Goal: Task Accomplishment & Management: Complete application form

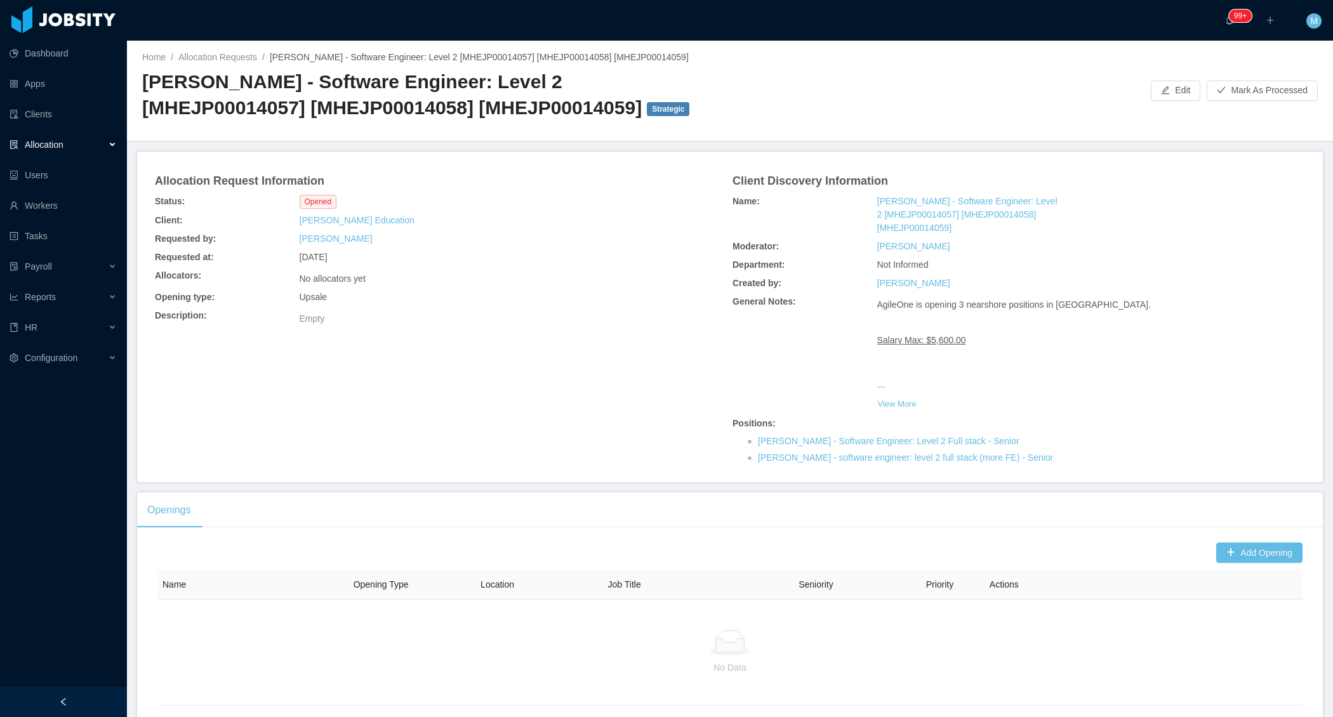
click at [629, 308] on div "Empty" at bounding box center [489, 318] width 385 height 22
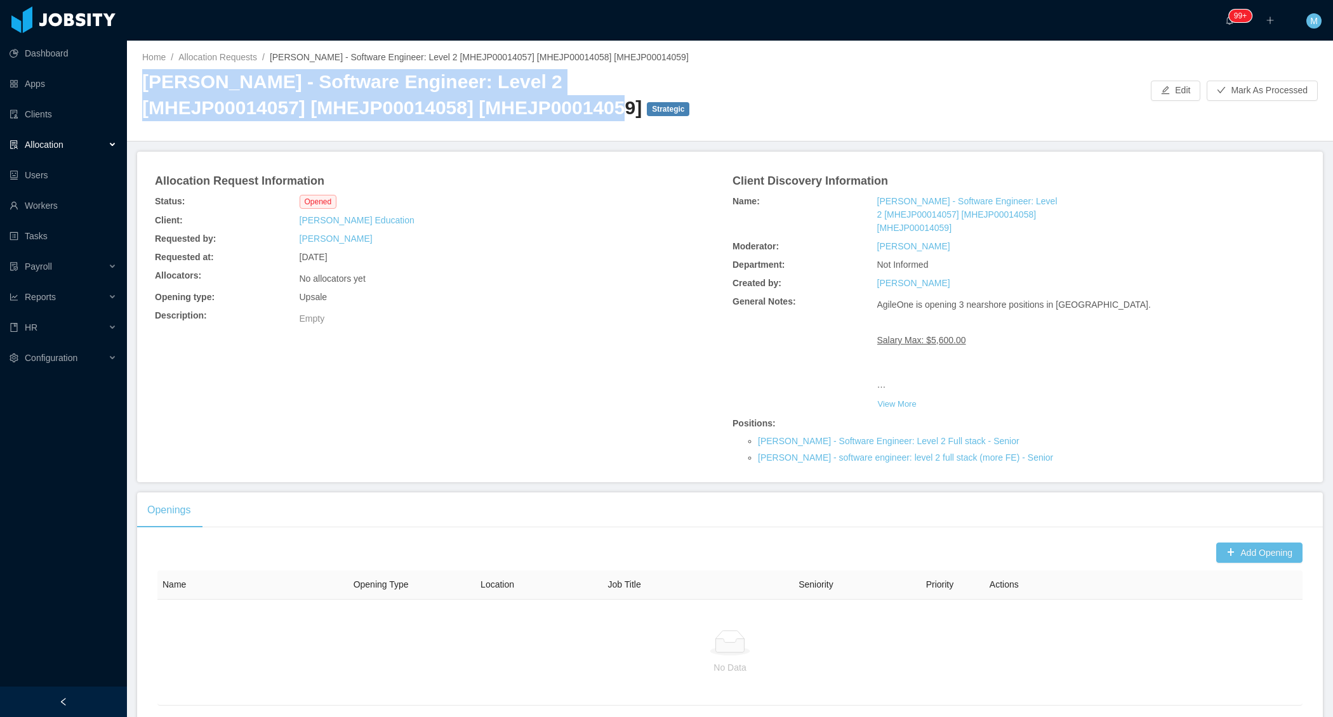
drag, startPoint x: 138, startPoint y: 84, endPoint x: 495, endPoint y: 109, distance: 357.7
click at [495, 109] on div "Home / Allocation Requests / McGraw-Hill - Software Engineer: Level 2 [MHEJP000…" at bounding box center [730, 91] width 1206 height 101
copy h2 "McGraw-Hill - Software Engineer: Level 2 [MHEJP00014057] [MHEJP00014058] [MHEJP…"
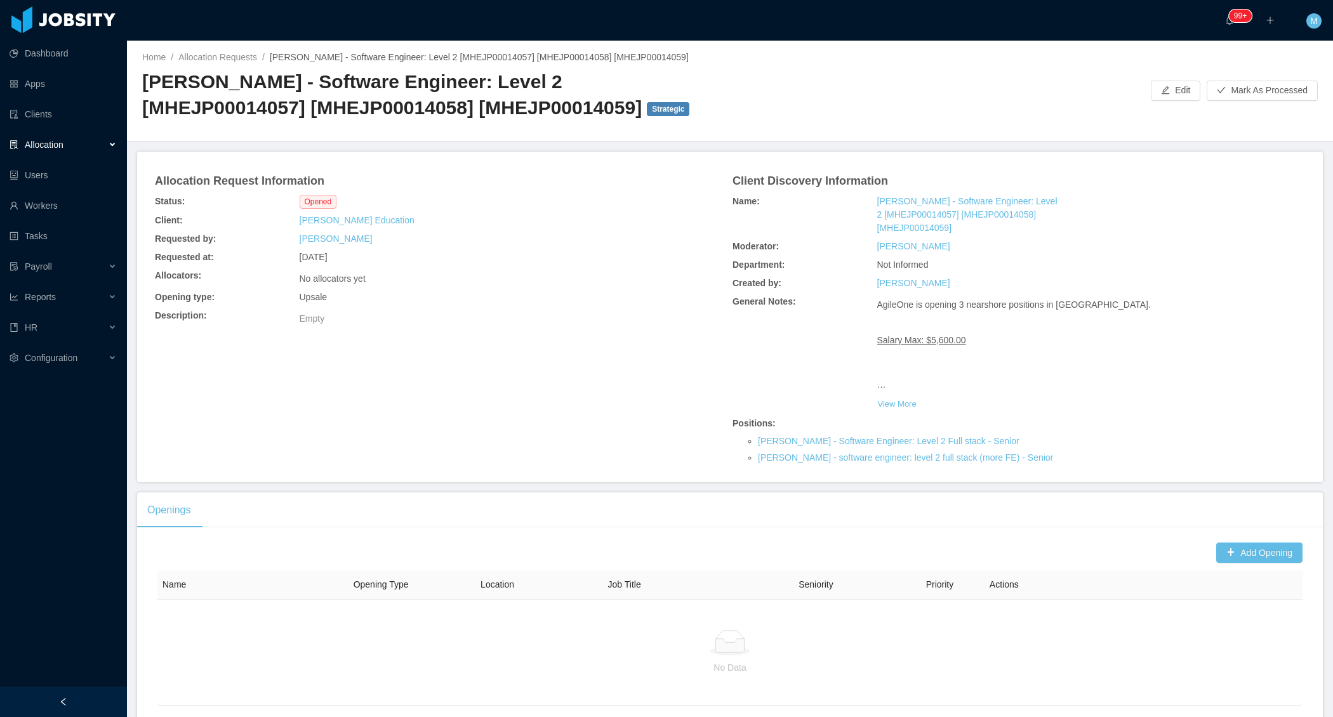
drag, startPoint x: 627, startPoint y: 293, endPoint x: 581, endPoint y: 248, distance: 64.2
click at [627, 292] on div "Opening type: Upsale" at bounding box center [441, 297] width 578 height 18
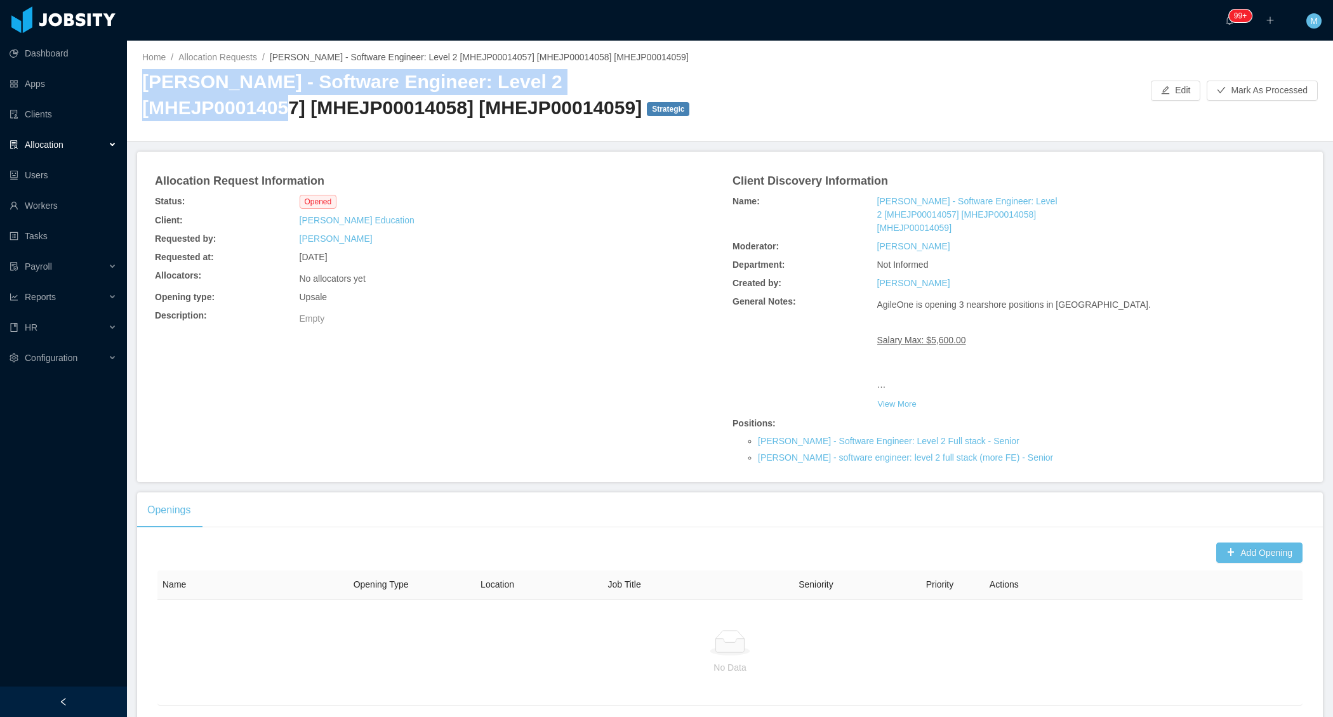
drag, startPoint x: 135, startPoint y: 73, endPoint x: 695, endPoint y: 79, distance: 559.4
click at [695, 79] on div "Home / Allocation Requests / McGraw-Hill - Software Engineer: Level 2 [MHEJP000…" at bounding box center [730, 91] width 1206 height 101
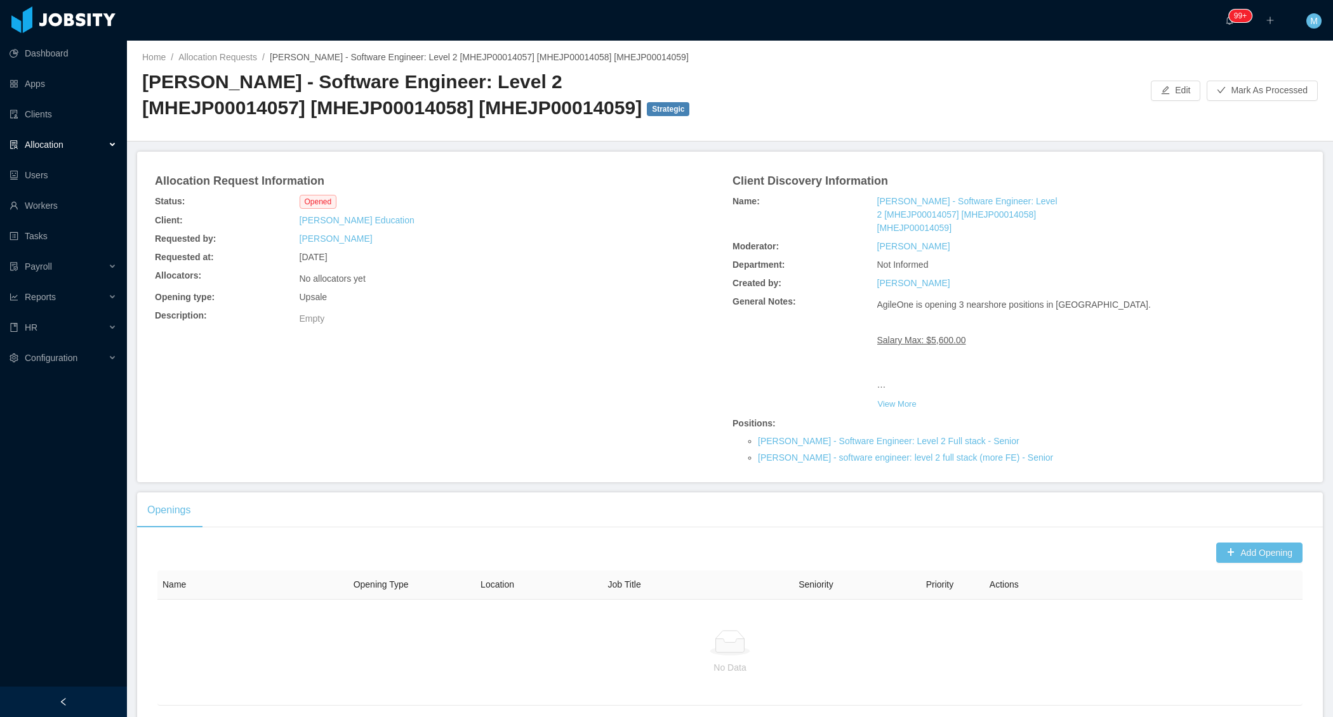
click at [316, 124] on div "McGraw-Hill - Software Engineer: Level 2 [MHEJP00014057] [MHEJP00014058] [MHEJP…" at bounding box center [436, 99] width 588 height 61
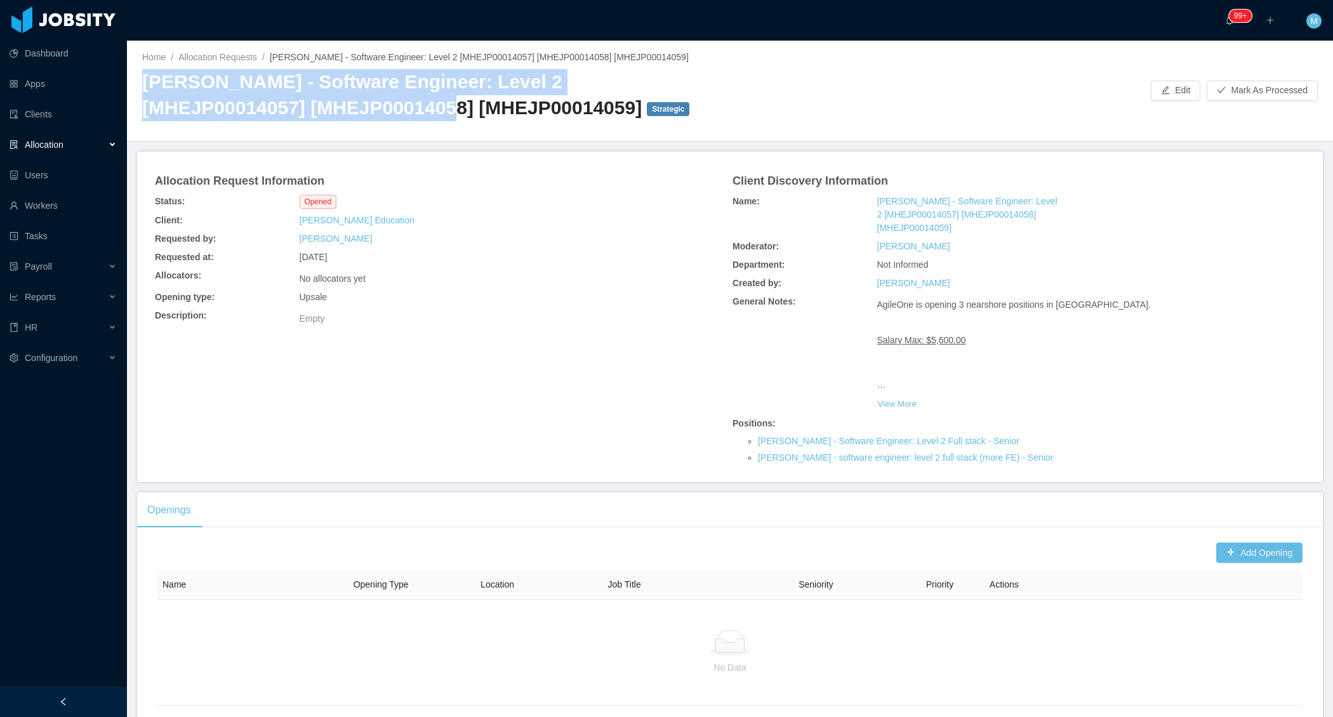
drag, startPoint x: 138, startPoint y: 81, endPoint x: 316, endPoint y: 105, distance: 179.5
click at [316, 105] on div "Home / Allocation Requests / McGraw-Hill - Software Engineer: Level 2 [MHEJP000…" at bounding box center [730, 91] width 1206 height 101
copy h2 "McGraw-Hill - Software Engineer: Level 2 [MHEJP00014057] [MHEJP00014058]"
click at [1216, 544] on button "Add Opening" at bounding box center [1259, 553] width 86 height 20
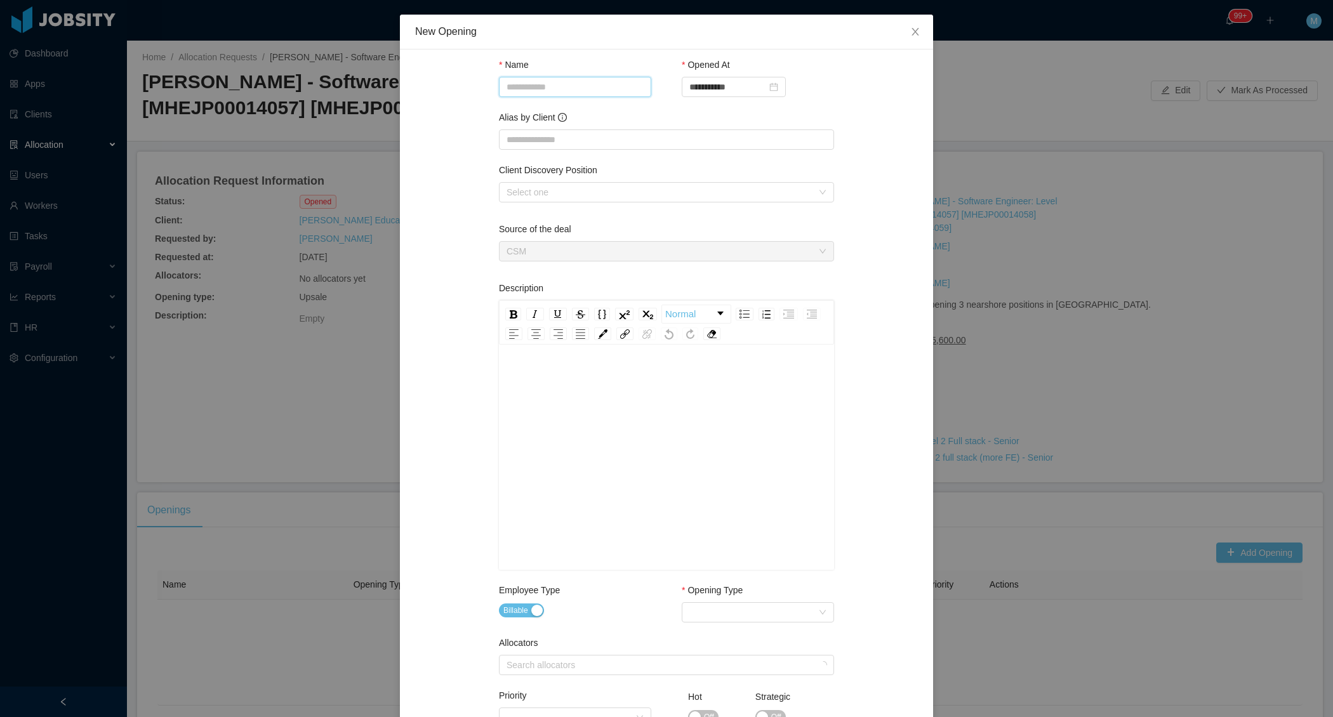
click at [552, 86] on input "Name" at bounding box center [575, 87] width 152 height 20
paste input "**********"
click at [571, 189] on div "Select one" at bounding box center [660, 192] width 306 height 13
type input "**********"
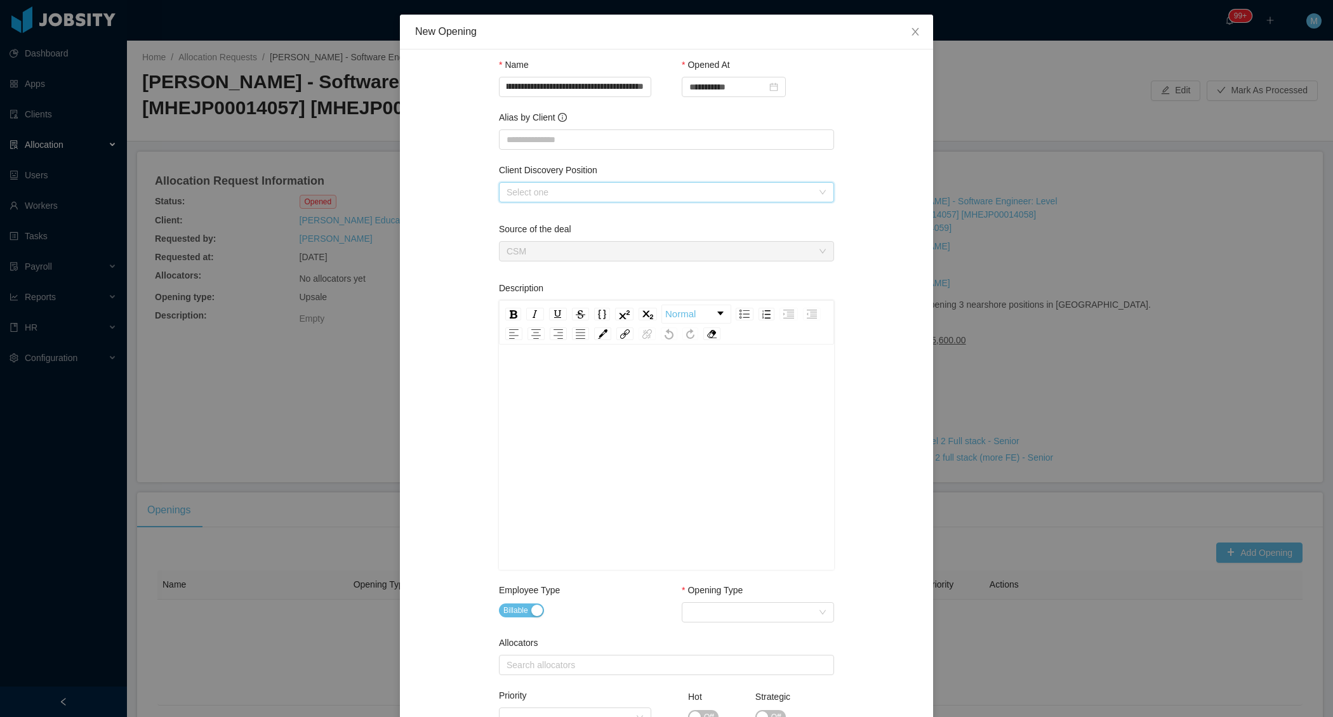
scroll to position [0, 0]
click at [578, 220] on li "McGraw-Hill - Software Engineer: Level 2 Full stack" at bounding box center [660, 216] width 335 height 20
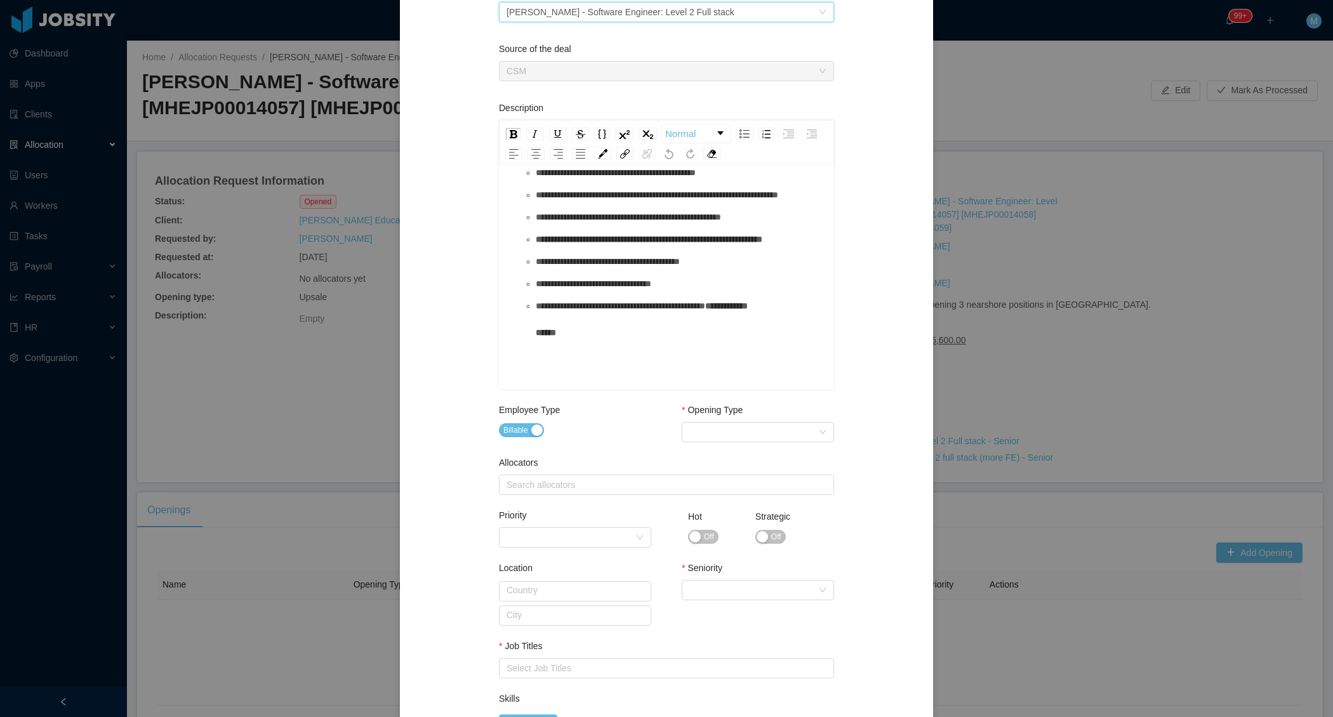
scroll to position [181, 0]
click at [782, 434] on div "Select Opening Type" at bounding box center [753, 431] width 129 height 19
click at [704, 470] on li "Upsale" at bounding box center [752, 475] width 152 height 20
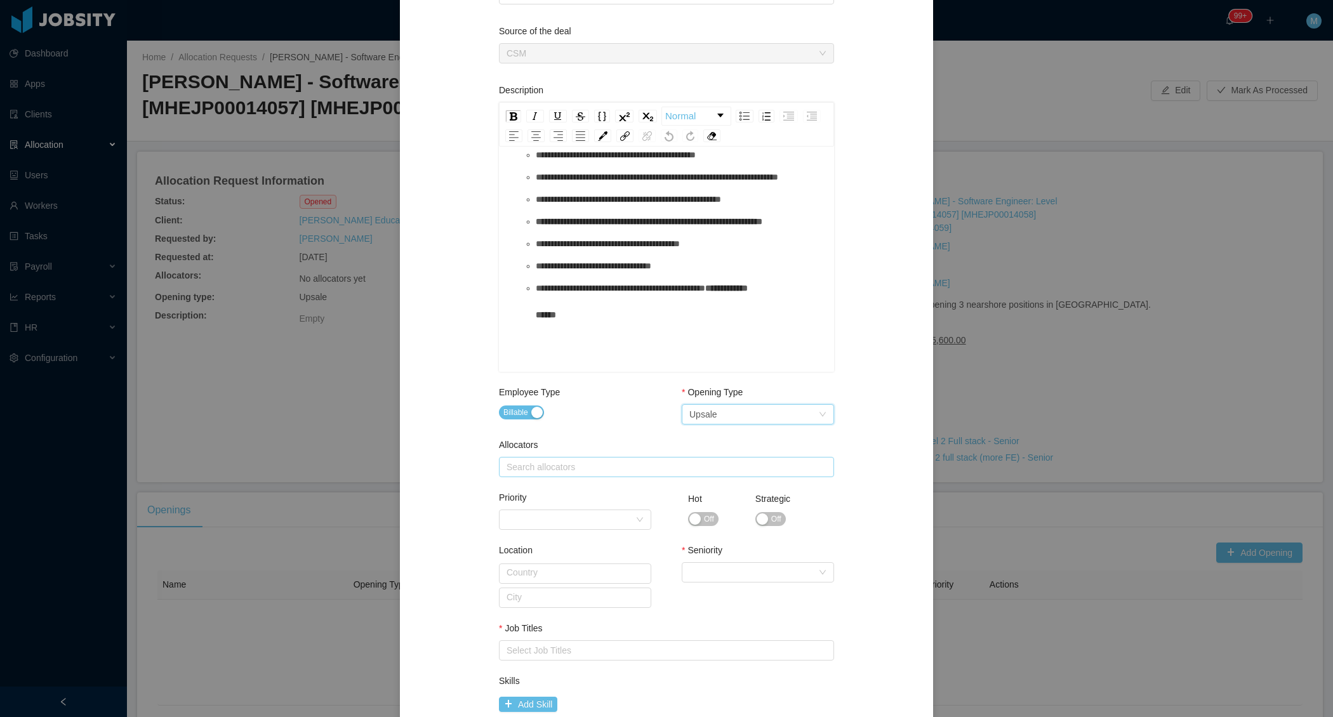
scroll to position [218, 0]
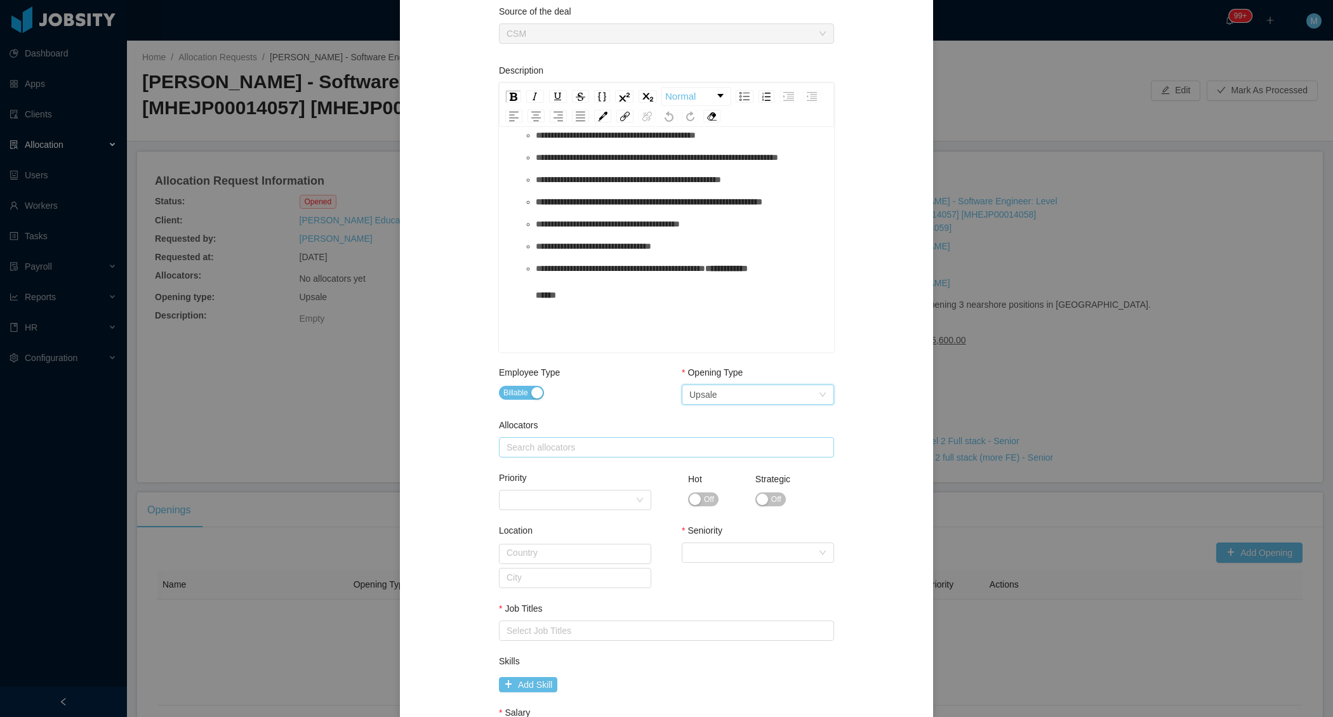
click at [613, 447] on div "Search allocators" at bounding box center [664, 447] width 314 height 13
type input "*****"
click at [559, 475] on li "[PERSON_NAME]" at bounding box center [660, 471] width 335 height 20
click at [457, 493] on div "**********" at bounding box center [666, 350] width 503 height 1006
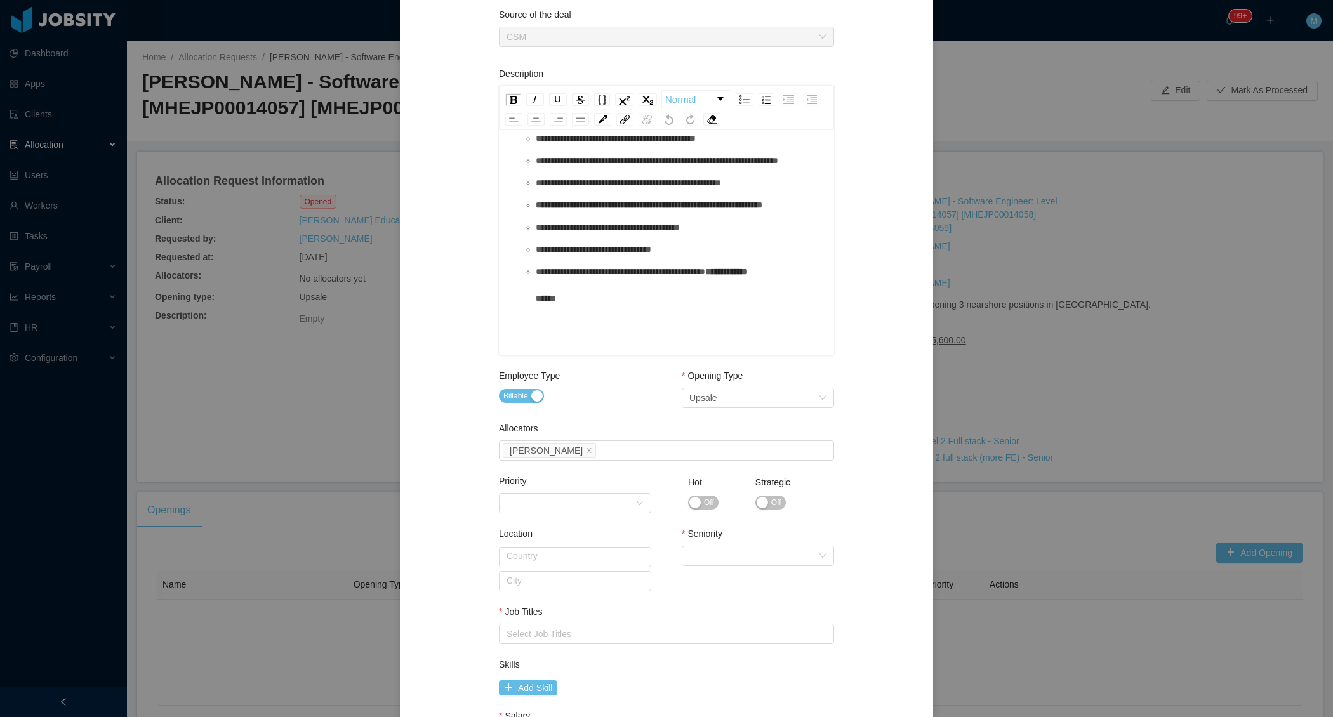
click at [771, 496] on span "Off" at bounding box center [776, 502] width 10 height 13
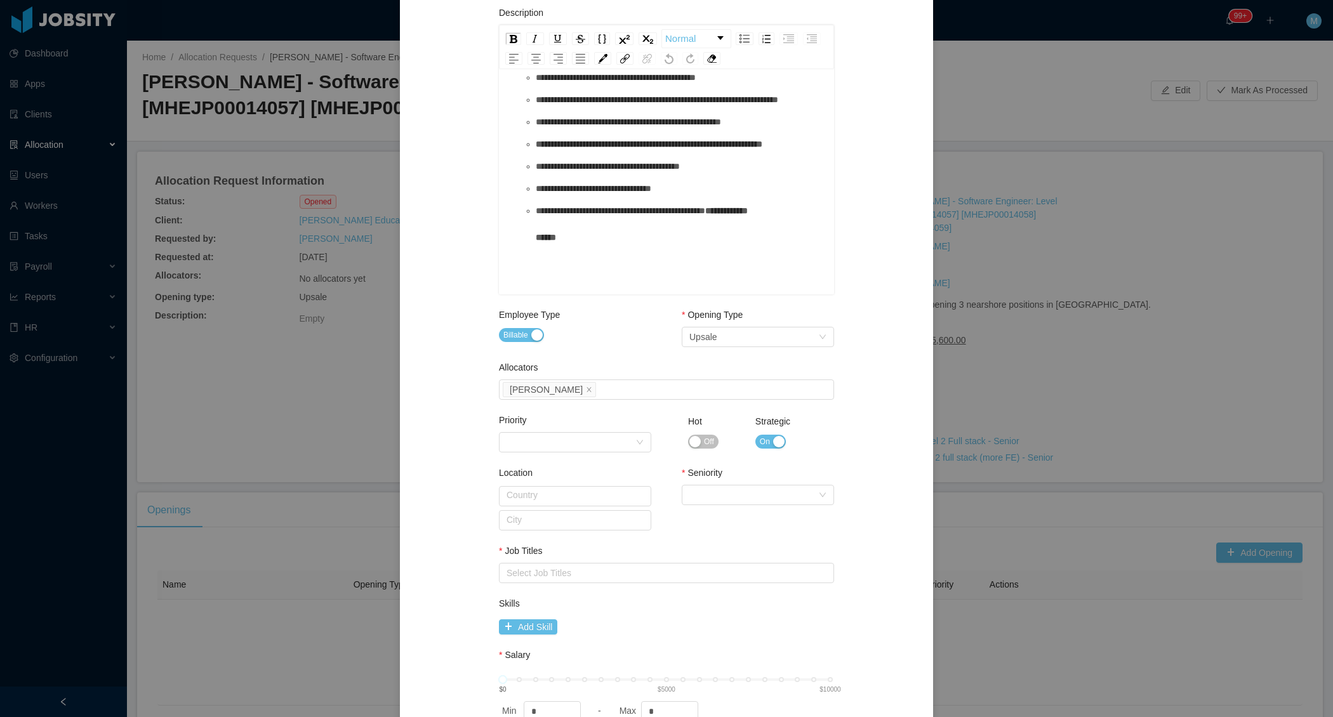
scroll to position [399, 0]
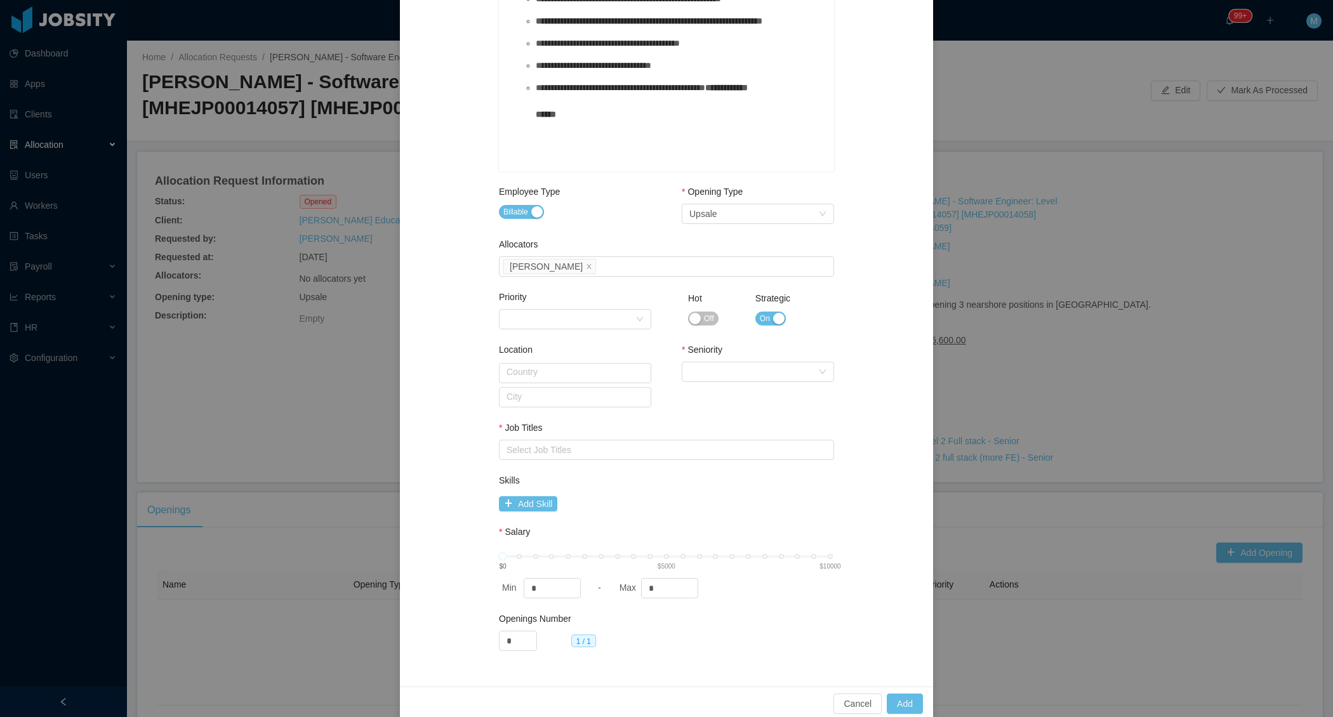
click at [781, 382] on div "Seniority Select Seniority" at bounding box center [758, 365] width 152 height 44
click at [782, 376] on div "Select Seniority" at bounding box center [753, 372] width 129 height 19
click at [721, 466] on li "Mid Level" at bounding box center [752, 456] width 152 height 20
click at [718, 371] on div "Mid Level" at bounding box center [708, 372] width 38 height 19
click at [710, 482] on li "Senior" at bounding box center [752, 477] width 152 height 20
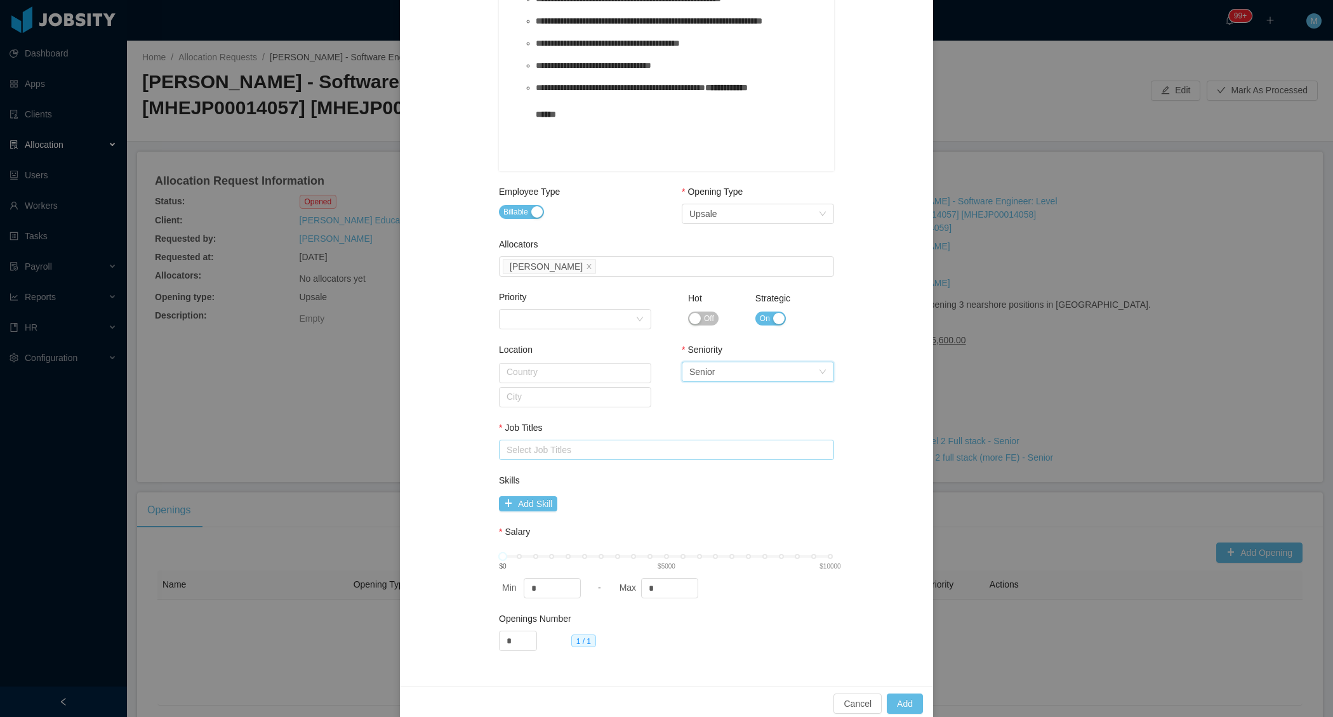
click at [602, 448] on div "Select Job Titles" at bounding box center [664, 450] width 314 height 13
type input "****"
click at [569, 470] on li "Java Developer" at bounding box center [660, 472] width 335 height 20
type input "***"
click at [587, 468] on li "Angular Developer" at bounding box center [660, 472] width 335 height 20
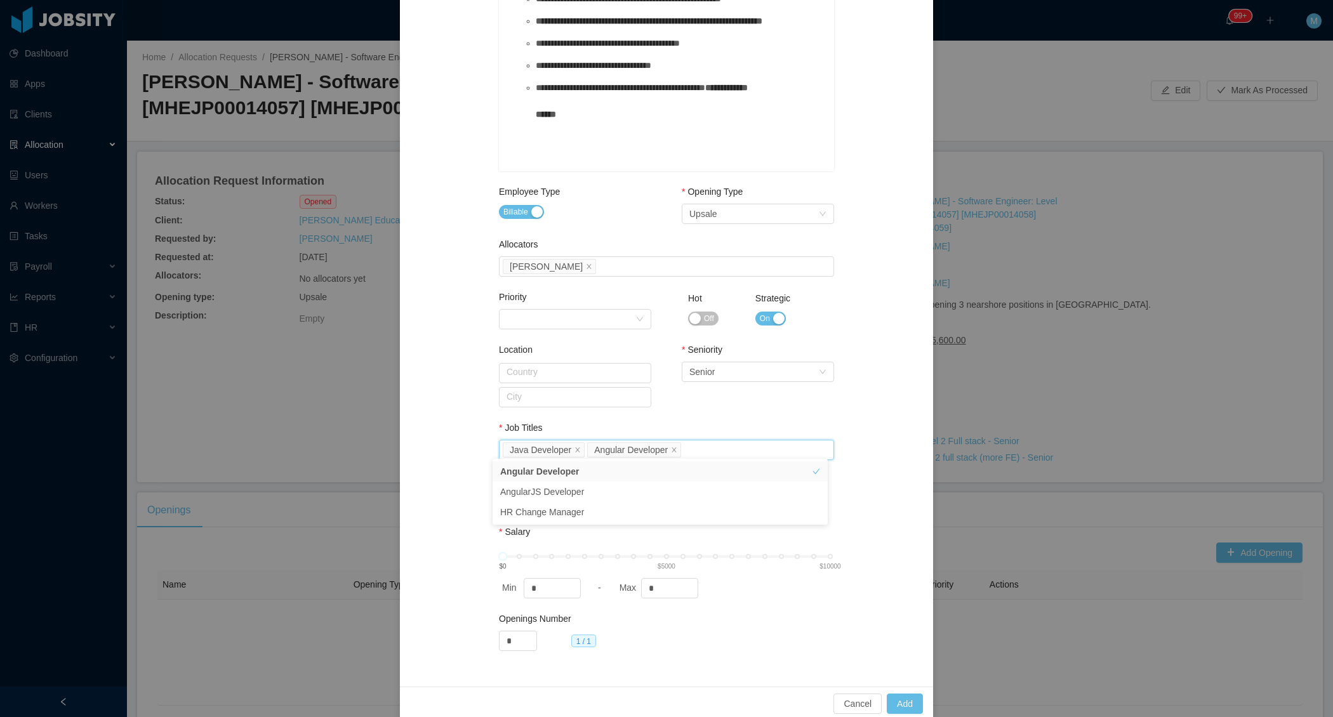
click at [463, 503] on div "**********" at bounding box center [666, 169] width 503 height 1006
click at [535, 496] on button "Add Skill" at bounding box center [528, 503] width 58 height 15
click at [536, 505] on input "text" at bounding box center [610, 505] width 223 height 20
click at [533, 518] on li "React.js" at bounding box center [604, 526] width 223 height 20
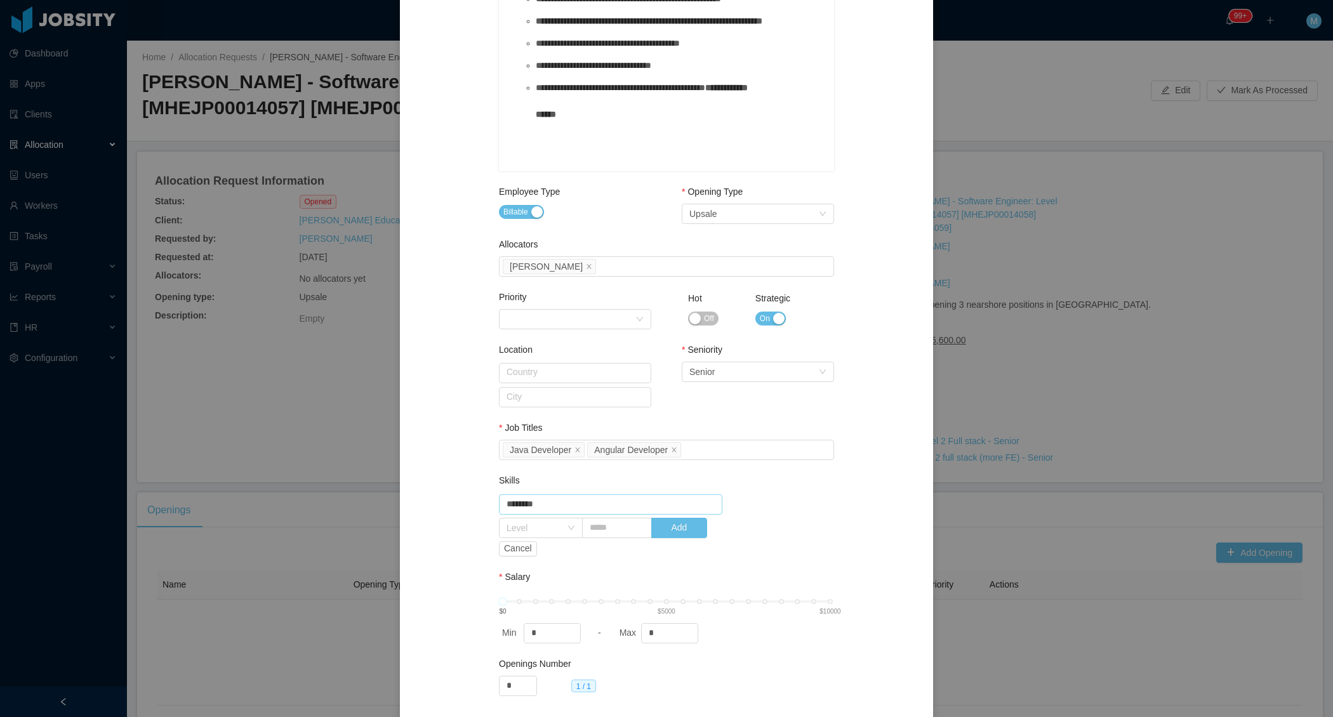
type input "********"
click at [456, 514] on div "**********" at bounding box center [666, 191] width 503 height 1051
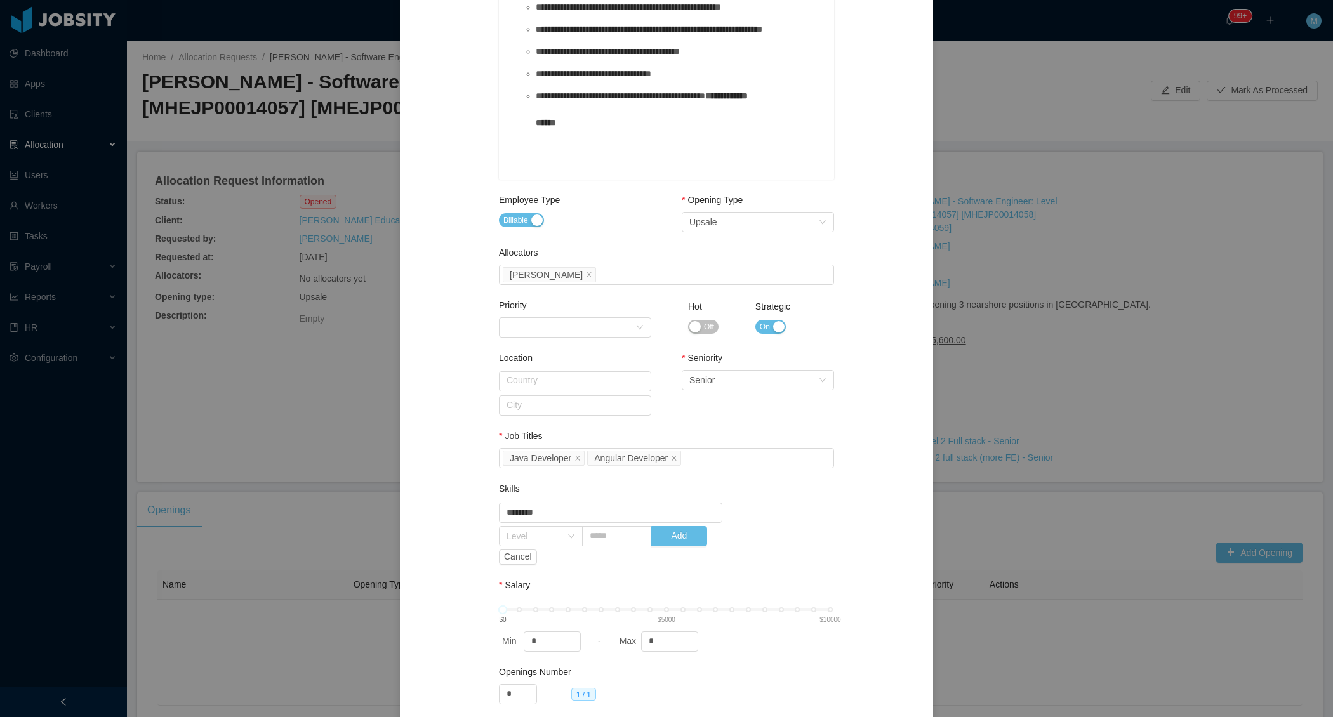
scroll to position [443, 0]
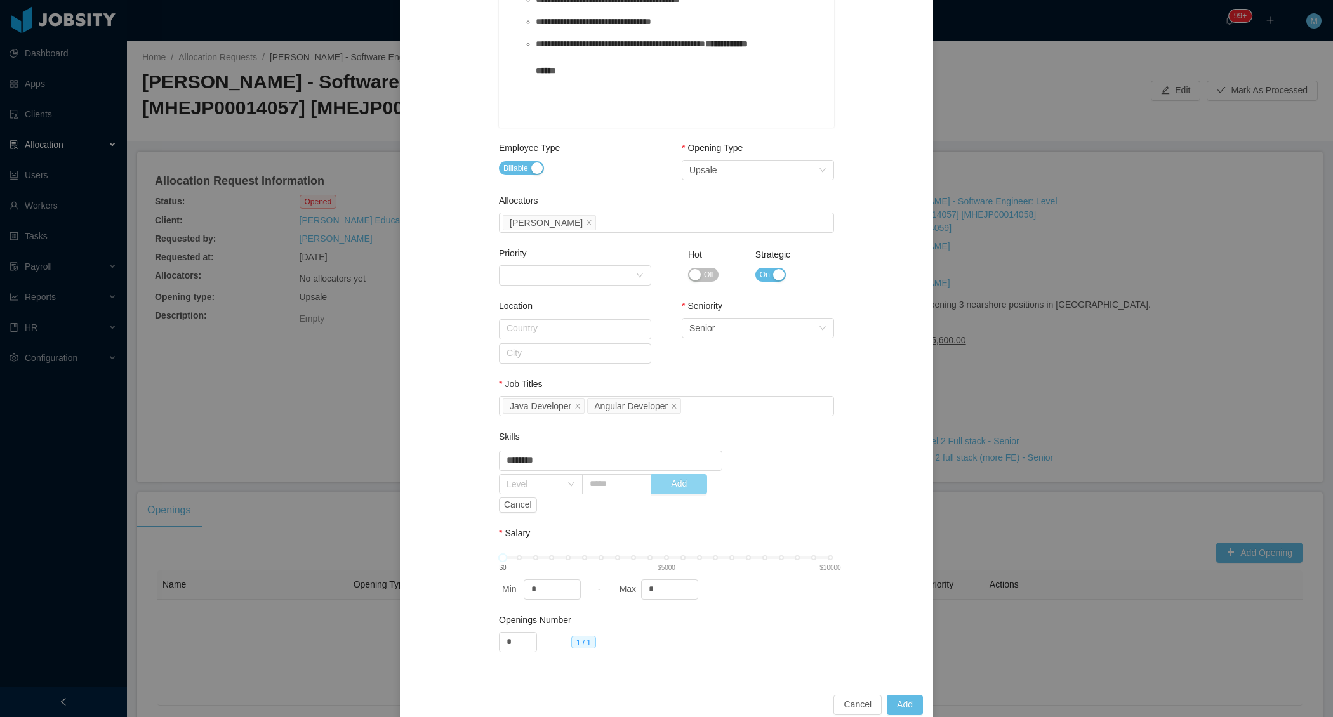
click at [688, 481] on button "Add" at bounding box center [679, 484] width 56 height 20
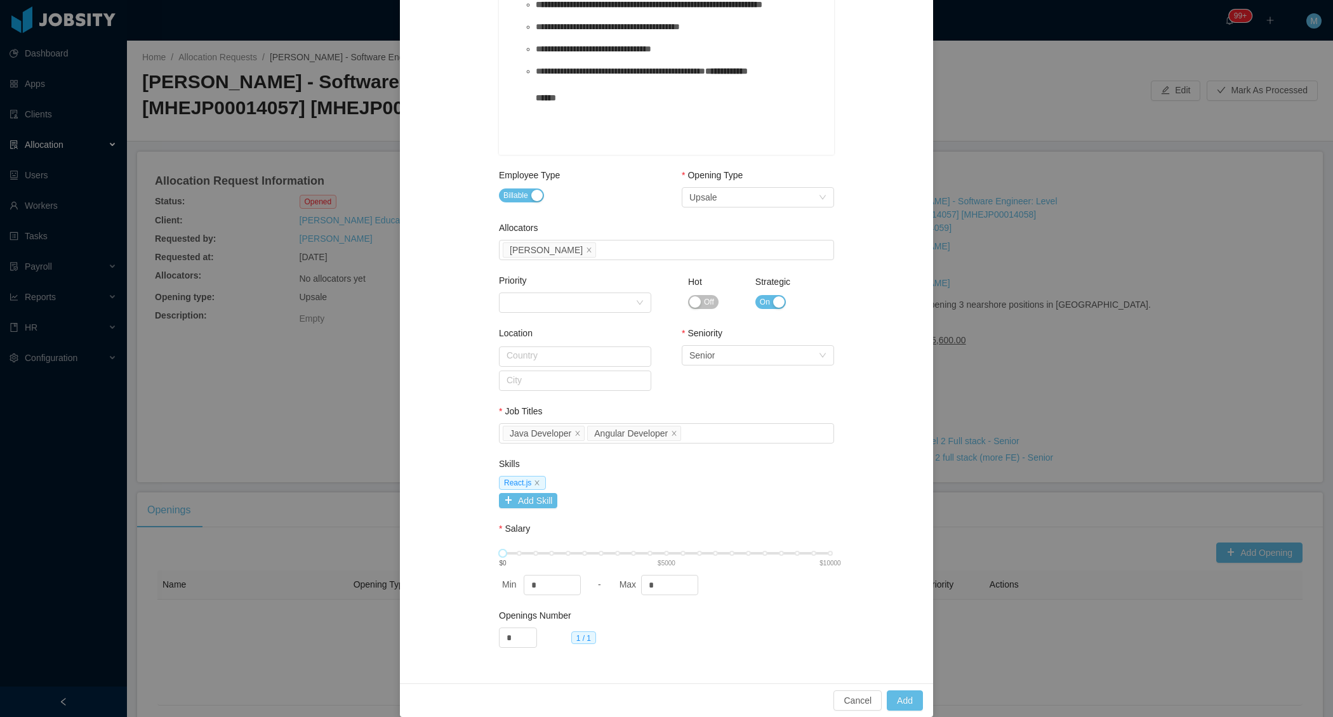
scroll to position [412, 0]
drag, startPoint x: 662, startPoint y: 579, endPoint x: 626, endPoint y: 578, distance: 35.6
click at [626, 578] on div "Max *" at bounding box center [672, 588] width 112 height 20
type input "****"
click at [510, 634] on input "*" at bounding box center [518, 641] width 37 height 19
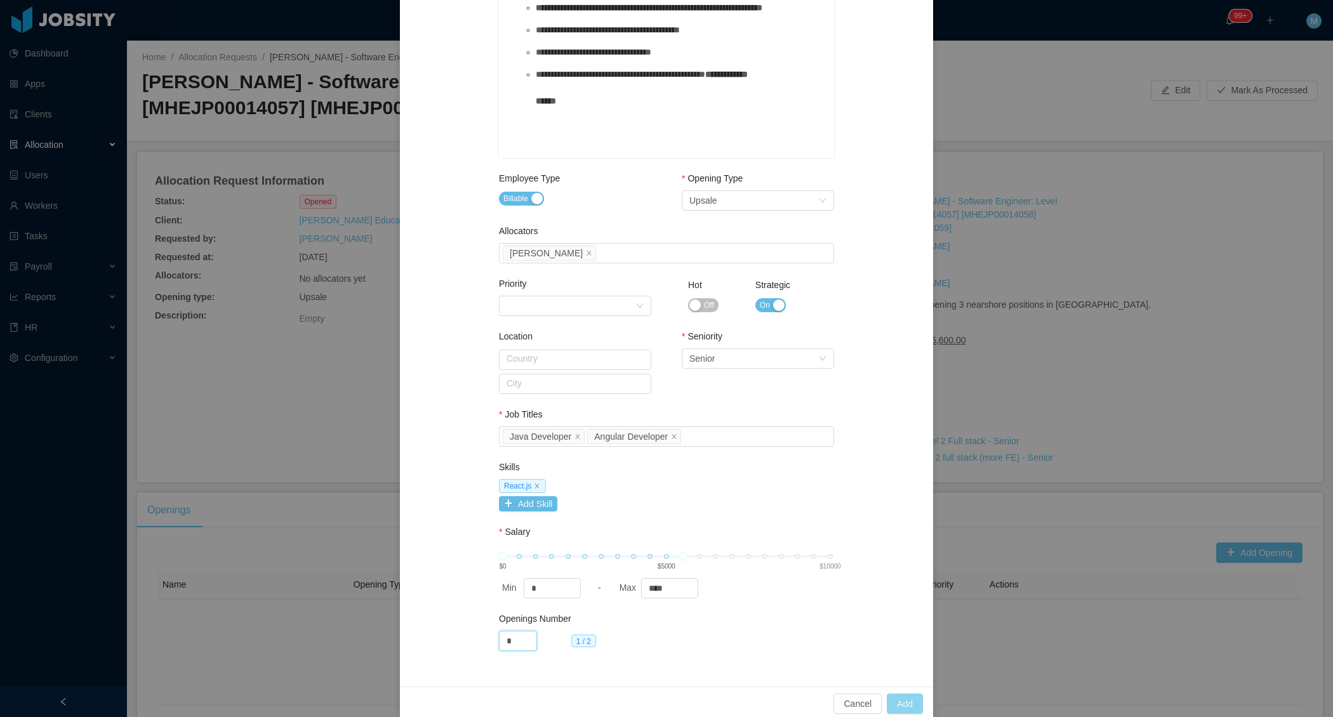
type input "*"
click at [910, 697] on button "Add" at bounding box center [905, 704] width 36 height 20
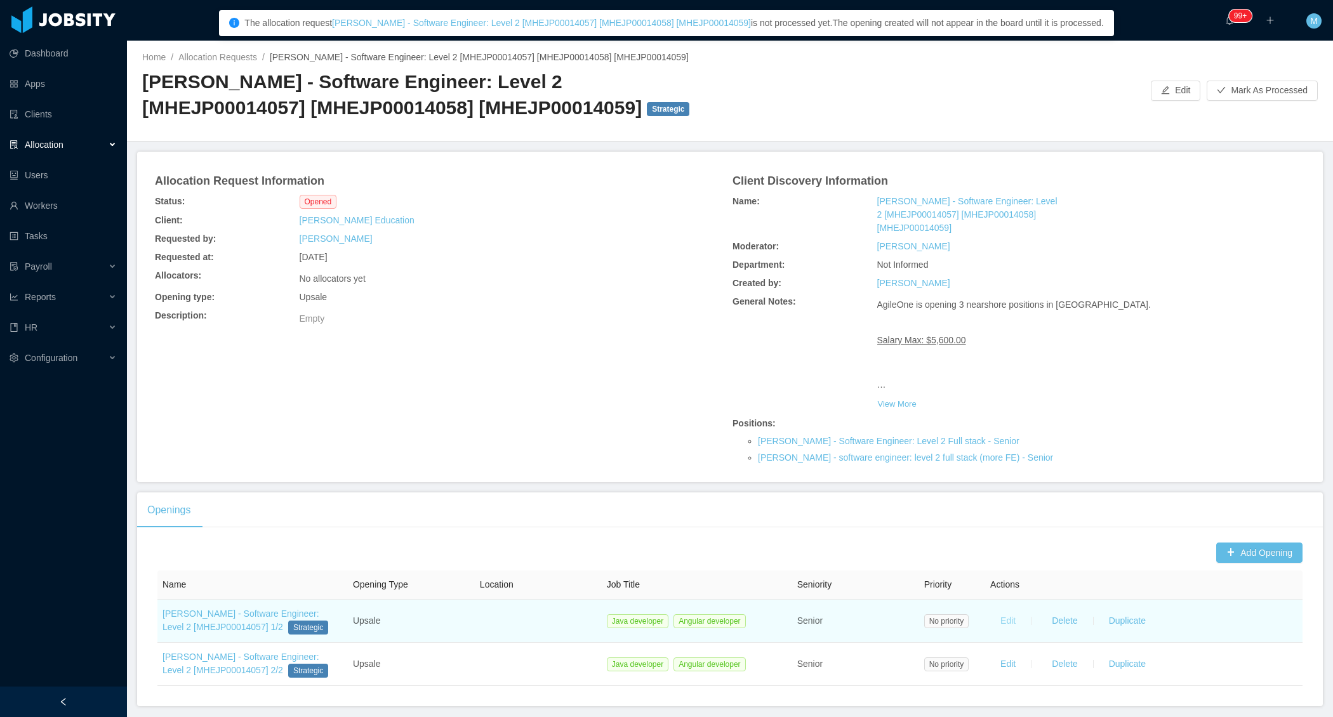
click at [1004, 622] on button "Edit" at bounding box center [1008, 621] width 36 height 20
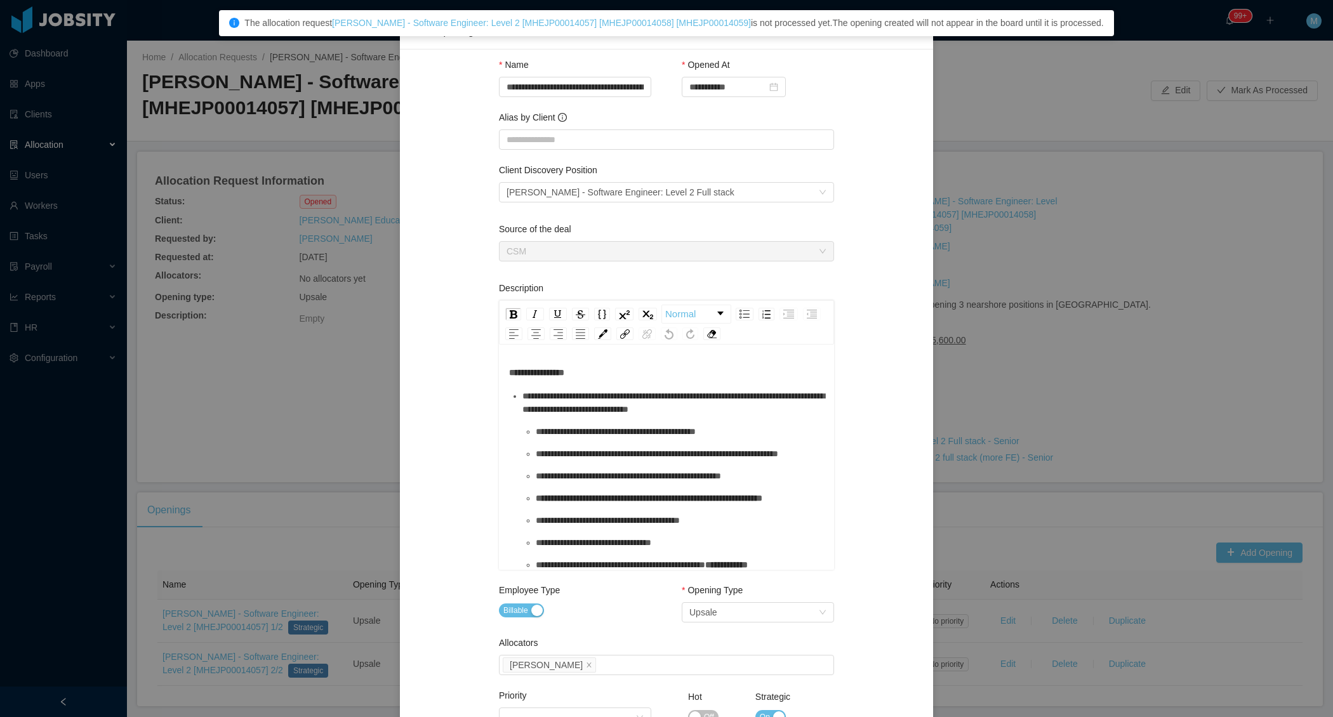
click at [612, 98] on div "**********" at bounding box center [575, 80] width 152 height 44
click at [620, 92] on input "**********" at bounding box center [575, 87] width 152 height 20
click at [629, 93] on input "**********" at bounding box center [575, 87] width 152 height 20
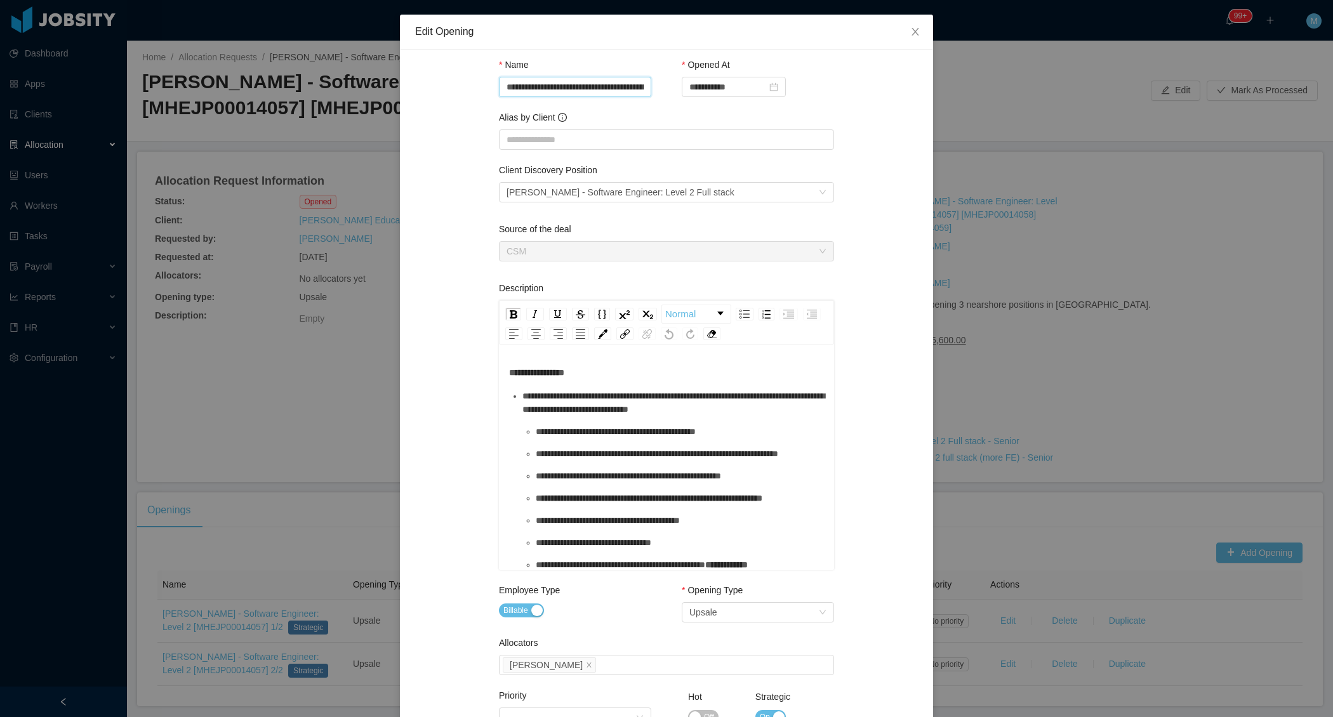
click at [611, 93] on input "**********" at bounding box center [575, 87] width 152 height 20
click at [625, 76] on div "Name" at bounding box center [575, 67] width 152 height 18
click at [620, 86] on input "**********" at bounding box center [575, 87] width 152 height 20
drag, startPoint x: 620, startPoint y: 85, endPoint x: 679, endPoint y: 93, distance: 60.2
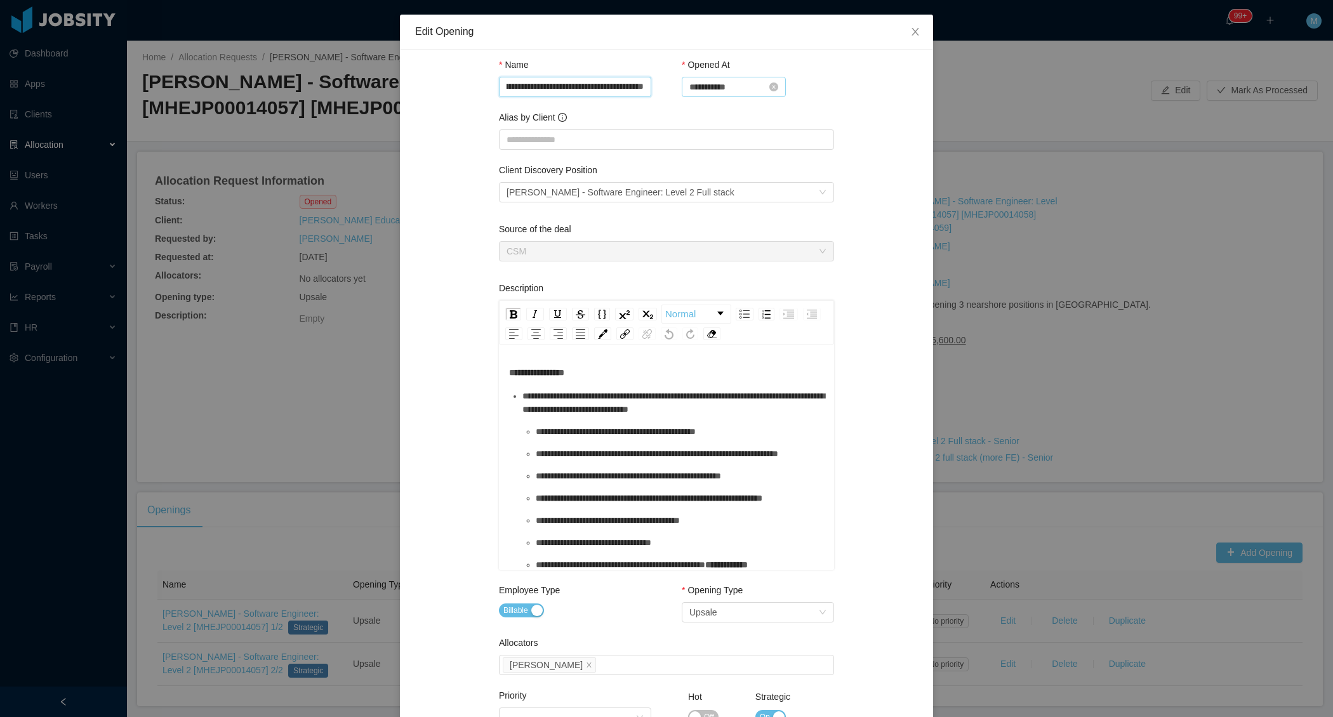
click at [679, 93] on div "**********" at bounding box center [666, 91] width 335 height 53
click at [633, 93] on input "**********" at bounding box center [575, 87] width 152 height 20
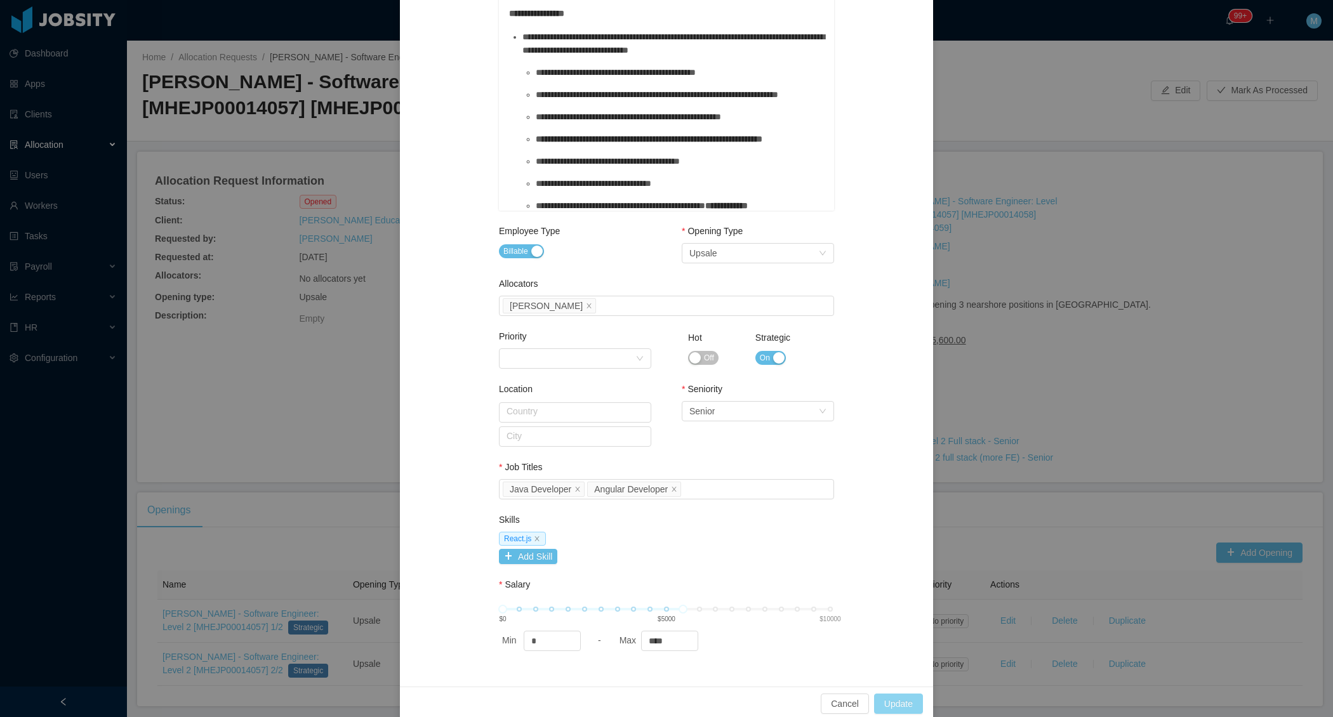
type input "**********"
click at [901, 702] on button "Update" at bounding box center [898, 704] width 49 height 20
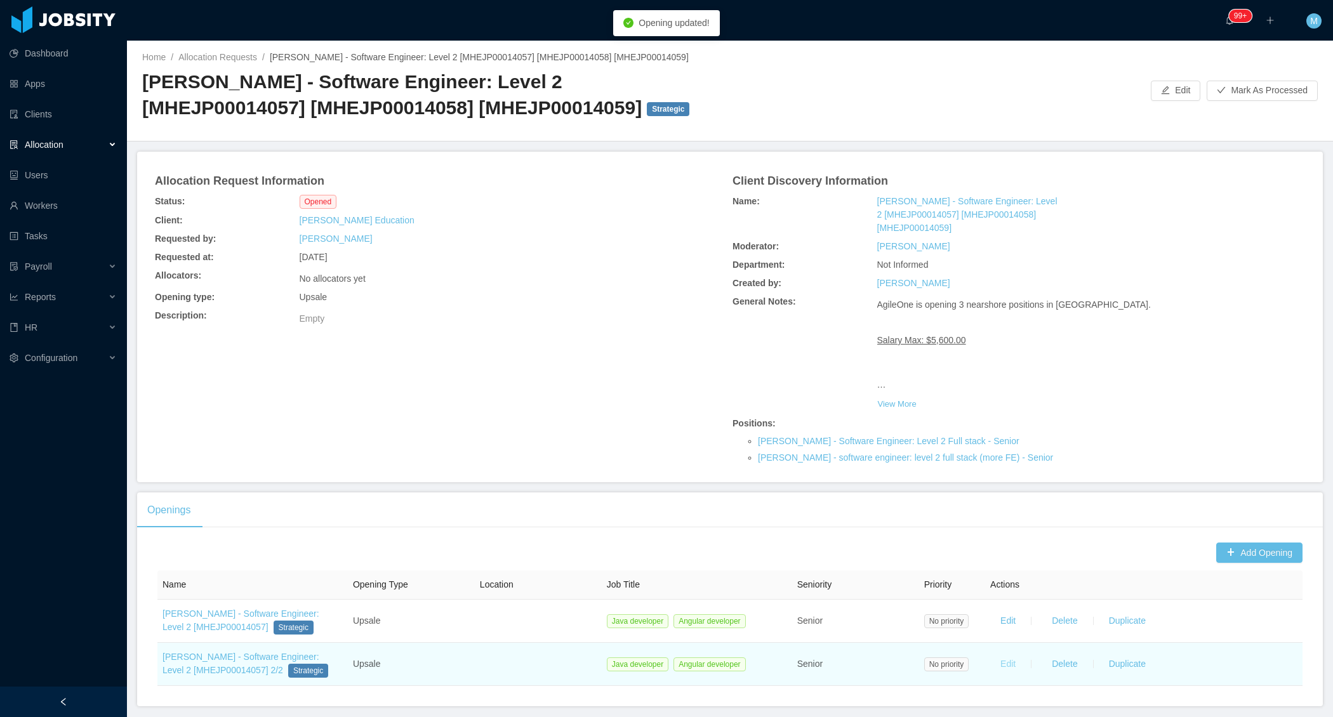
click at [1002, 663] on button "Edit" at bounding box center [1008, 665] width 36 height 20
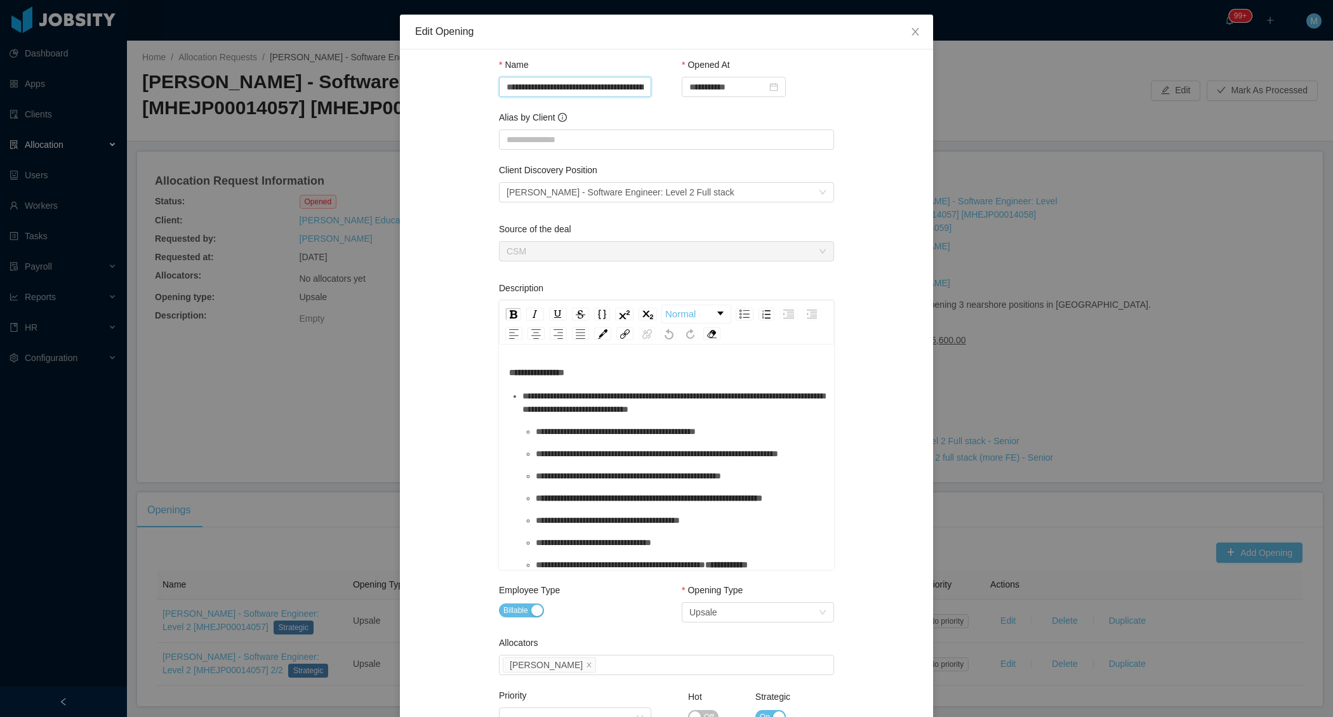
drag, startPoint x: 620, startPoint y: 79, endPoint x: 826, endPoint y: 123, distance: 210.3
click at [827, 120] on div "**********" at bounding box center [666, 575] width 335 height 1021
click at [609, 91] on input "**********" at bounding box center [575, 87] width 152 height 20
drag, startPoint x: 609, startPoint y: 91, endPoint x: 771, endPoint y: 105, distance: 163.1
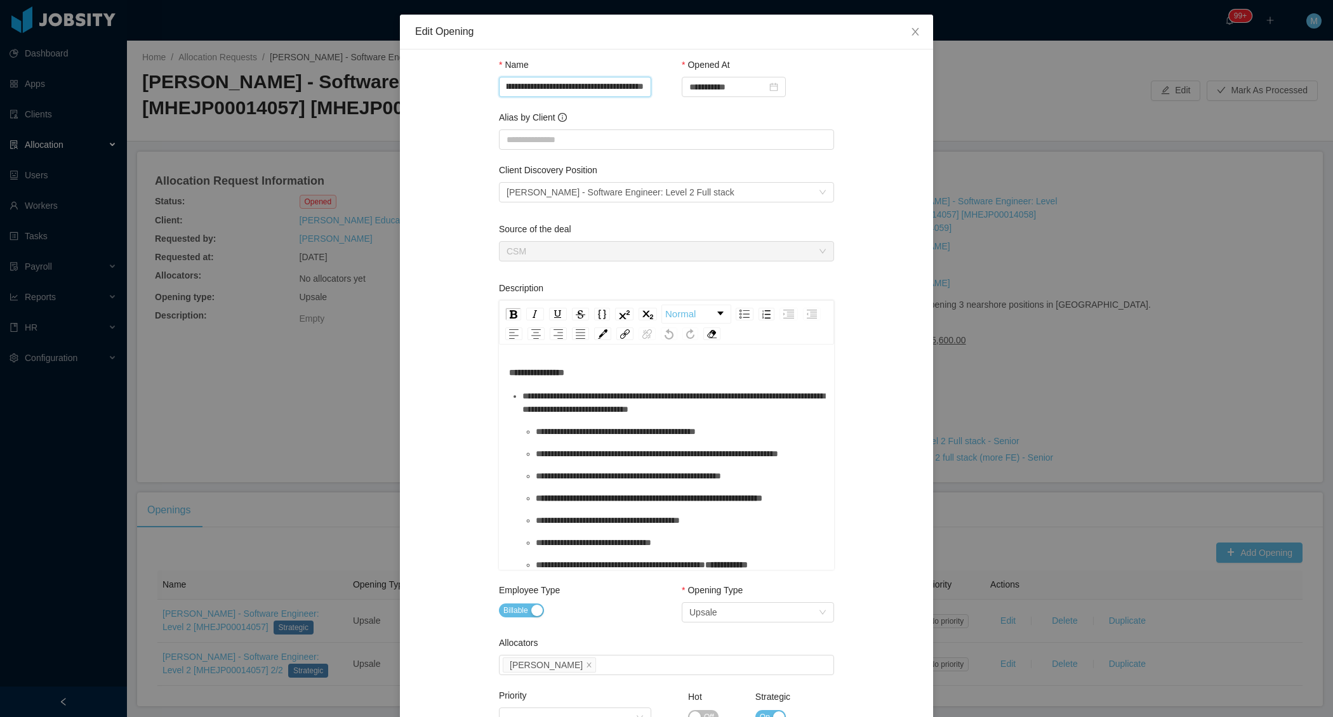
click at [771, 106] on div "**********" at bounding box center [666, 91] width 335 height 53
click at [629, 84] on input "**********" at bounding box center [575, 87] width 152 height 20
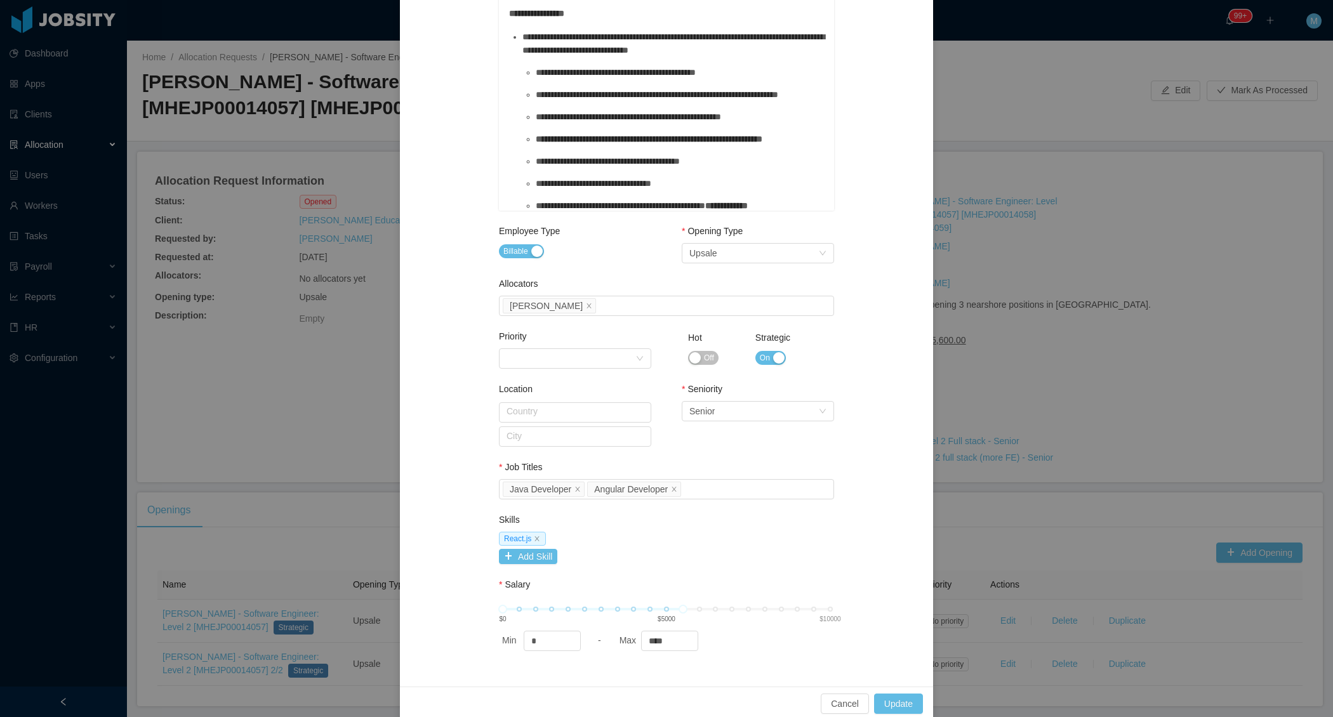
type input "**********"
click at [902, 716] on div "Cancel Update" at bounding box center [666, 704] width 533 height 34
click at [893, 698] on button "Update" at bounding box center [898, 704] width 49 height 20
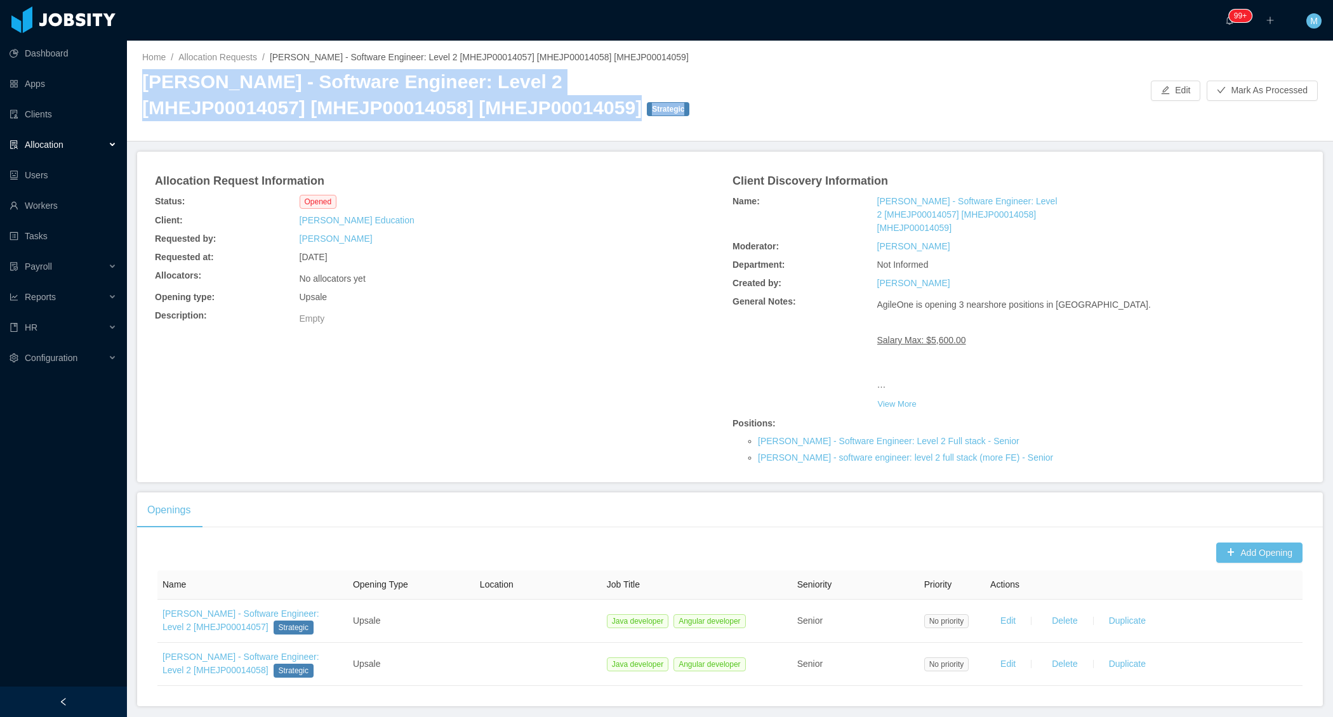
drag, startPoint x: 140, startPoint y: 86, endPoint x: 499, endPoint y: 117, distance: 360.1
click at [500, 119] on div "Home / Allocation Requests / McGraw-Hill - Software Engineer: Level 2 [MHEJP000…" at bounding box center [730, 91] width 1206 height 101
click at [466, 109] on h2 "McGraw-Hill - Software Engineer: Level 2 [MHEJP00014057] [MHEJP00014058] [MHEJP…" at bounding box center [436, 94] width 588 height 51
drag, startPoint x: 498, startPoint y: 110, endPoint x: 134, endPoint y: 91, distance: 364.3
click at [134, 91] on div "Home / Allocation Requests / McGraw-Hill - Software Engineer: Level 2 [MHEJP000…" at bounding box center [730, 91] width 1206 height 101
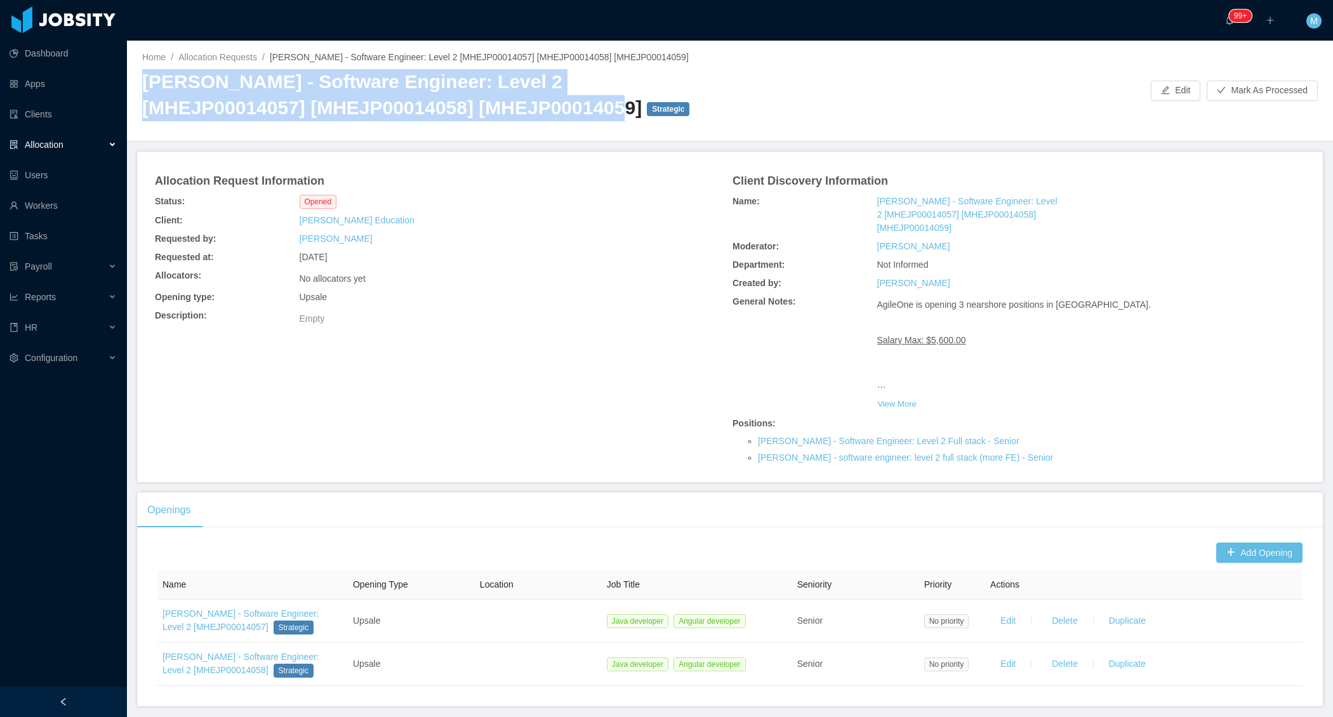
copy h2 "McGraw-Hill - Software Engineer: Level 2 [MHEJP00014057] [MHEJP00014058] [MHEJP…"
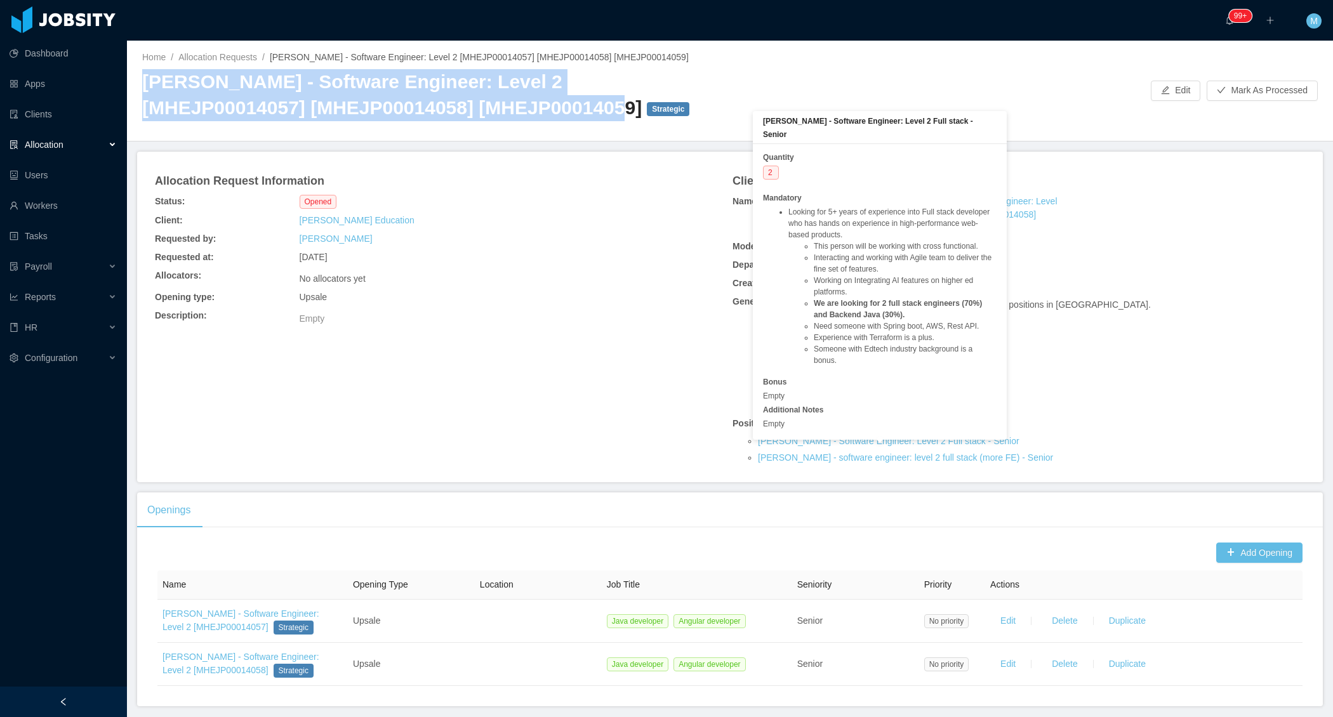
scroll to position [41, 0]
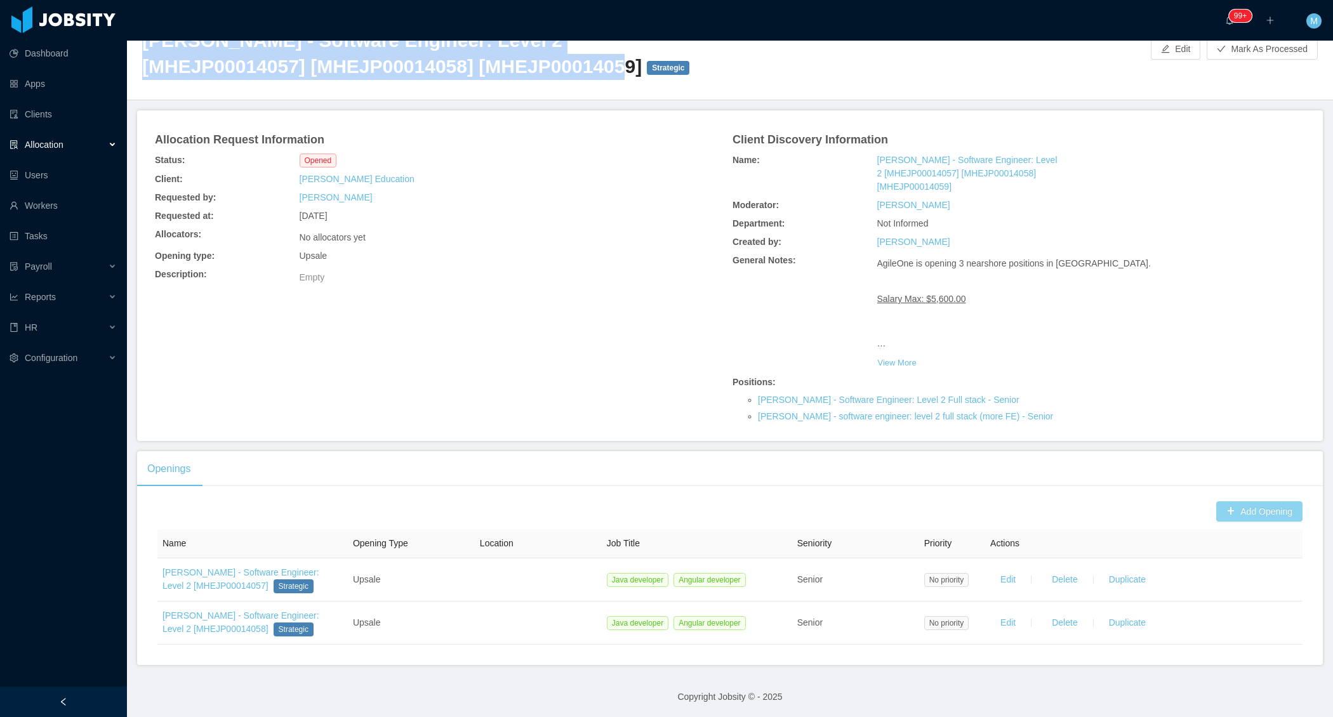
click at [1249, 502] on button "Add Opening" at bounding box center [1259, 512] width 86 height 20
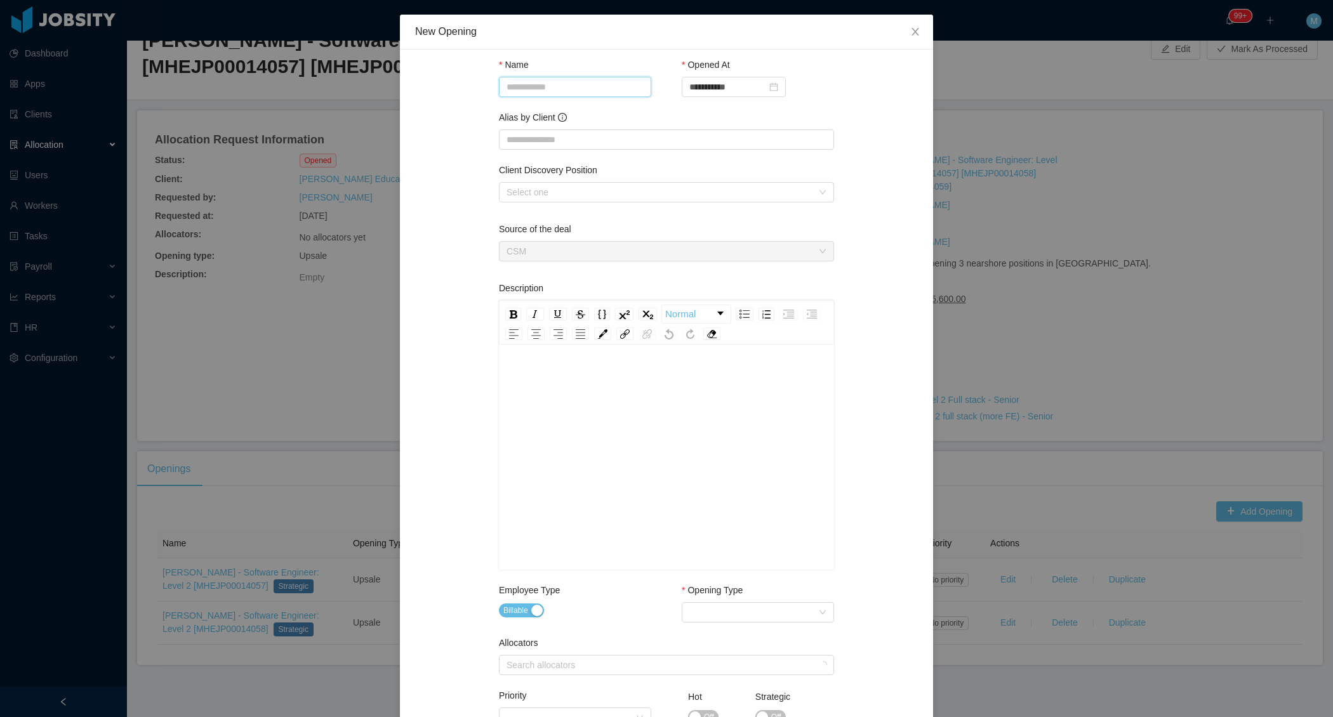
click at [531, 90] on input "Name" at bounding box center [575, 87] width 152 height 20
paste input "**********"
drag, startPoint x: 563, startPoint y: 88, endPoint x: 556, endPoint y: 89, distance: 7.0
click at [556, 89] on input "**********" at bounding box center [575, 87] width 152 height 20
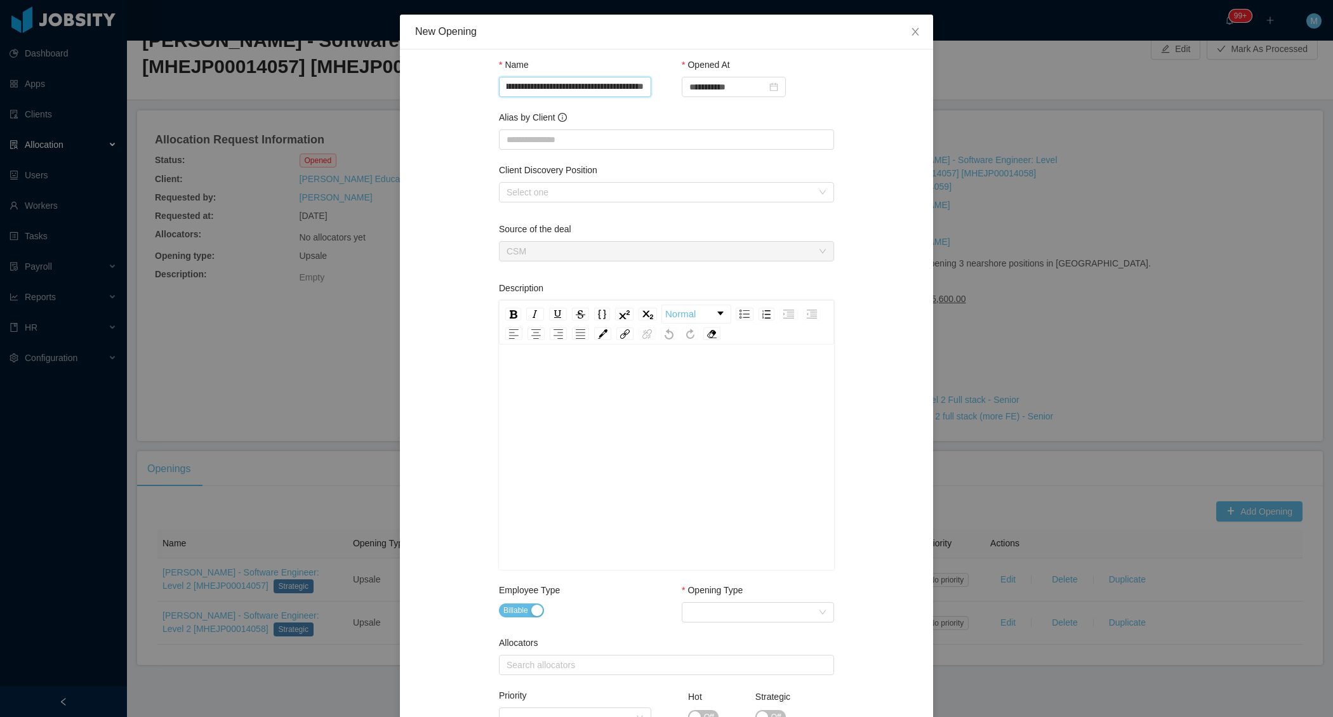
scroll to position [0, 111]
type input "**********"
click at [545, 137] on input "Alias by Client" at bounding box center [666, 140] width 335 height 20
type input "*"
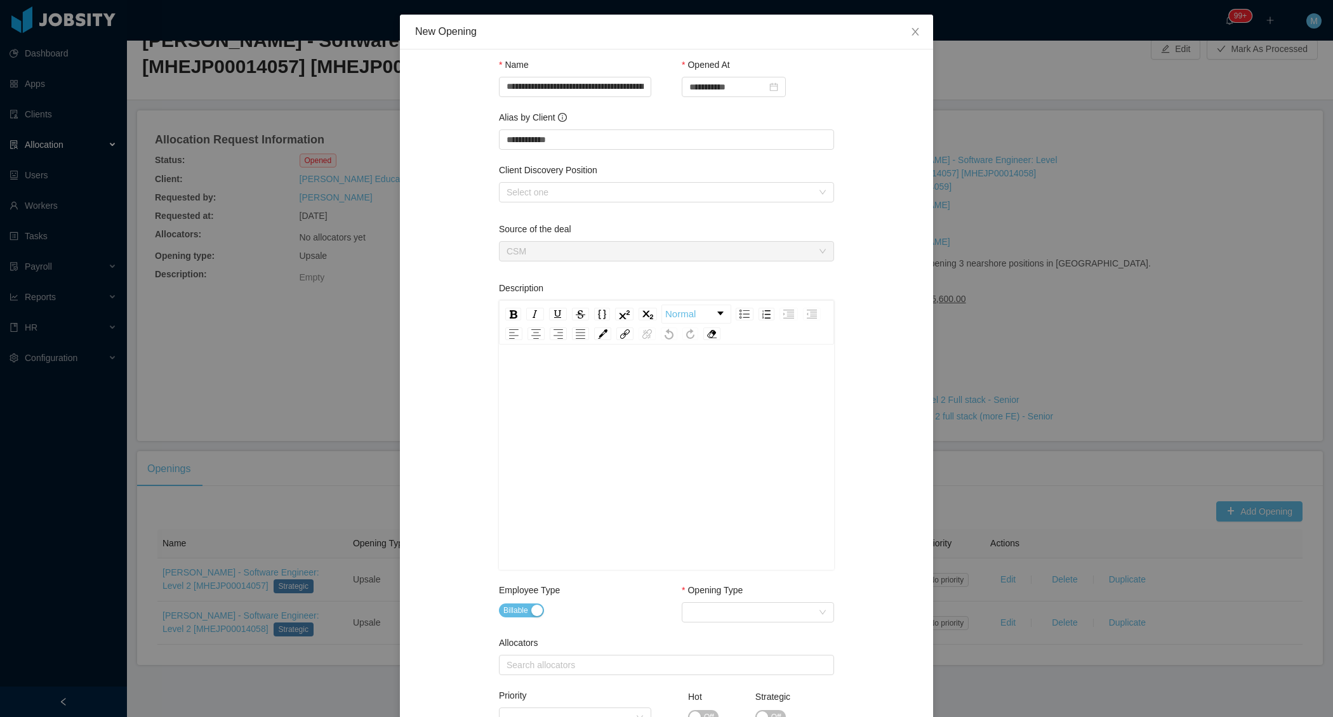
click at [469, 198] on div "**********" at bounding box center [666, 568] width 503 height 1006
click at [520, 140] on input "**********" at bounding box center [666, 140] width 335 height 20
type input "**********"
click at [451, 265] on div "**********" at bounding box center [666, 568] width 503 height 1006
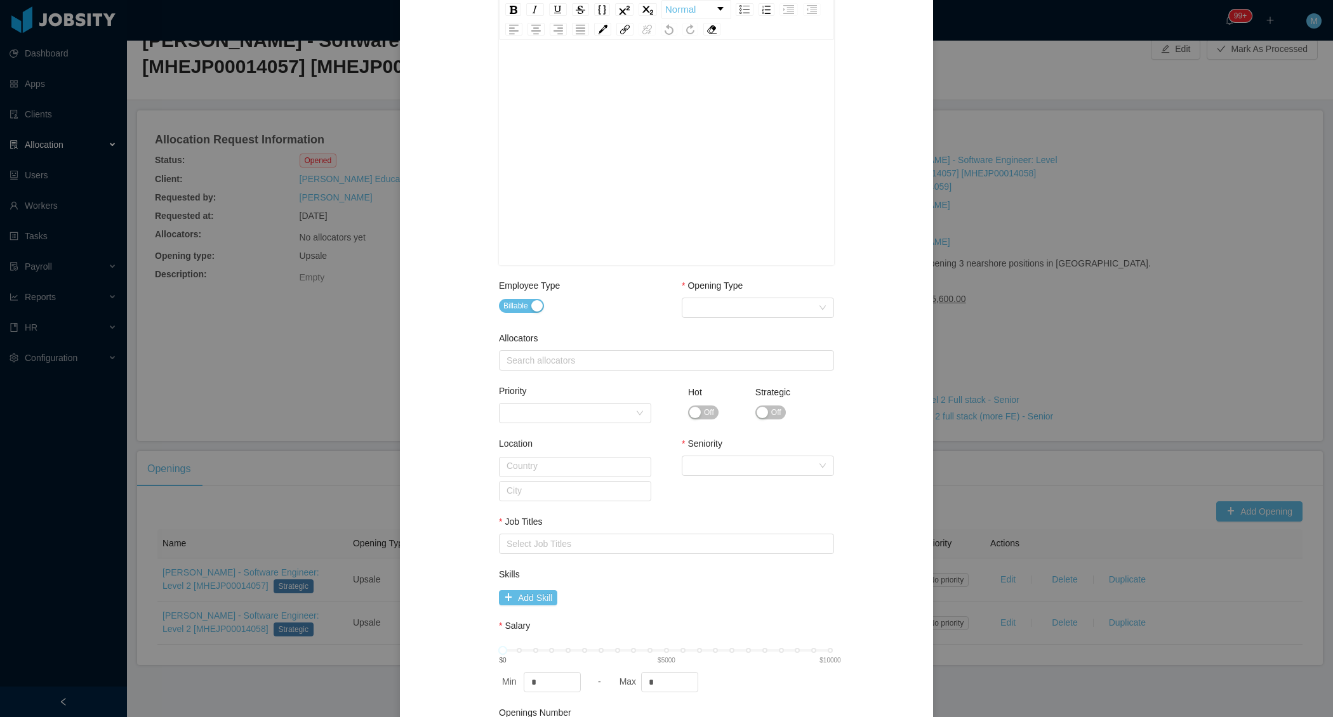
scroll to position [122, 0]
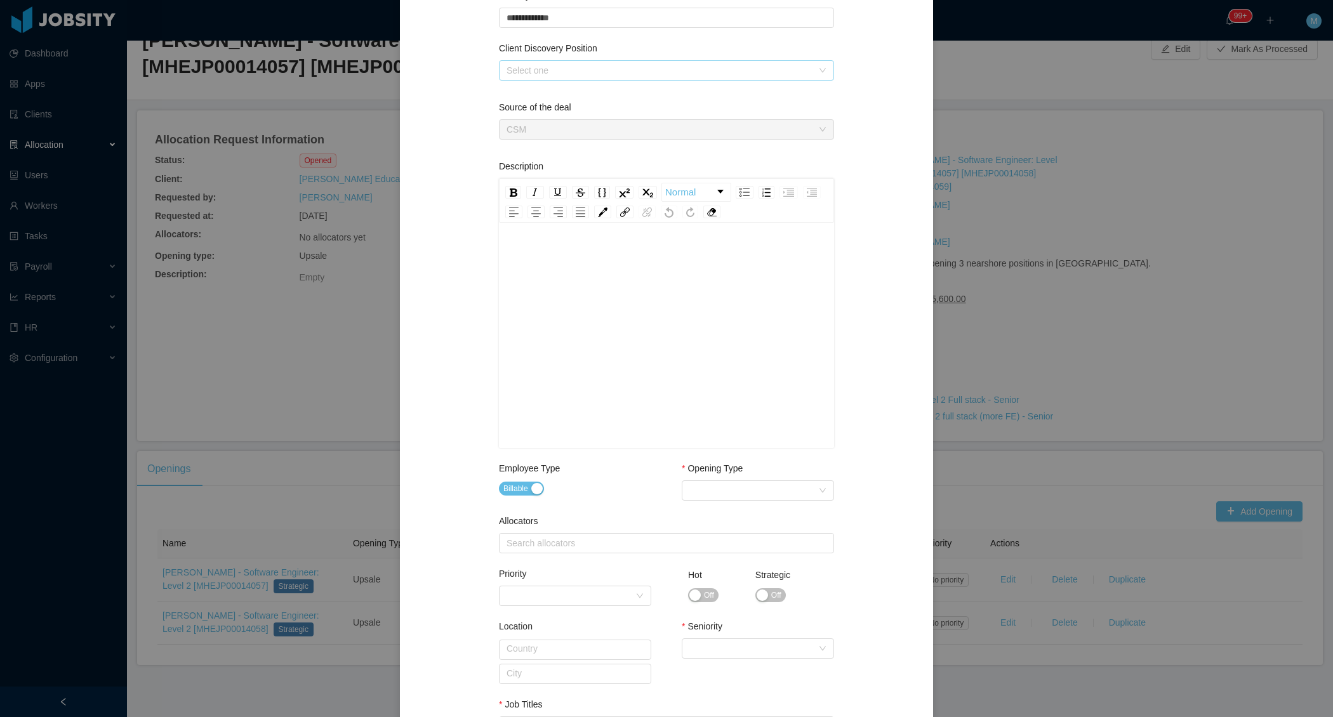
click at [724, 69] on div "Select one" at bounding box center [660, 70] width 306 height 13
click at [618, 114] on li "Mcgraw-hill - software engineer: level 2 full stack (more FE)" at bounding box center [665, 115] width 335 height 20
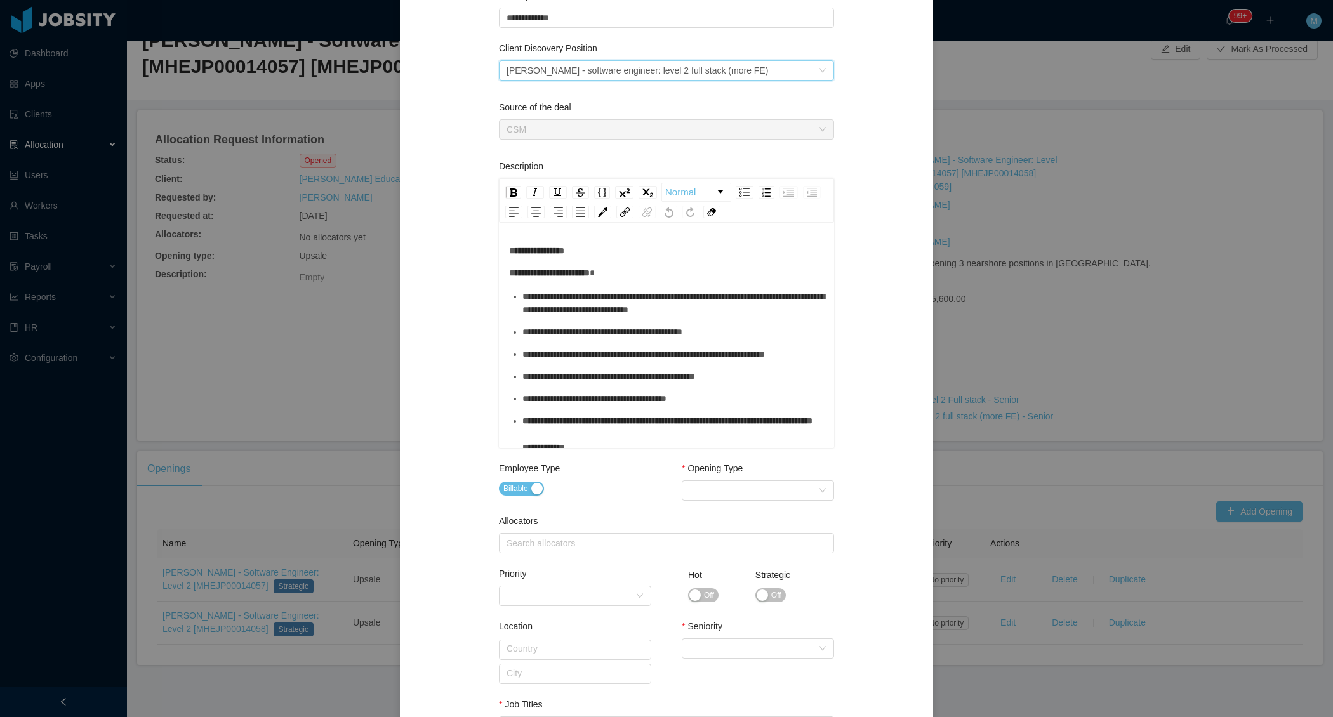
scroll to position [399, 0]
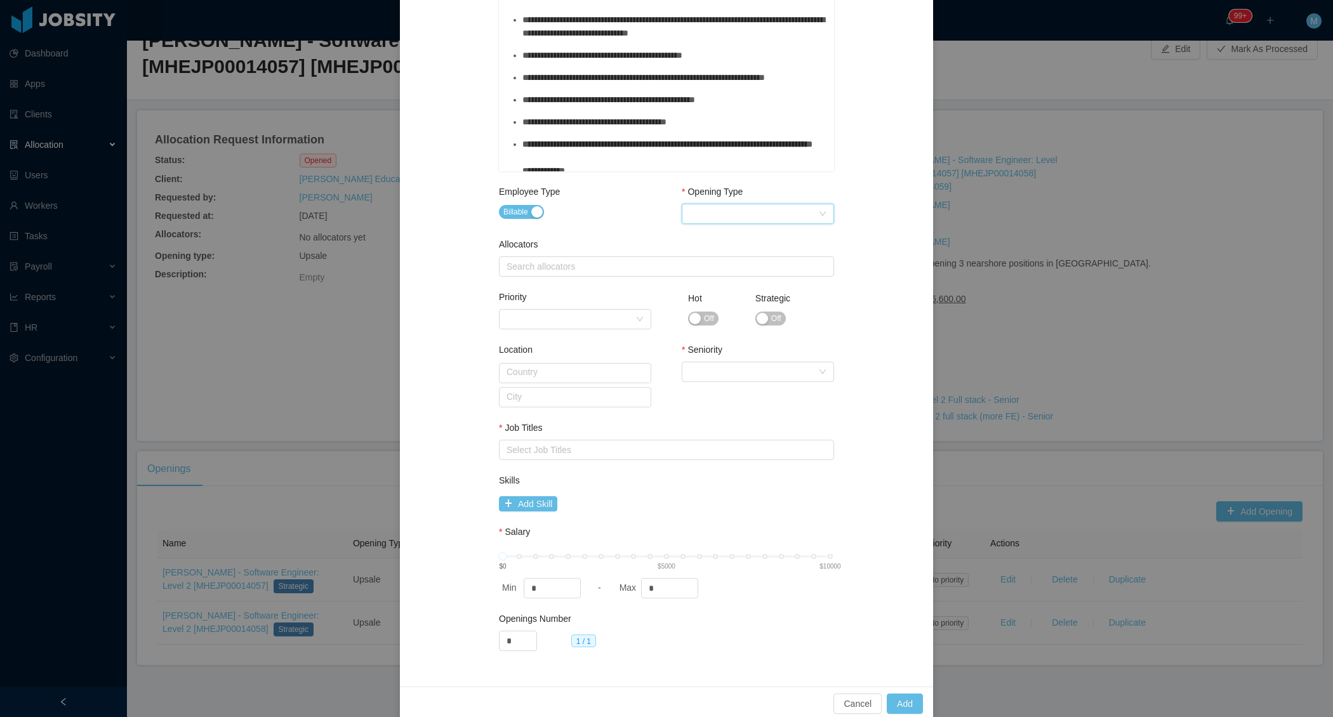
click at [776, 215] on div "Select Opening Type" at bounding box center [753, 213] width 129 height 19
click at [721, 257] on li "Upsale" at bounding box center [757, 258] width 152 height 20
click at [558, 258] on div "Search allocators" at bounding box center [665, 266] width 324 height 19
type input "*****"
click at [533, 293] on li "[PERSON_NAME]" at bounding box center [665, 290] width 335 height 20
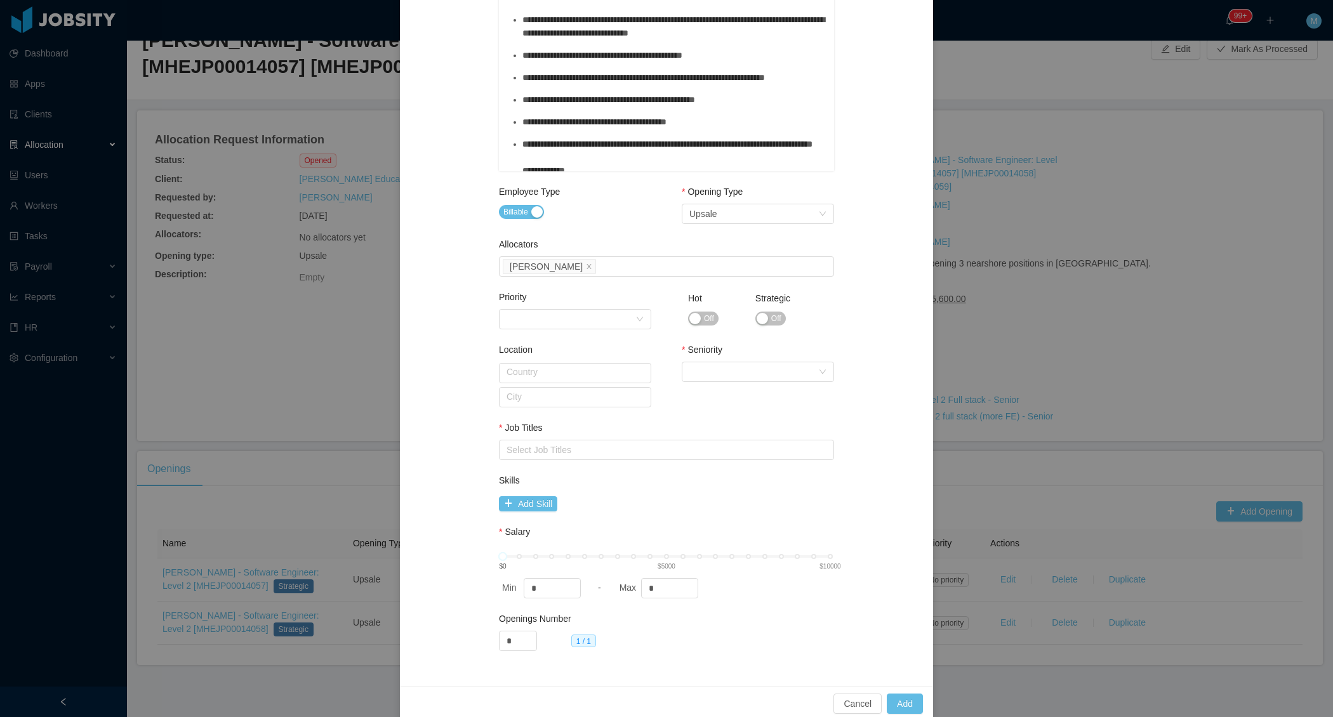
click at [439, 356] on div "**********" at bounding box center [666, 169] width 503 height 1006
click at [779, 315] on span "Off" at bounding box center [776, 318] width 10 height 13
click at [731, 363] on div "Select Seniority" at bounding box center [753, 372] width 129 height 19
click at [702, 476] on li "Senior" at bounding box center [757, 477] width 152 height 20
click at [616, 451] on div "Select Job Titles" at bounding box center [664, 450] width 314 height 13
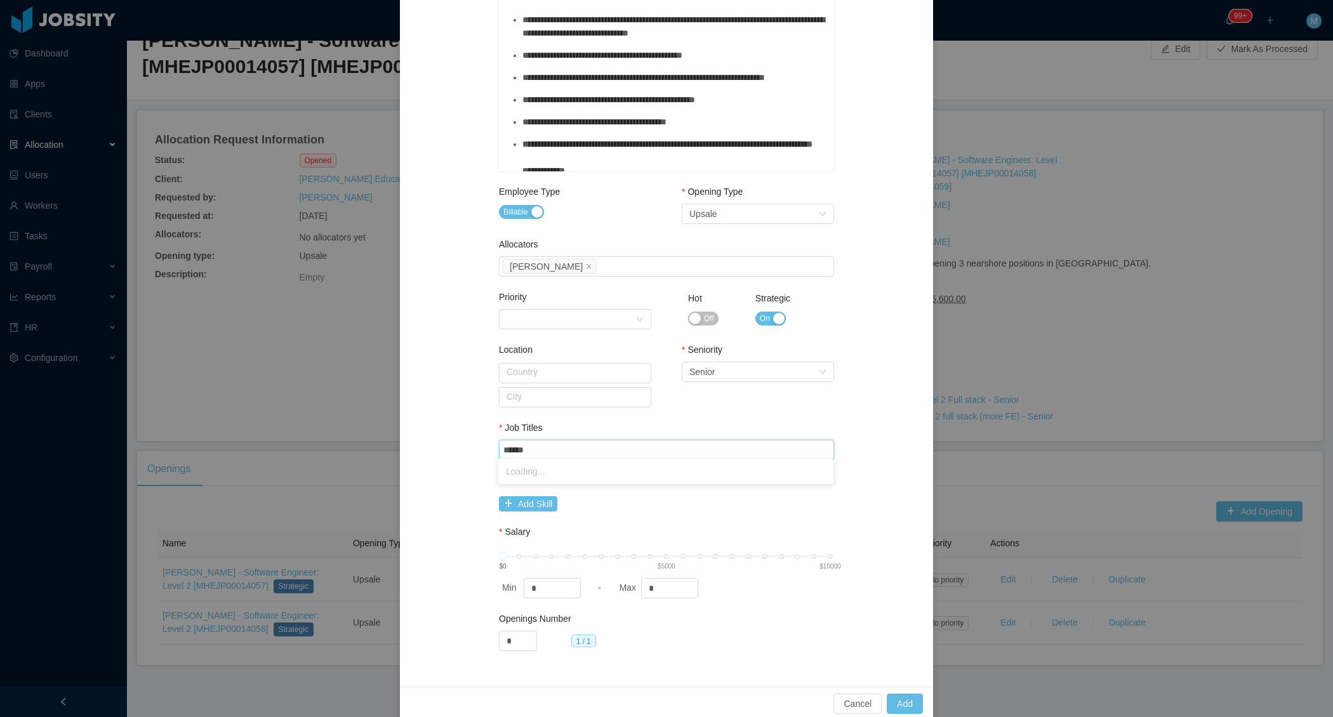
type input "*******"
click at [552, 469] on li "Angular Developer" at bounding box center [665, 472] width 335 height 20
type input "****"
click at [564, 472] on li "Java Developer" at bounding box center [665, 472] width 335 height 20
drag, startPoint x: 663, startPoint y: 587, endPoint x: 623, endPoint y: 587, distance: 39.4
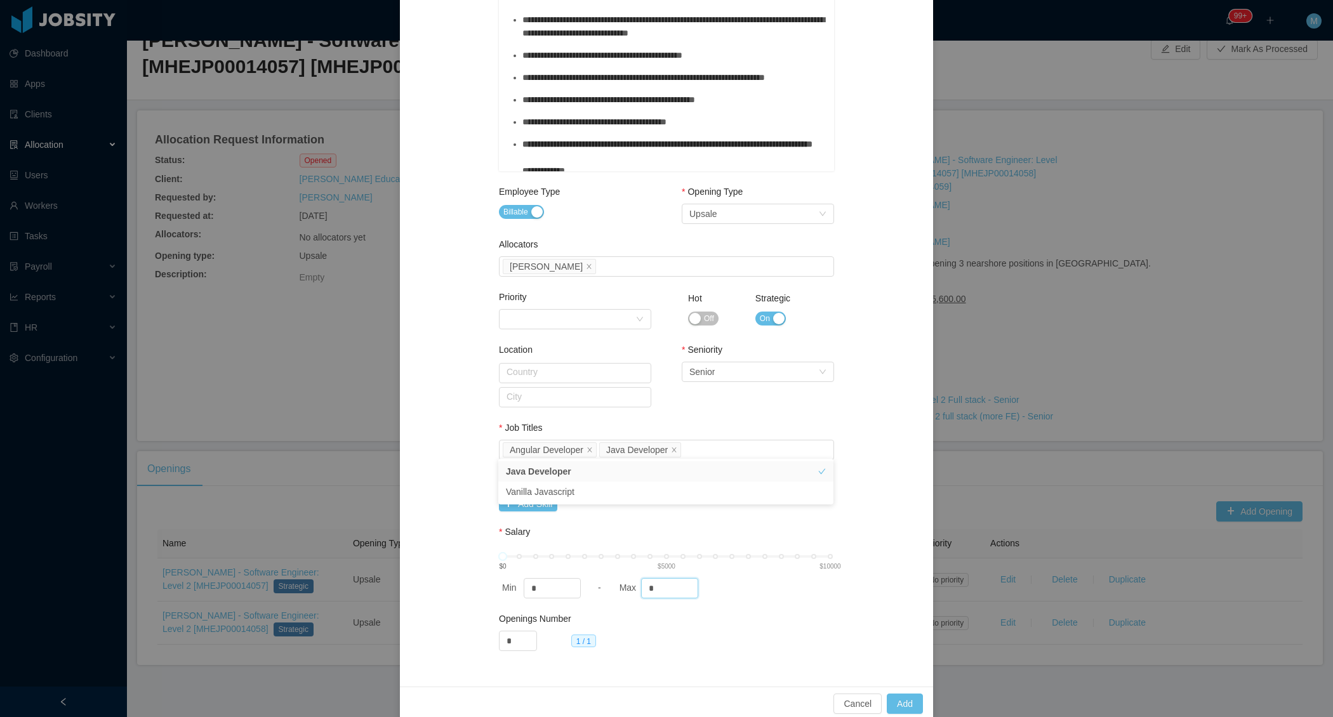
click at [623, 587] on div "Max *" at bounding box center [672, 588] width 112 height 20
type input "****"
click at [818, 513] on div "Skills Add Skill" at bounding box center [666, 495] width 335 height 43
click at [905, 698] on button "Add" at bounding box center [905, 704] width 36 height 20
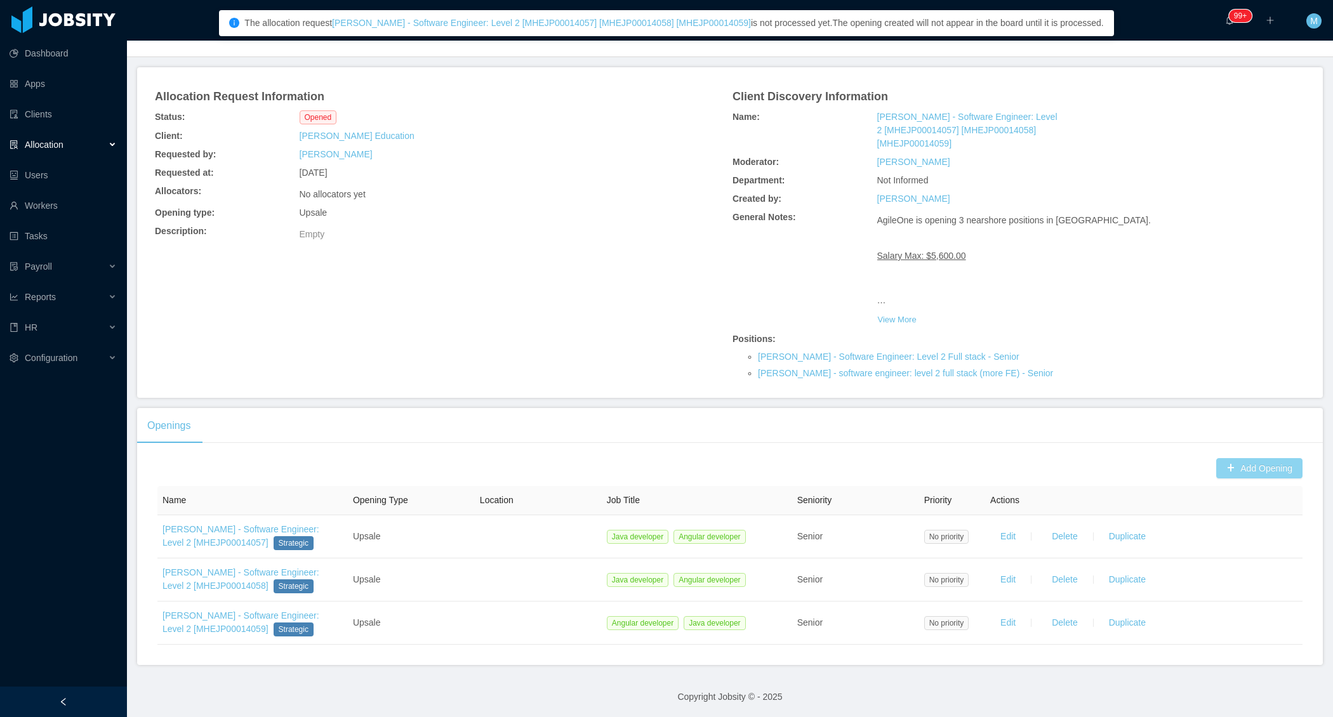
scroll to position [0, 0]
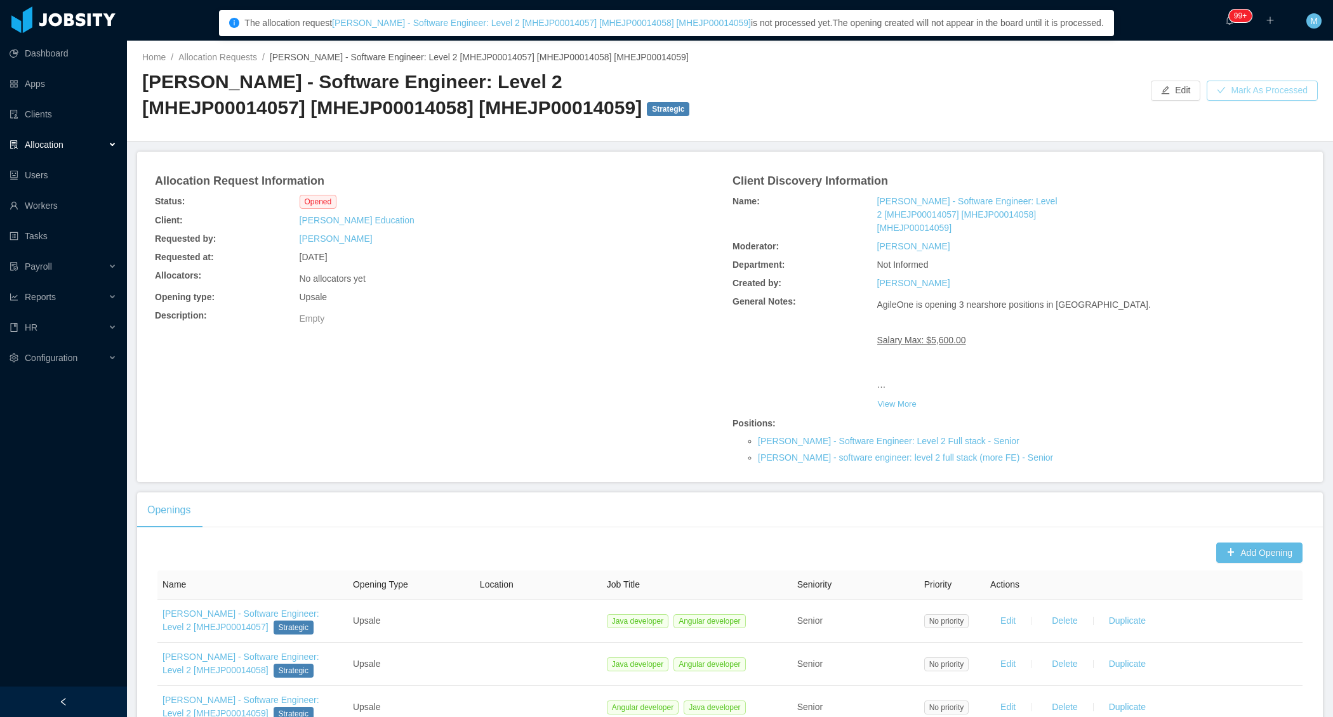
click at [1262, 96] on button "Mark As Processed" at bounding box center [1262, 91] width 111 height 20
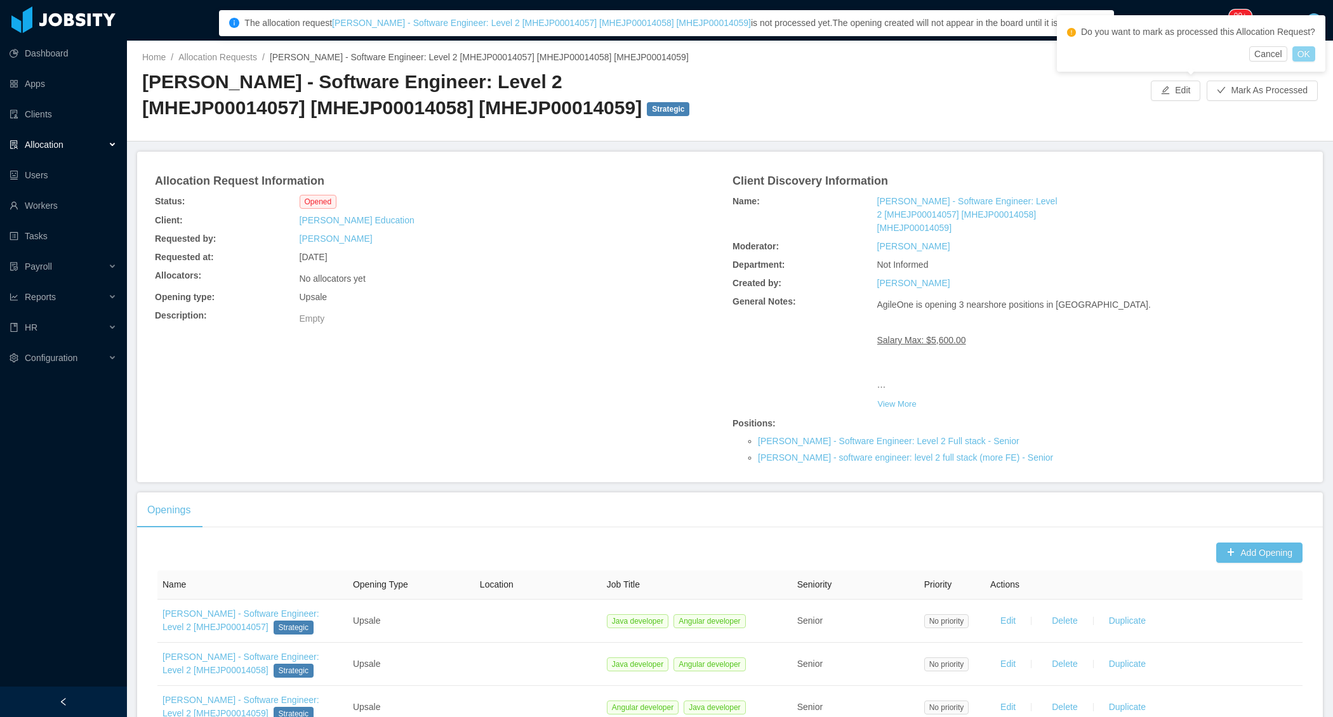
click at [1315, 62] on button "OK" at bounding box center [1304, 53] width 23 height 15
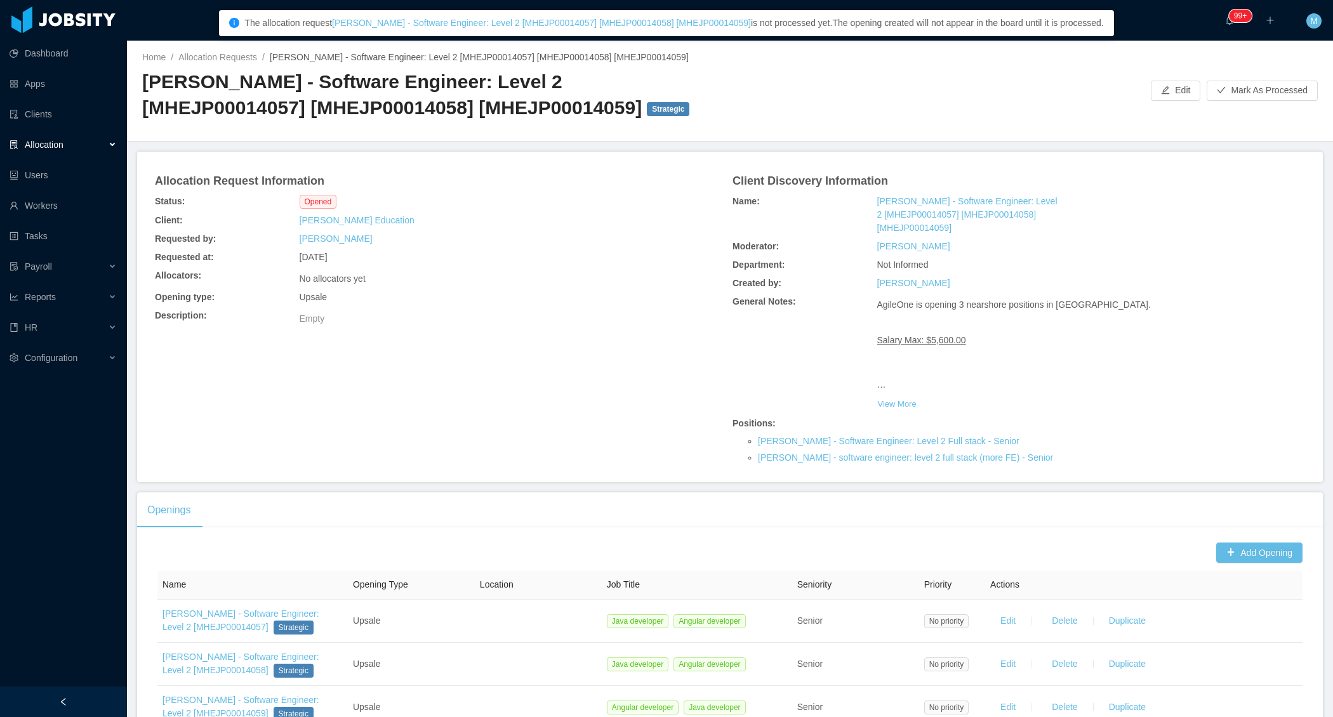
scroll to position [84, 0]
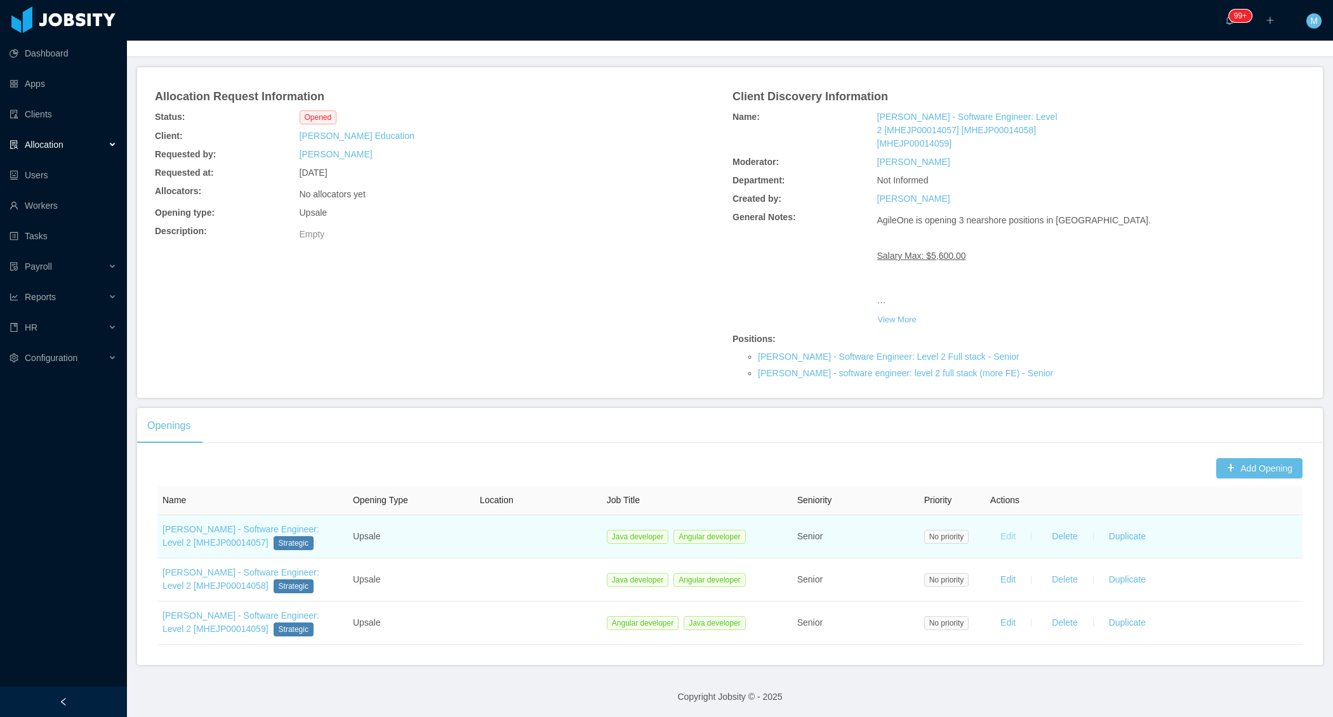
click at [1014, 531] on button "Edit" at bounding box center [1008, 537] width 36 height 20
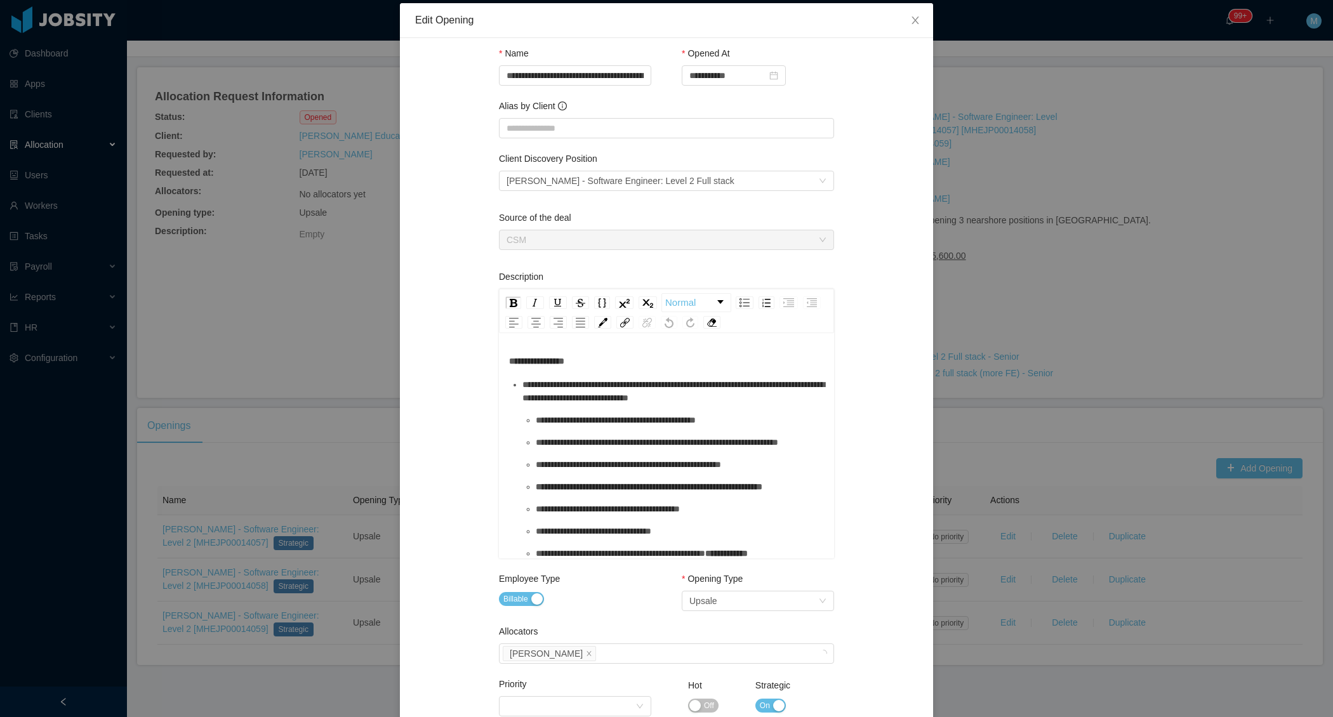
scroll to position [0, 0]
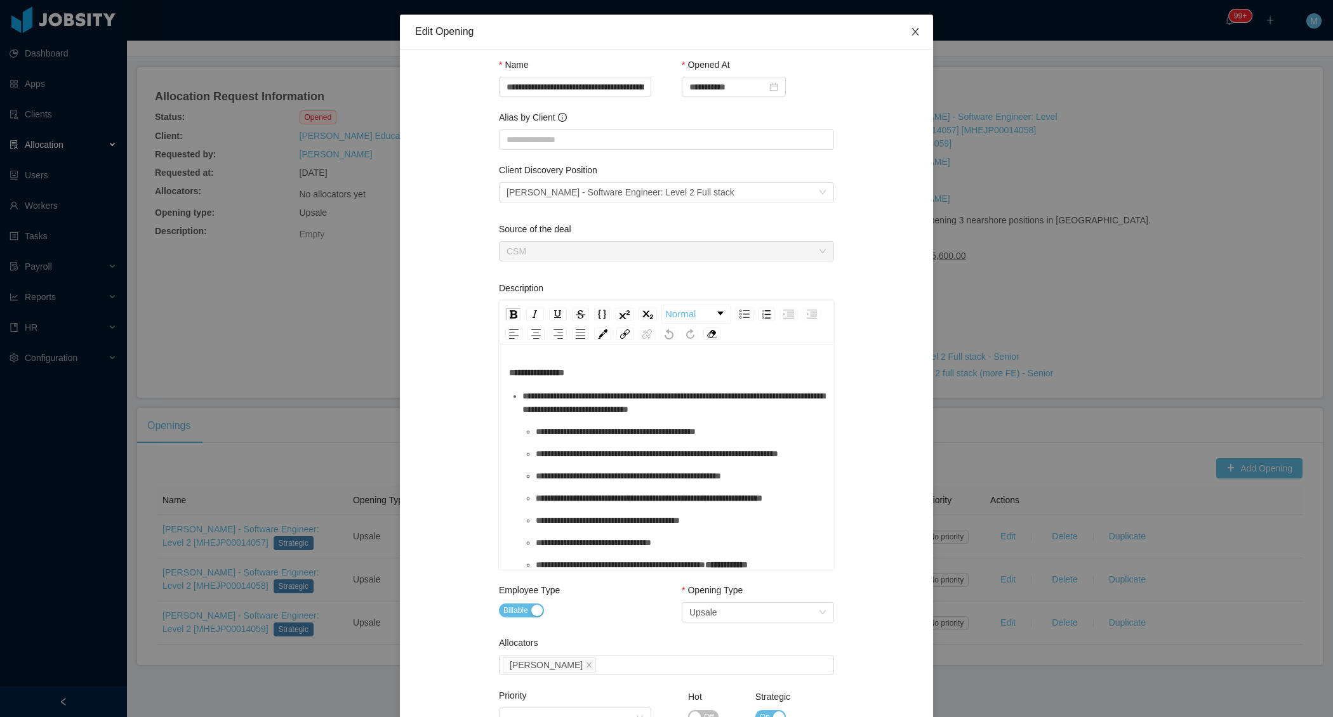
click at [914, 33] on icon "icon: close" at bounding box center [915, 32] width 7 height 8
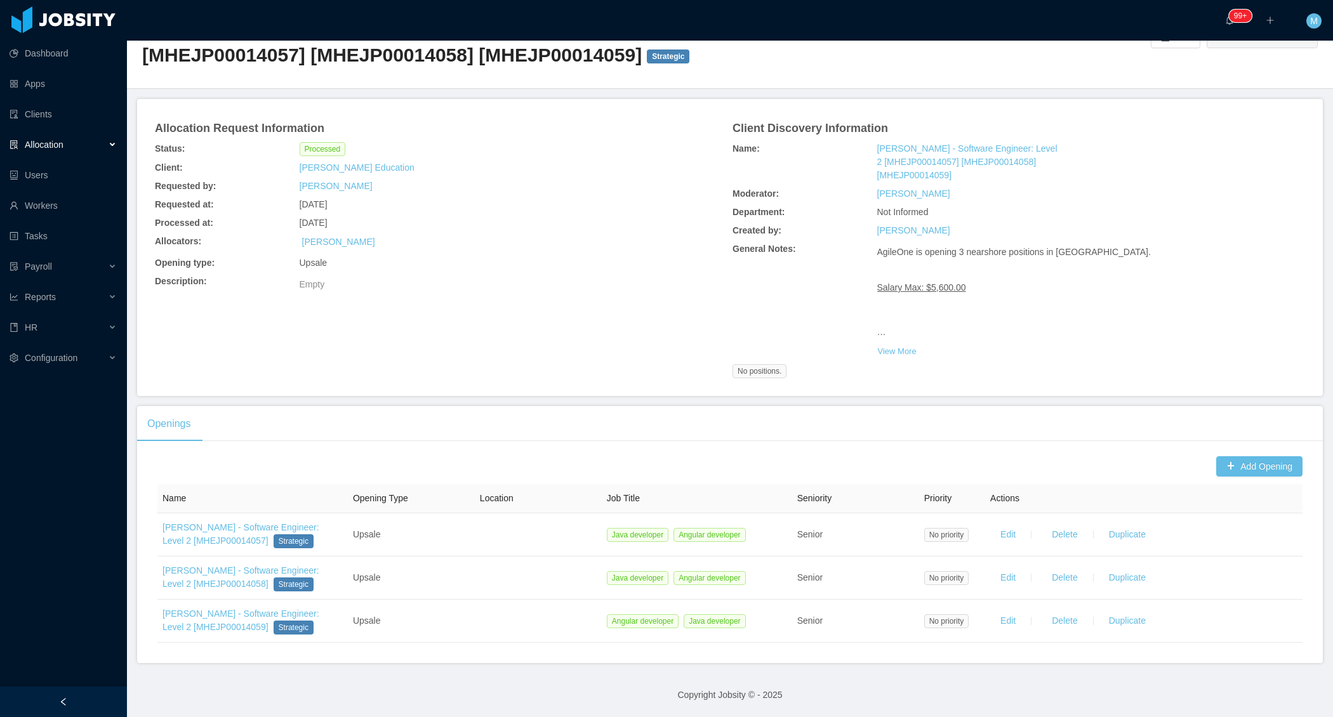
scroll to position [50, 0]
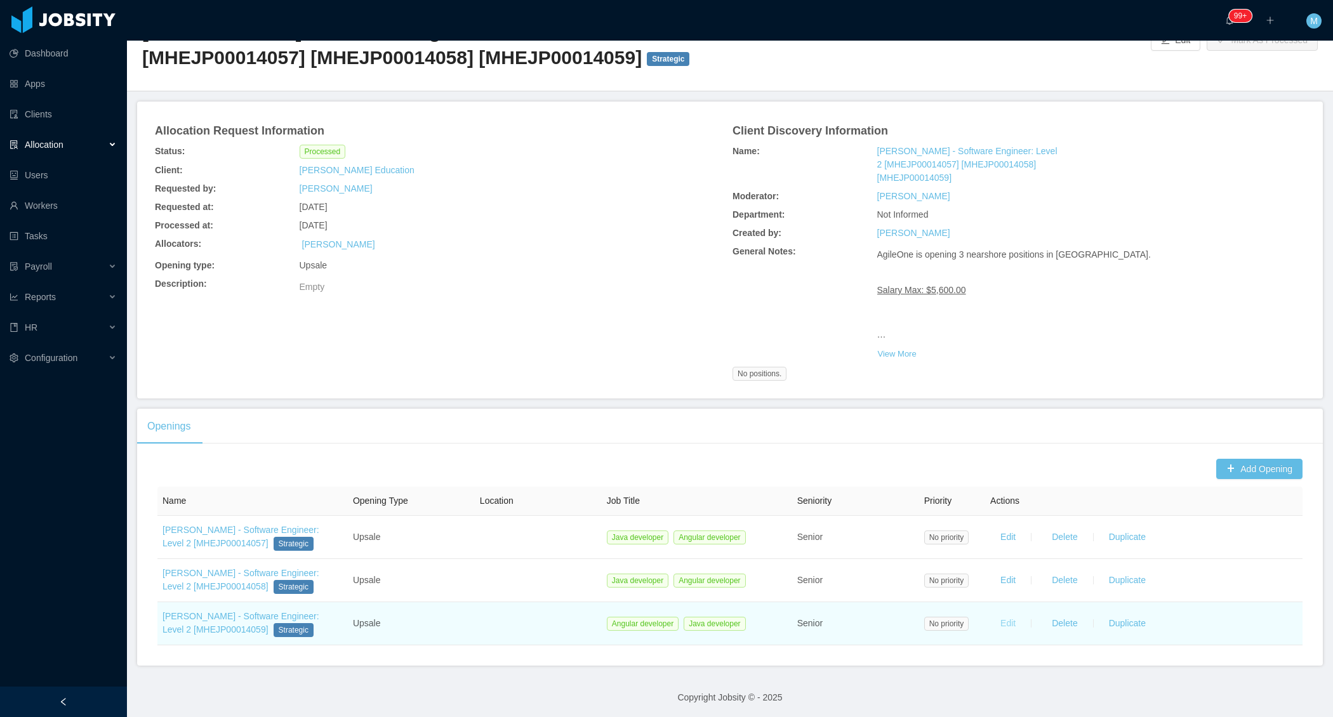
click at [1008, 618] on button "Edit" at bounding box center [1008, 624] width 36 height 20
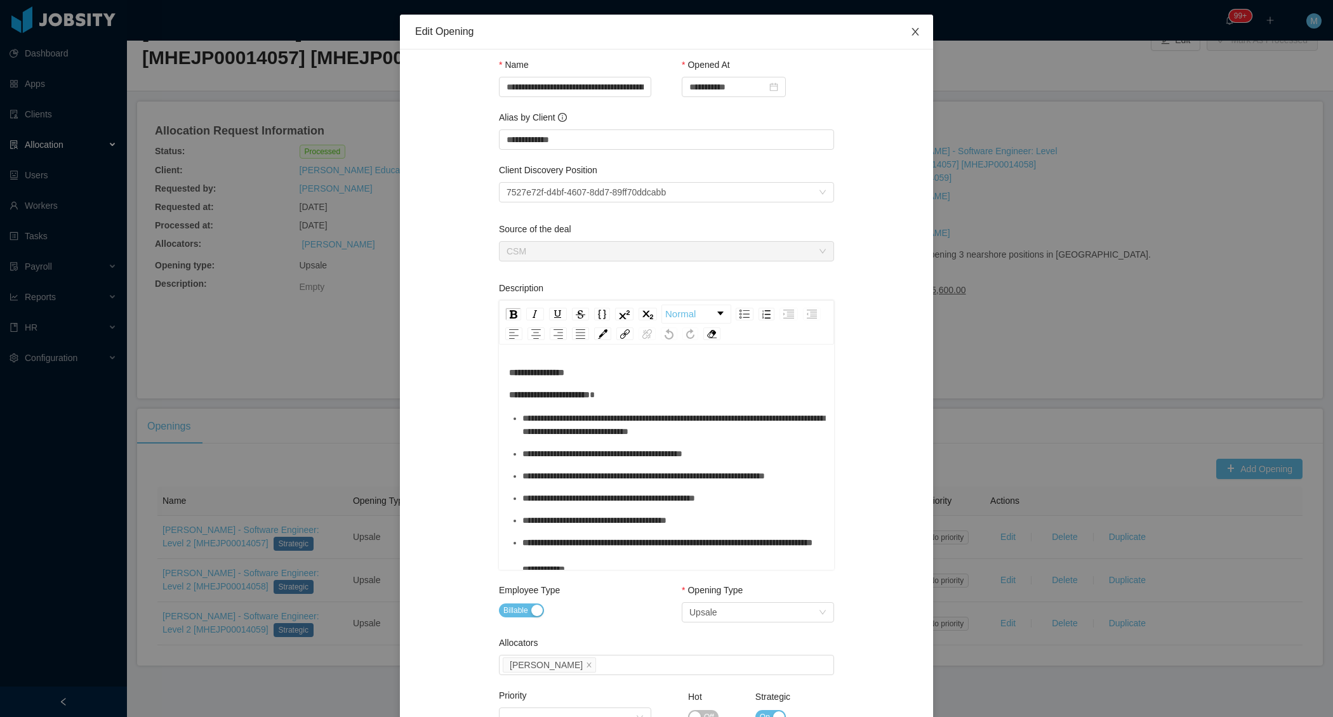
click at [916, 37] on span "Close" at bounding box center [916, 33] width 36 height 36
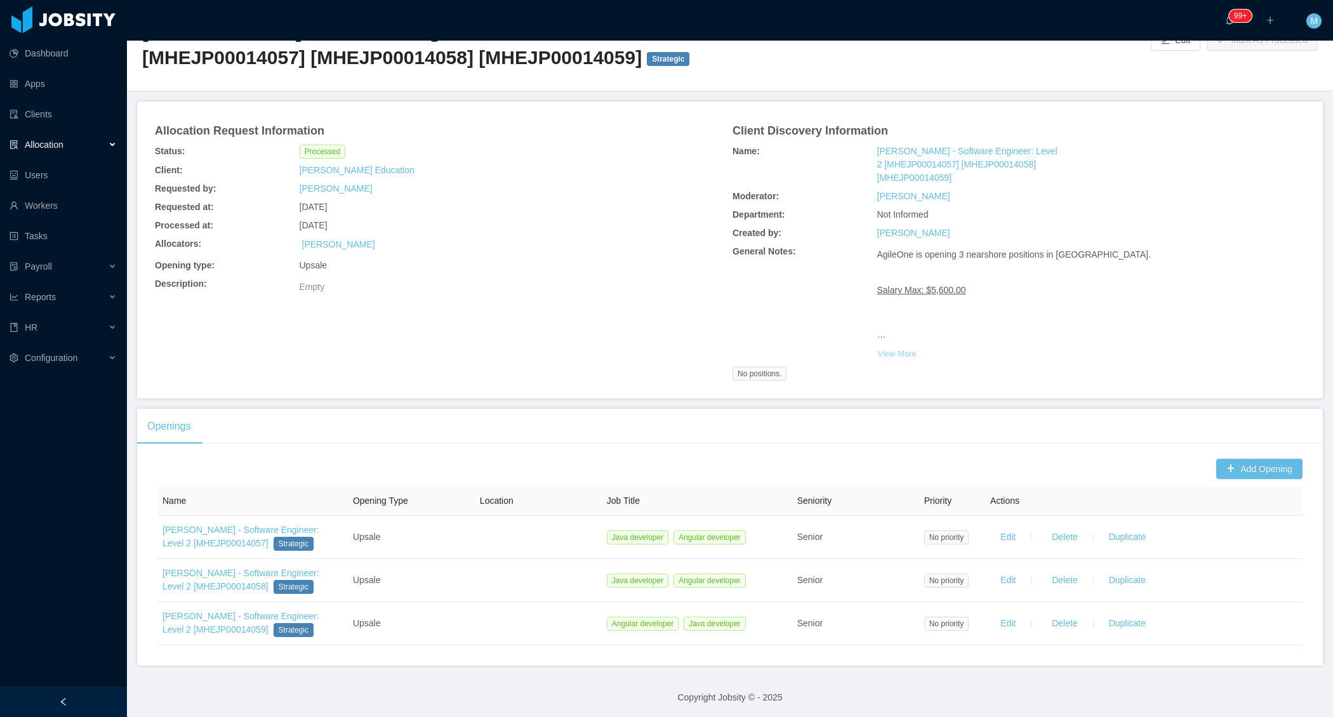
click at [896, 359] on button "View More" at bounding box center [897, 354] width 40 height 20
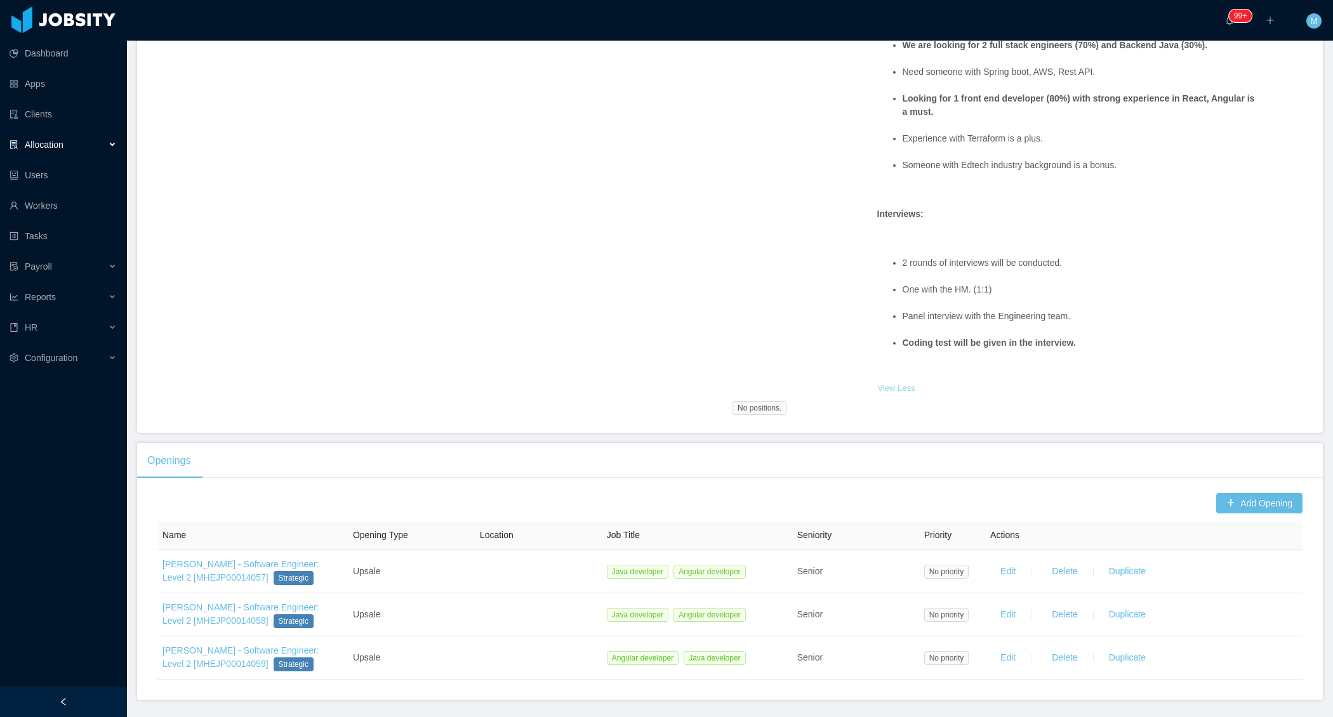
scroll to position [930, 0]
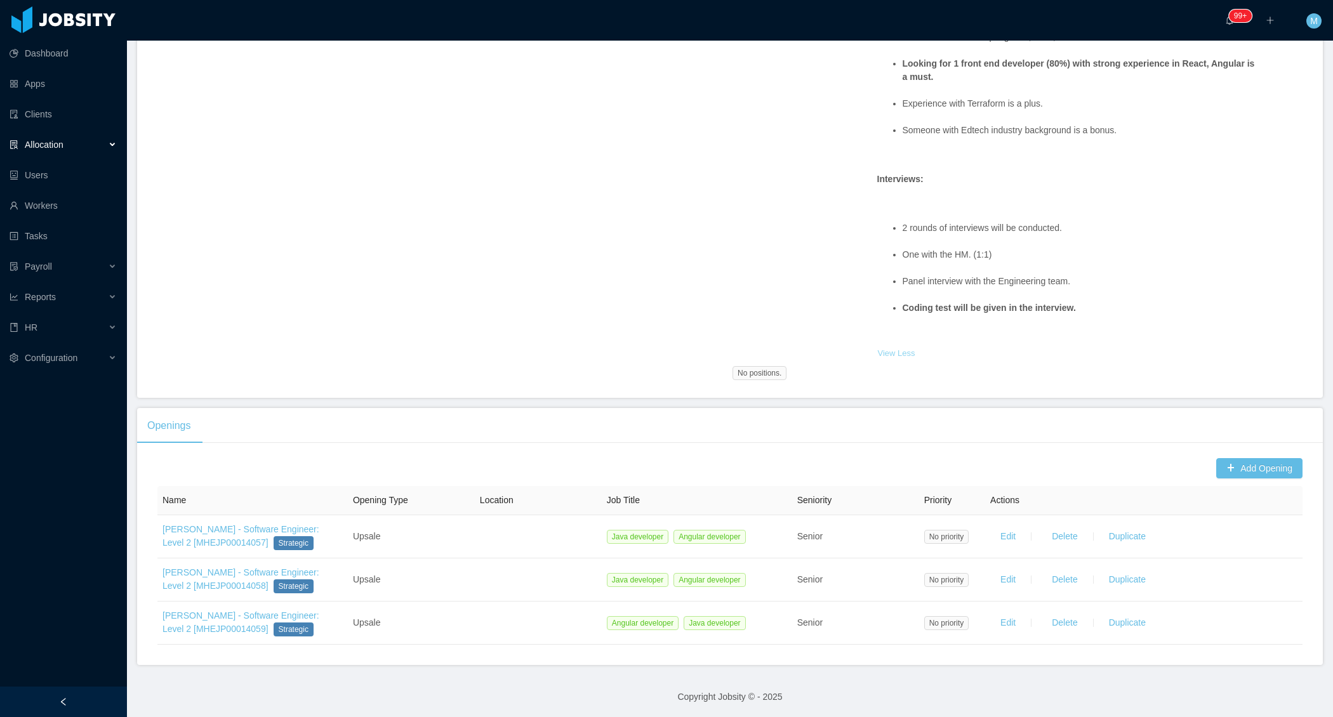
click at [900, 350] on button "View Less" at bounding box center [896, 353] width 39 height 20
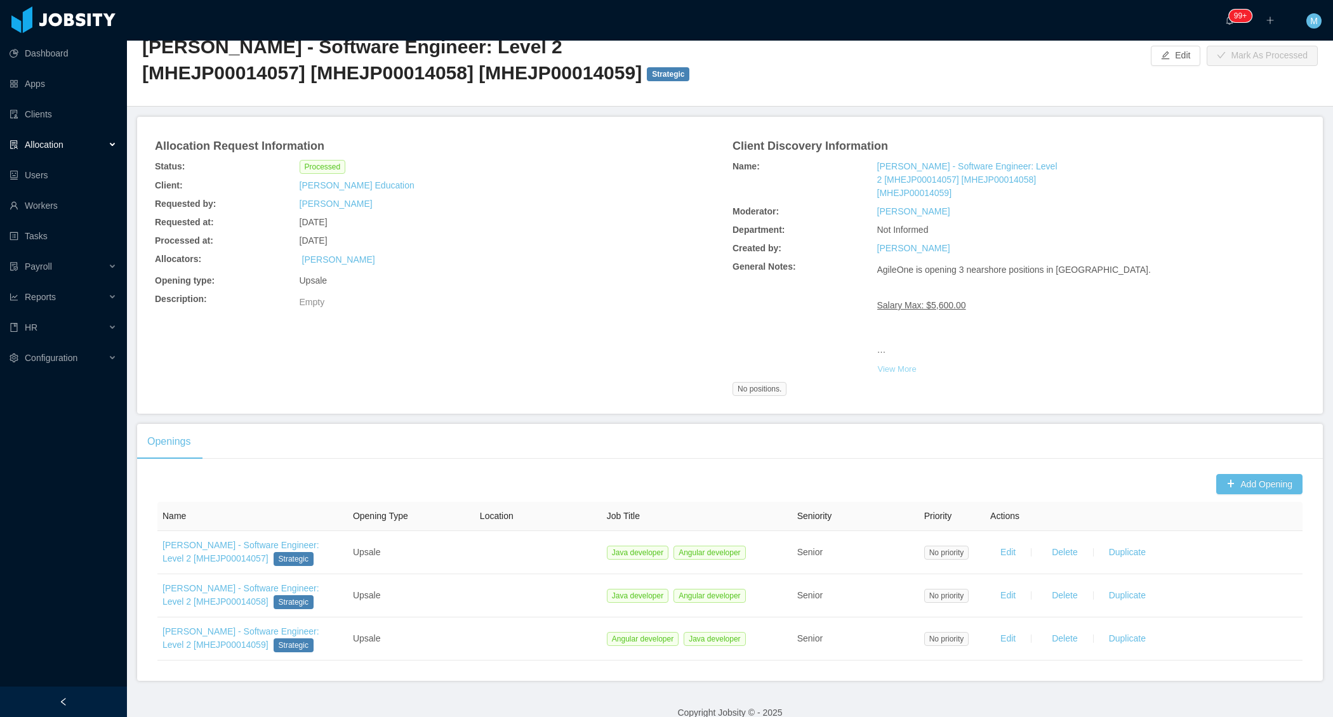
scroll to position [35, 0]
click at [887, 375] on button "View More" at bounding box center [897, 369] width 40 height 20
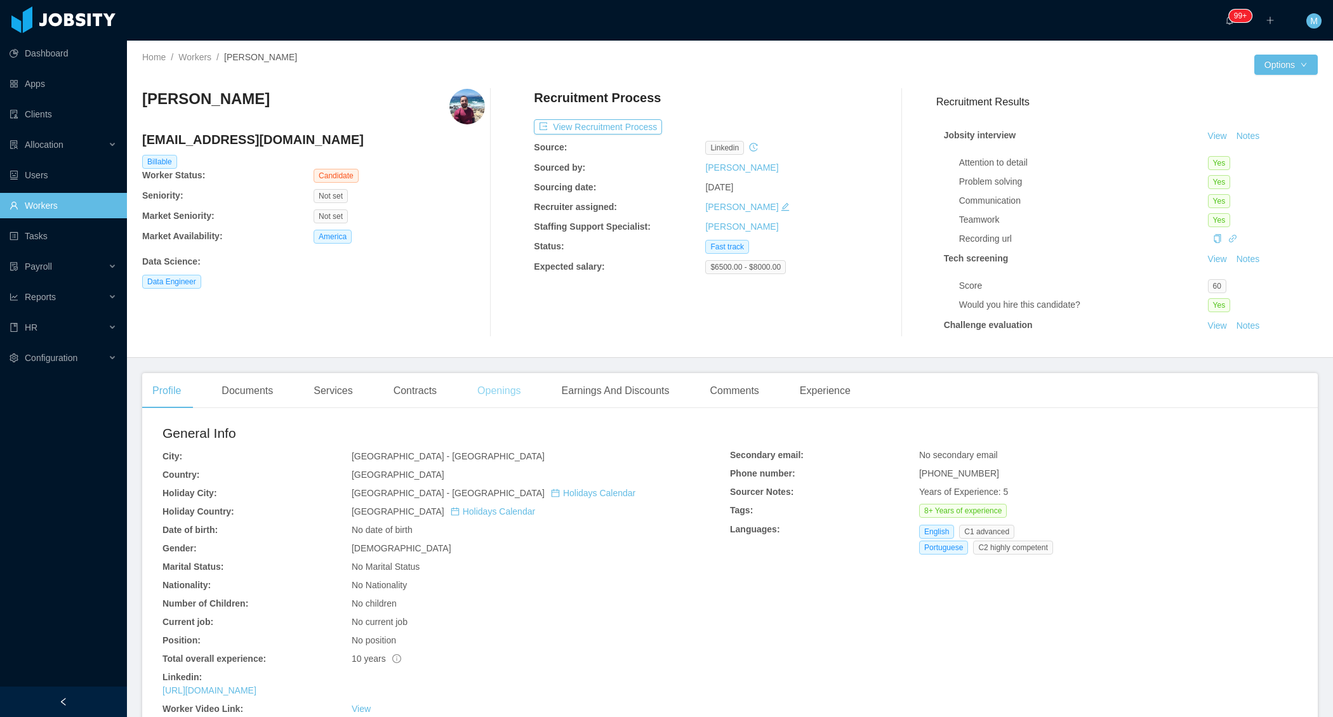
click at [517, 387] on div "Openings" at bounding box center [499, 391] width 64 height 36
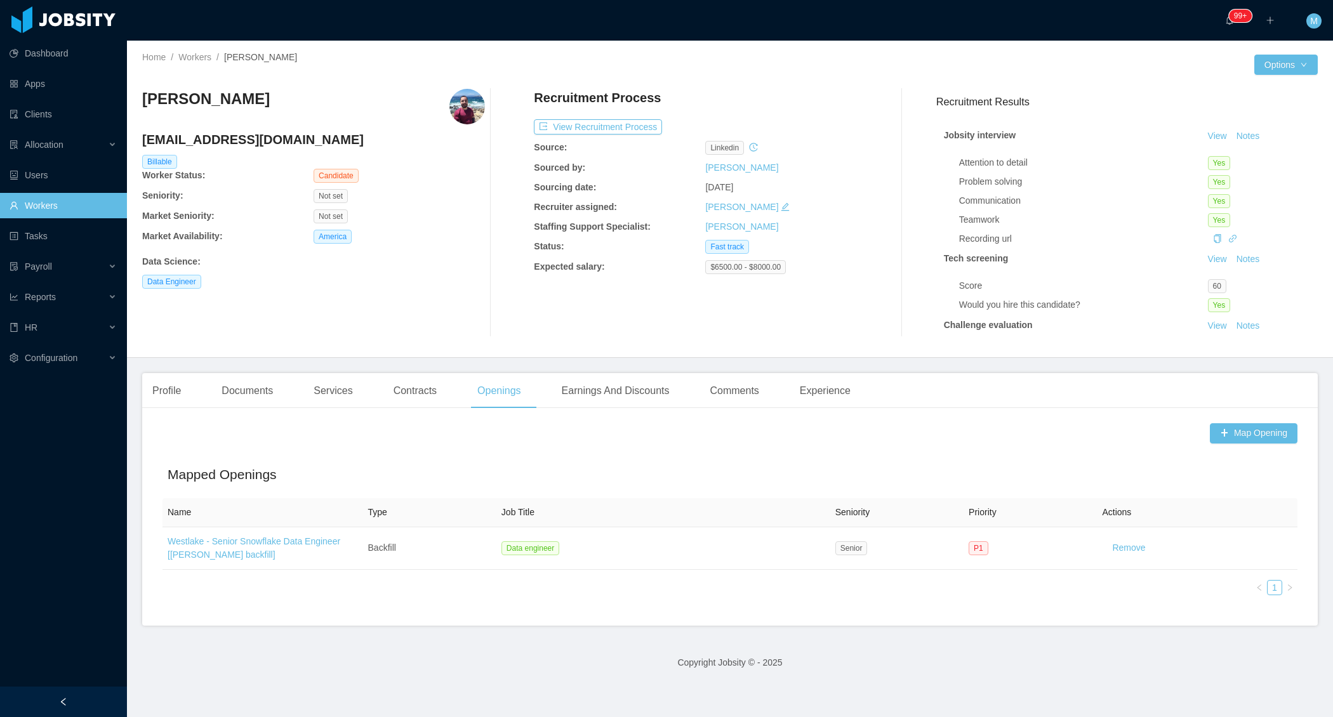
drag, startPoint x: 260, startPoint y: 109, endPoint x: 143, endPoint y: 104, distance: 116.3
click at [143, 104] on div "Gustavo Almeida" at bounding box center [313, 107] width 343 height 36
copy h3 "Gustavo Almeida"
click at [514, 392] on div "Openings" at bounding box center [499, 391] width 64 height 36
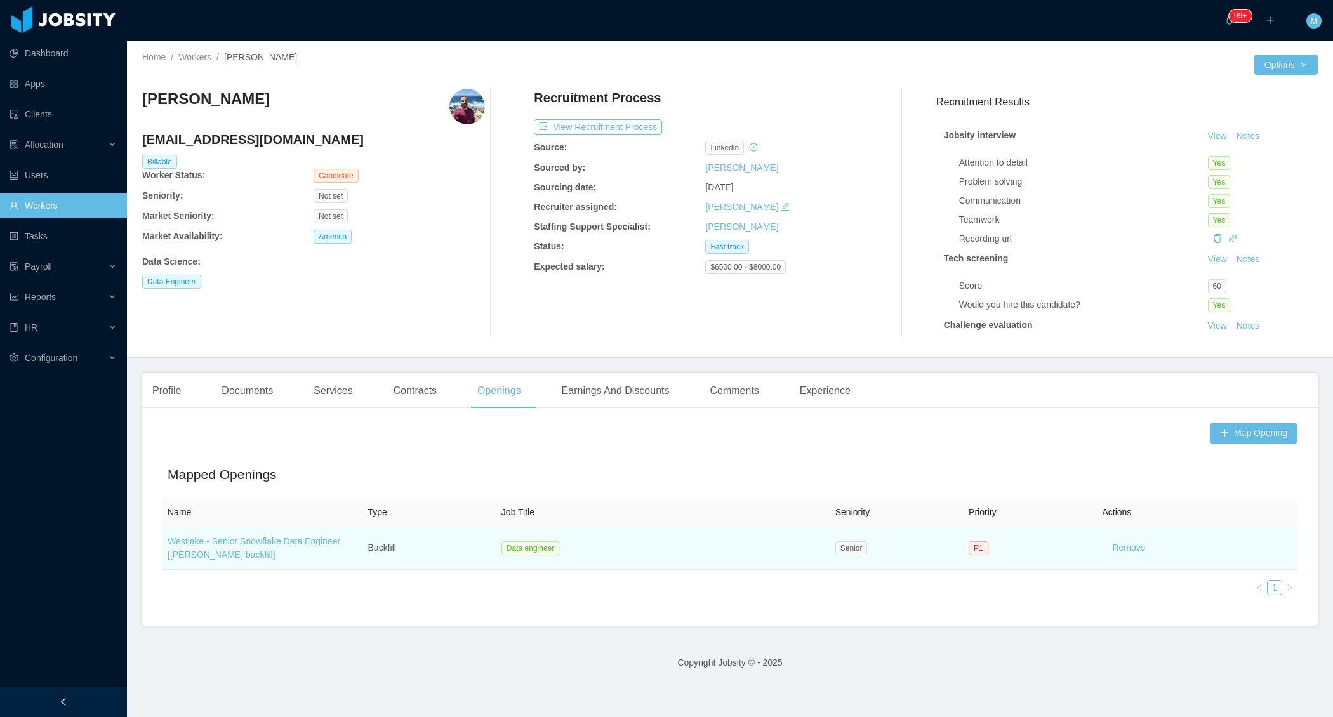
drag, startPoint x: 292, startPoint y: 550, endPoint x: 164, endPoint y: 543, distance: 127.8
click at [164, 543] on td "Westlake - Senior Snowflake Data Engineer [[PERSON_NAME] backfill]" at bounding box center [263, 549] width 201 height 43
copy link "Westlake - Senior Snowflake Data Engineer [[PERSON_NAME] backfill]"
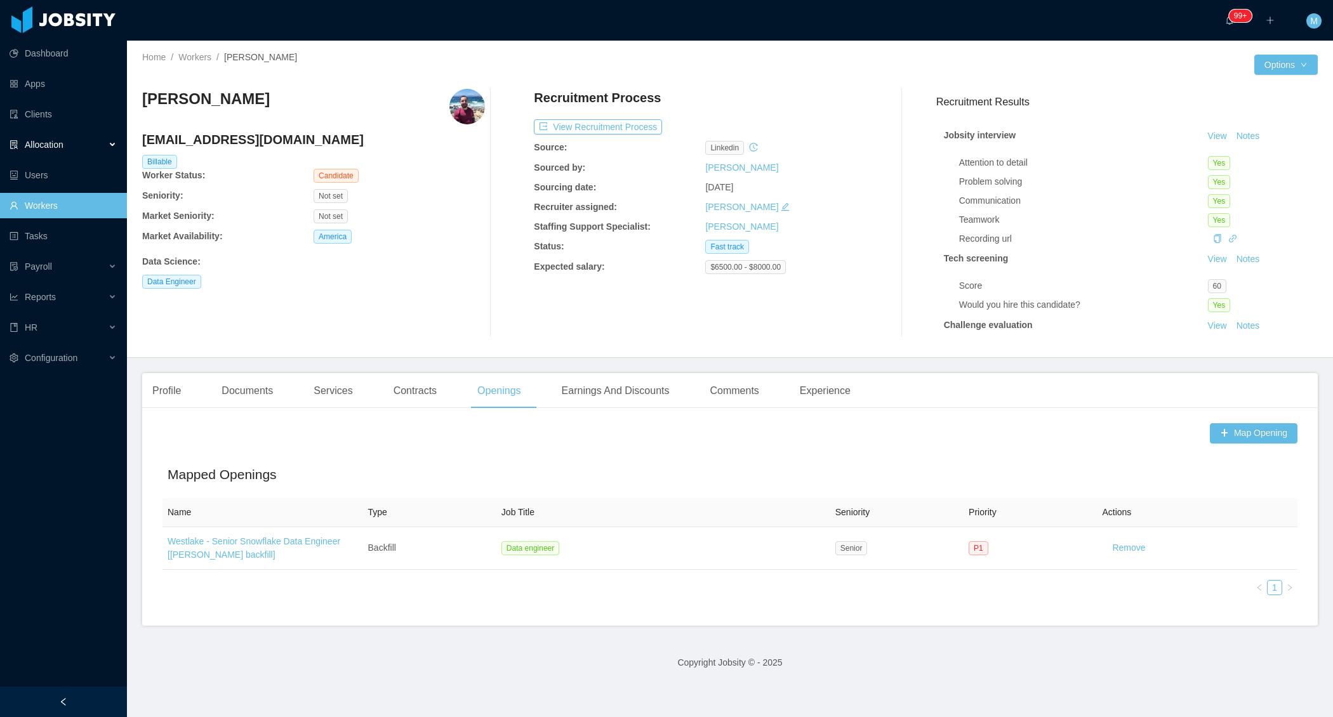
click at [110, 140] on div "Allocation" at bounding box center [63, 144] width 127 height 25
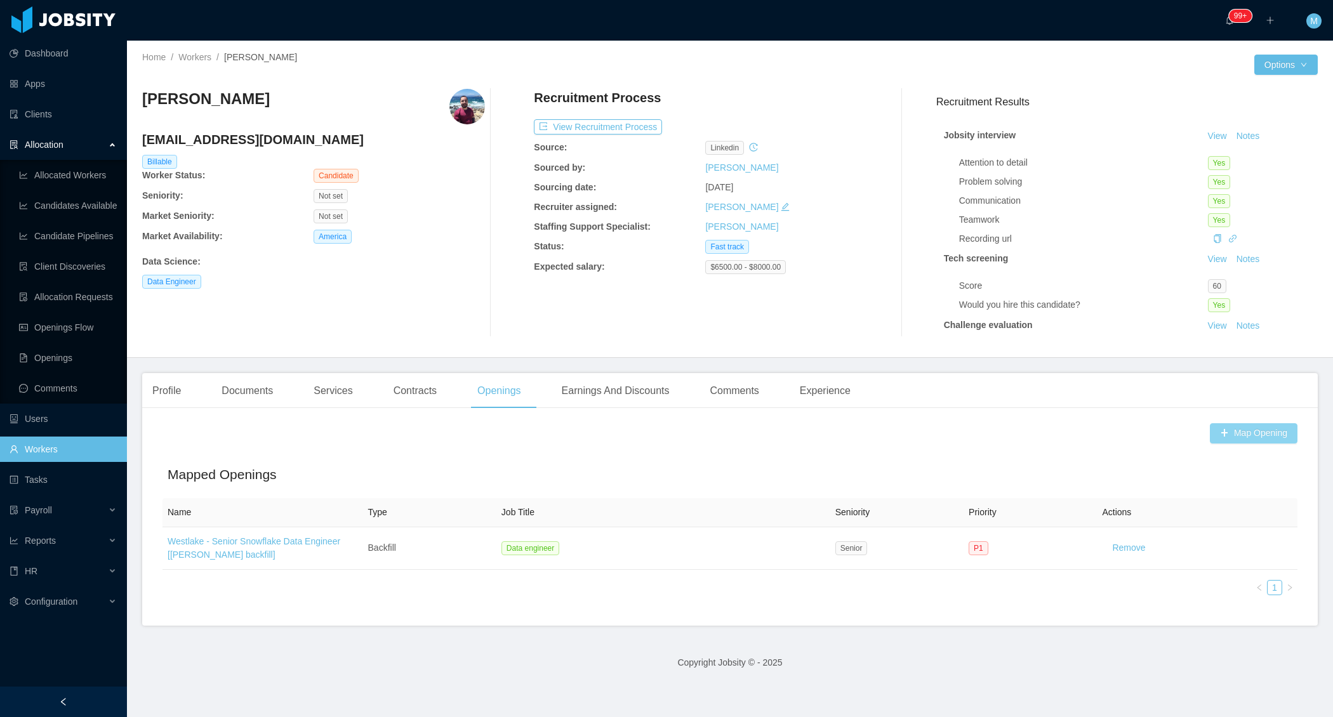
click at [1220, 437] on button "Map Opening" at bounding box center [1254, 433] width 88 height 20
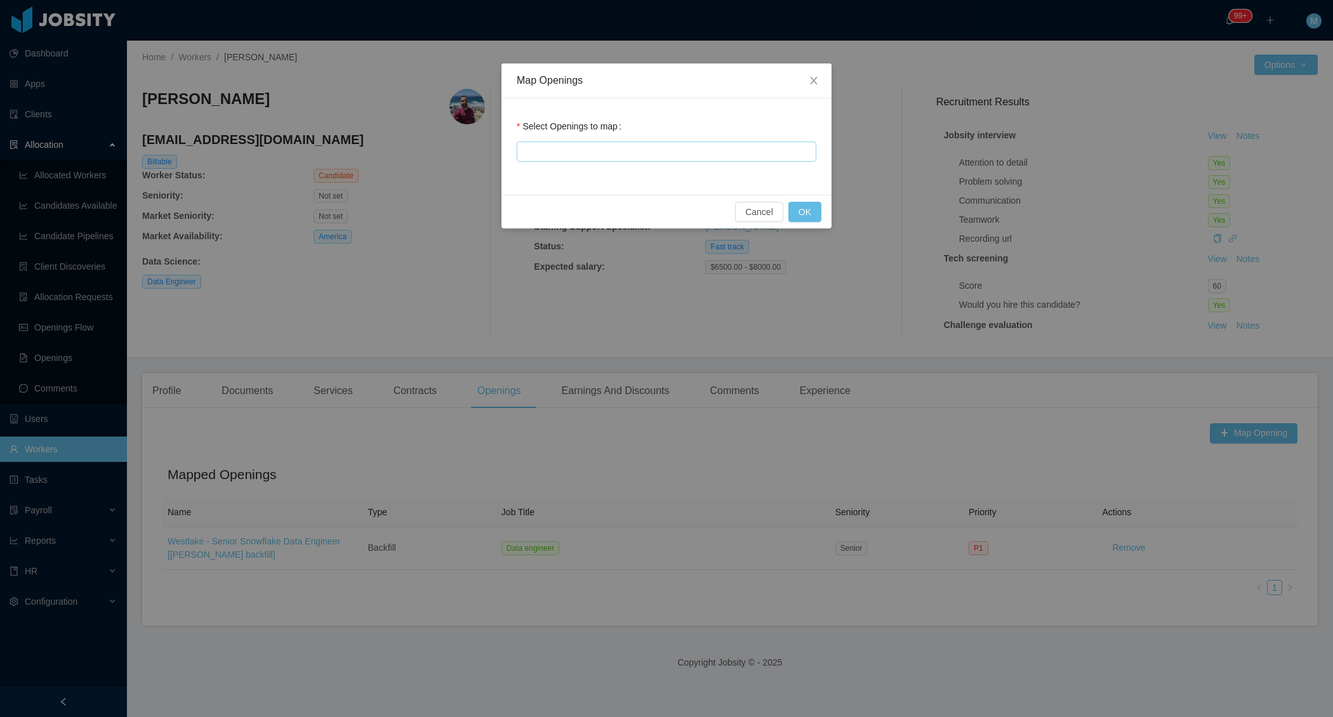
click at [575, 154] on div at bounding box center [665, 151] width 288 height 19
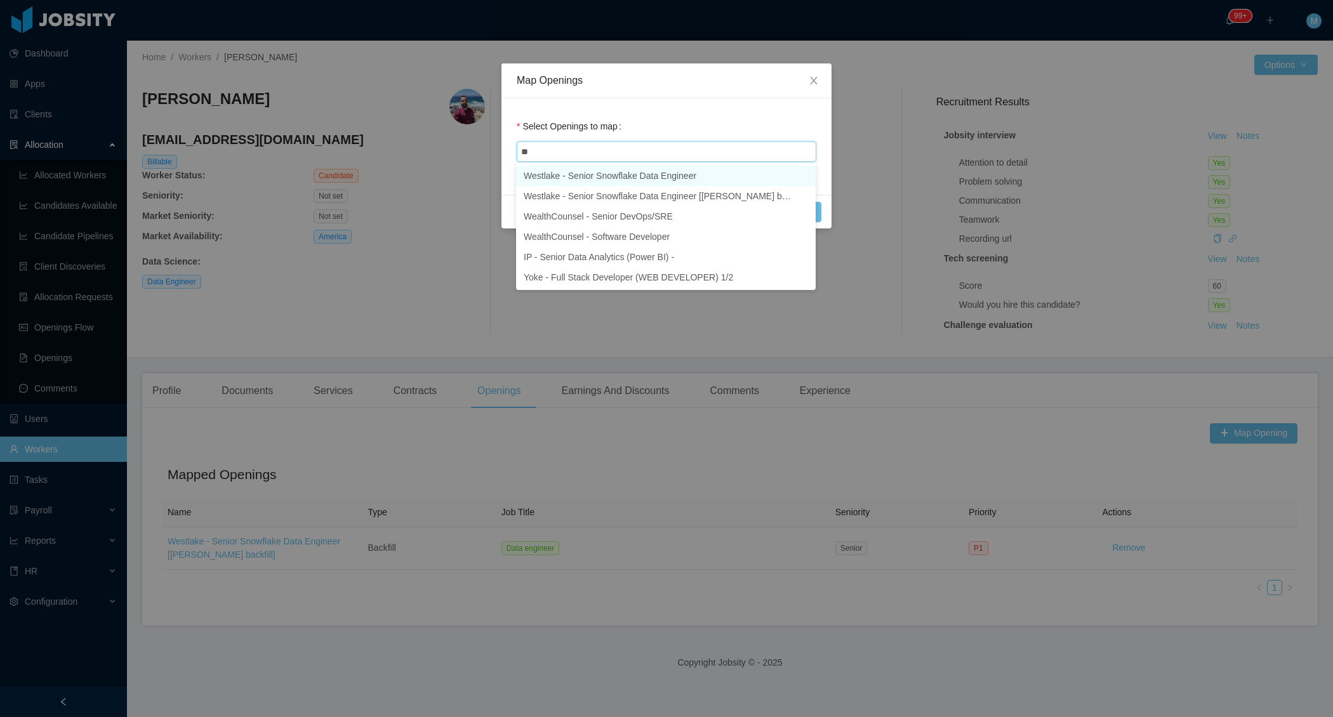
type input "***"
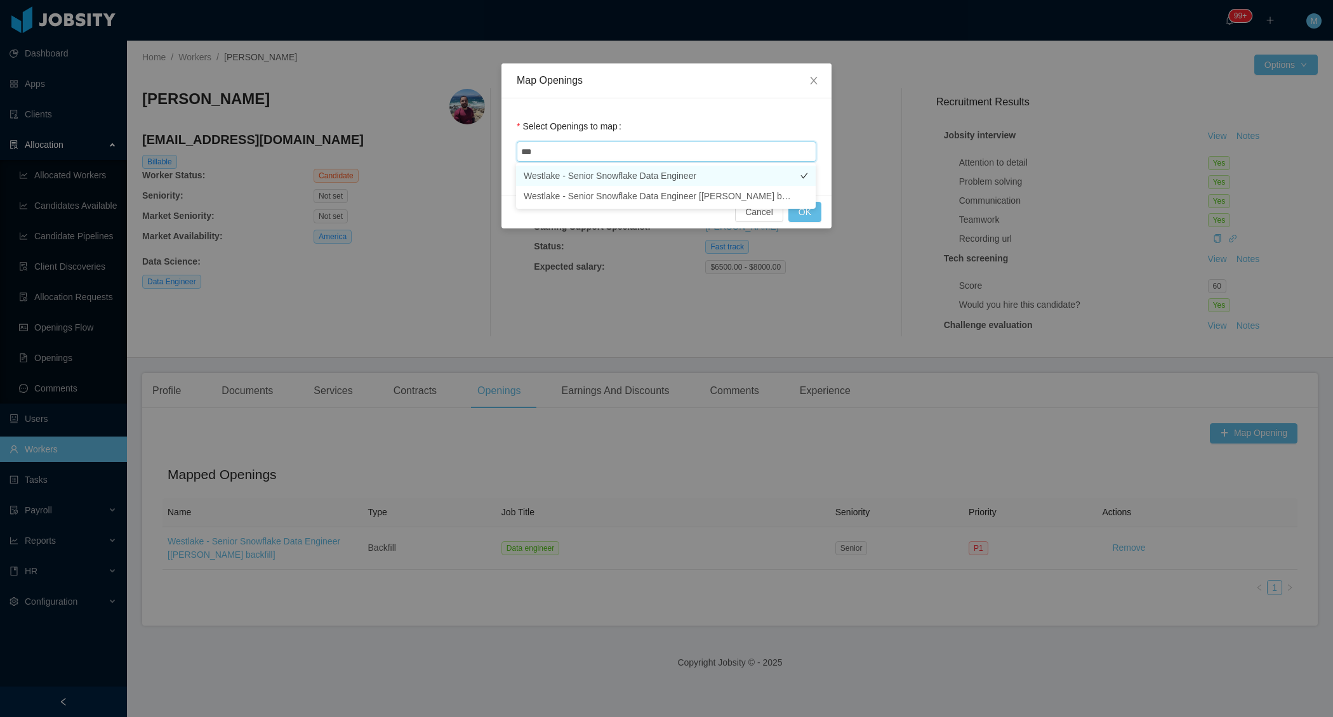
click at [663, 178] on li "Westlake - Senior Snowflake Data Engineer" at bounding box center [666, 176] width 300 height 20
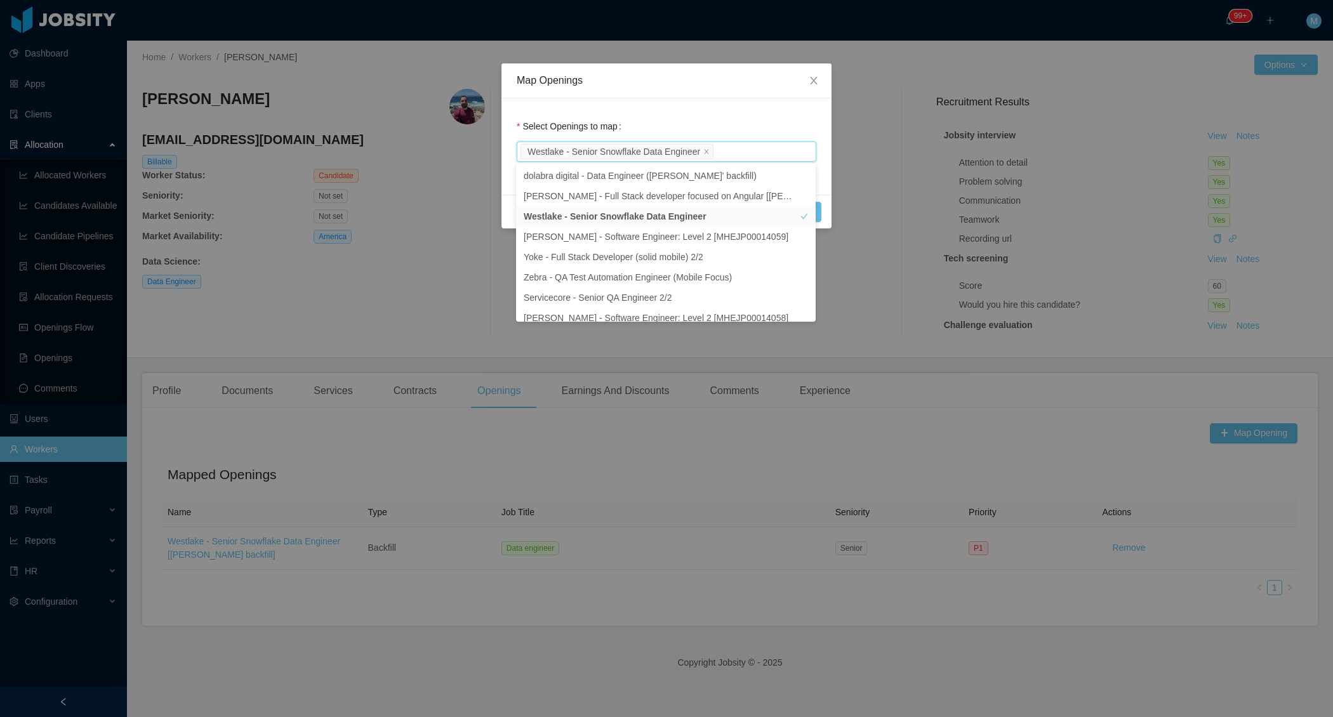
click at [771, 97] on div "Map Openings" at bounding box center [667, 80] width 330 height 35
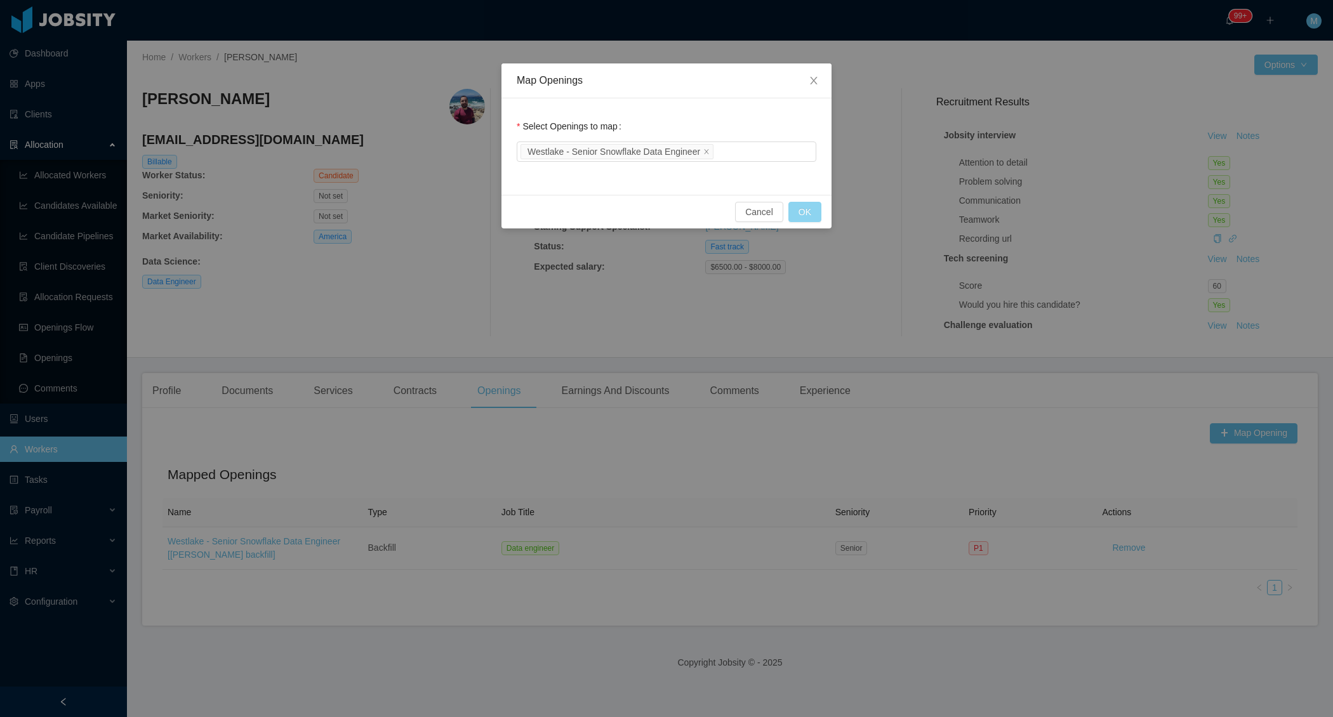
click at [805, 215] on button "OK" at bounding box center [805, 212] width 33 height 20
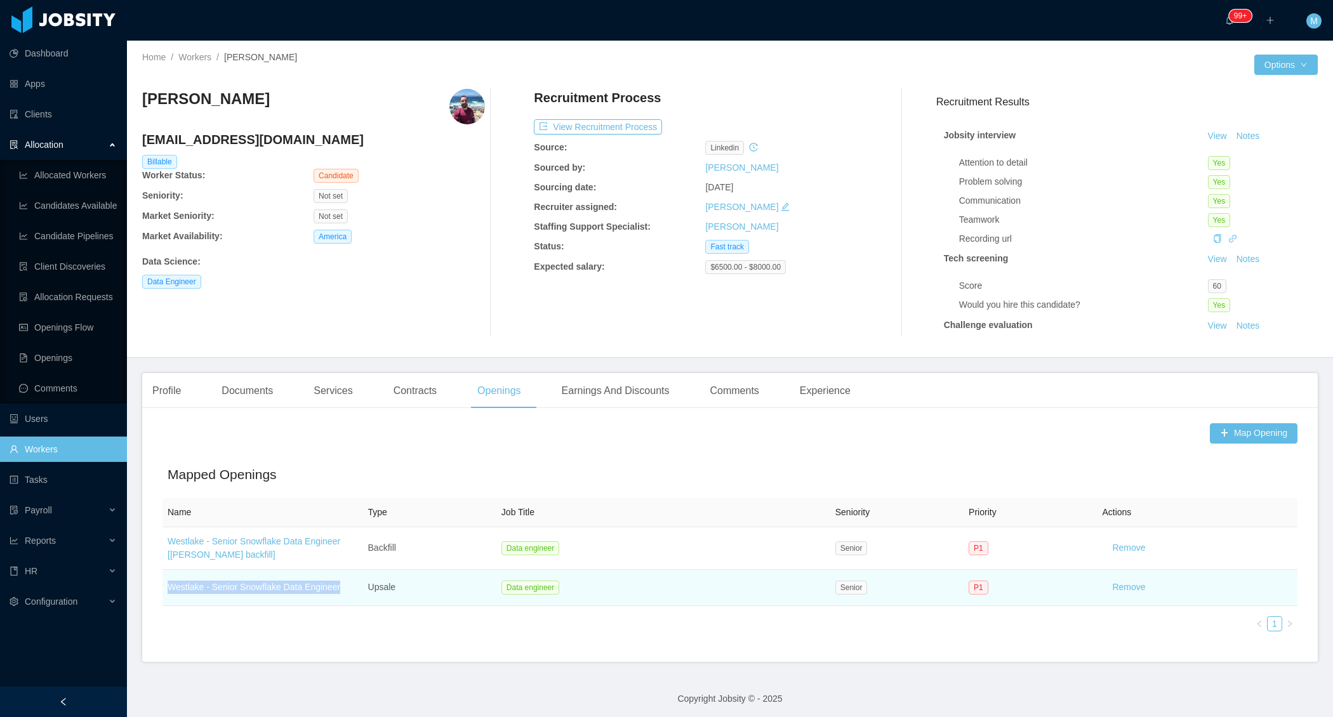
drag, startPoint x: 350, startPoint y: 584, endPoint x: 166, endPoint y: 585, distance: 184.1
click at [166, 585] on td "Westlake - Senior Snowflake Data Engineer" at bounding box center [263, 588] width 201 height 36
copy link "Westlake - Senior Snowflake Data Engineer"
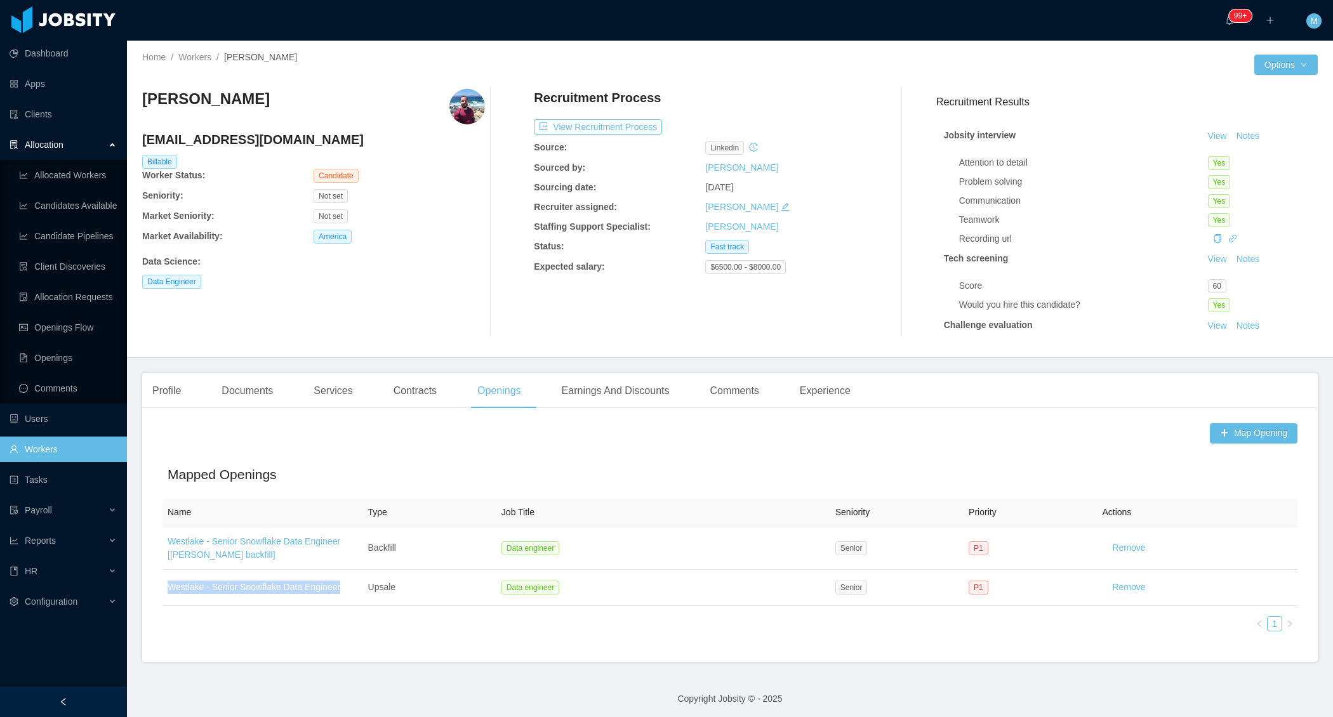
drag, startPoint x: 272, startPoint y: 111, endPoint x: 143, endPoint y: 102, distance: 129.2
click at [143, 102] on div "Gustavo Almeida" at bounding box center [313, 107] width 343 height 36
copy h3 "Gustavo Almeida"
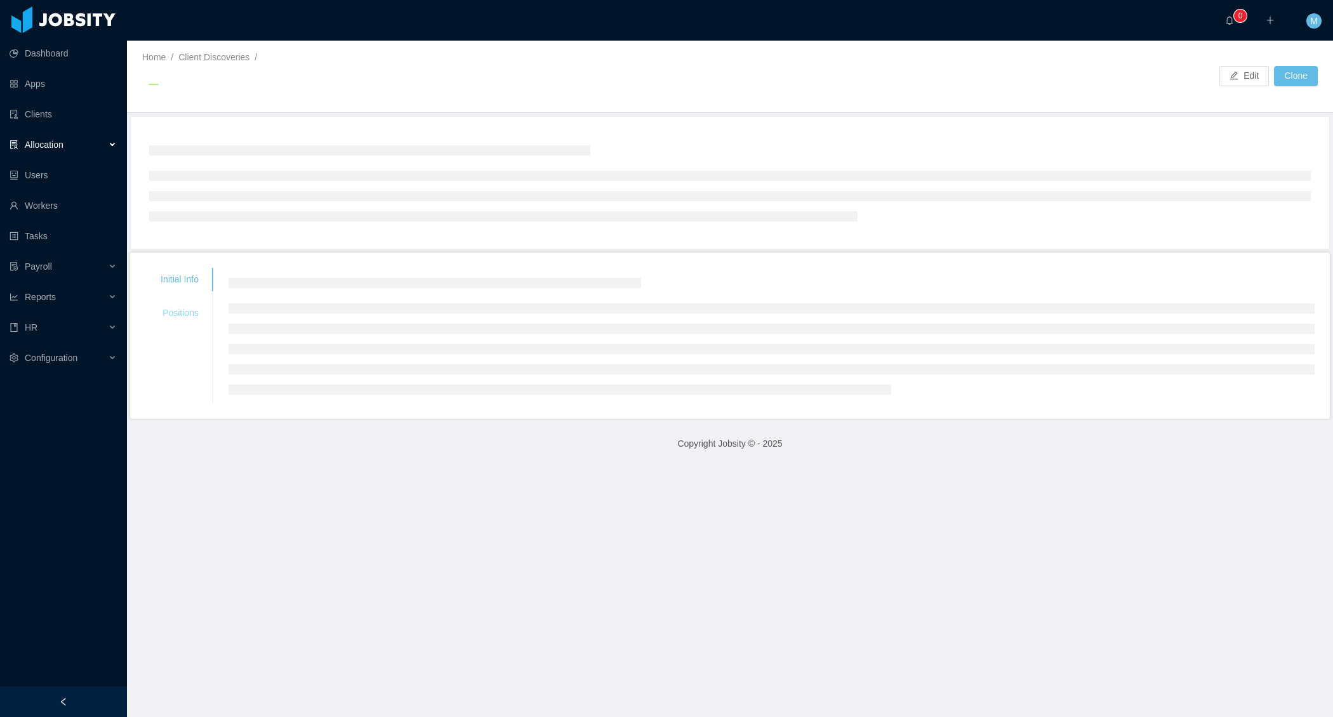
click at [170, 304] on div "Positions" at bounding box center [179, 313] width 69 height 23
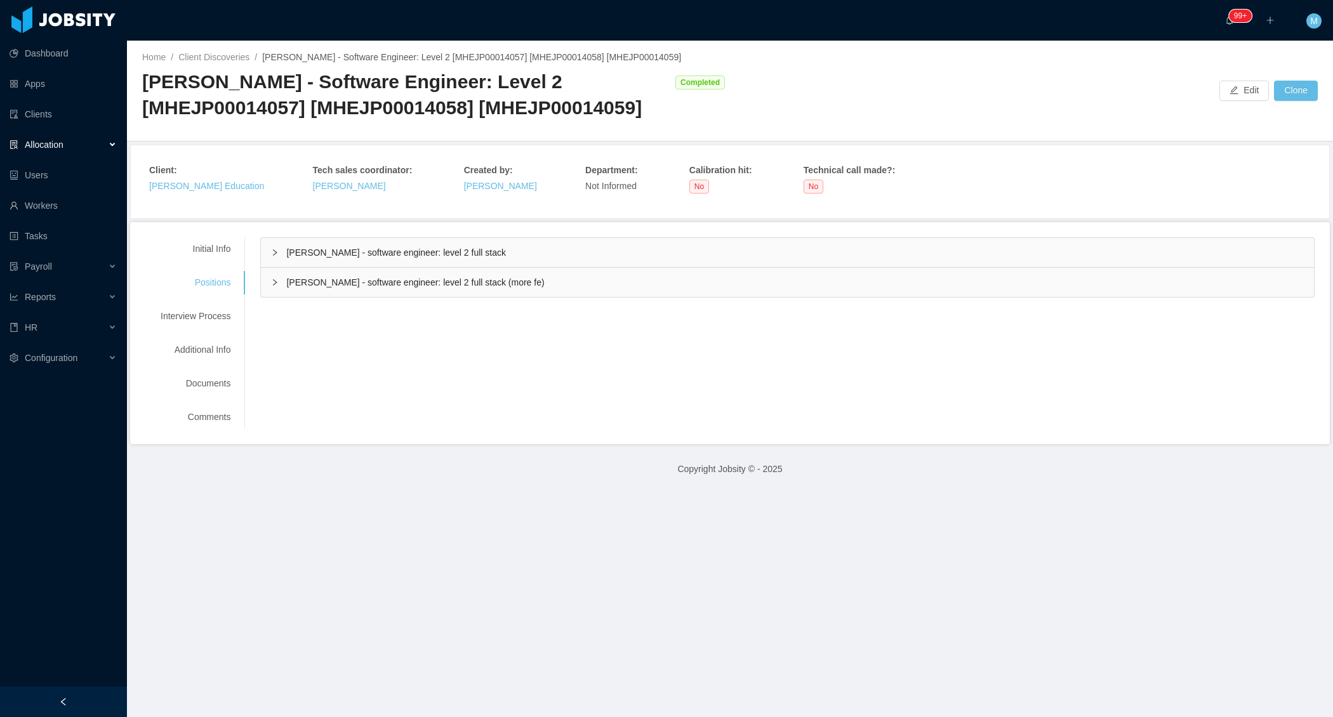
click at [275, 256] on icon "icon: right" at bounding box center [275, 253] width 8 height 8
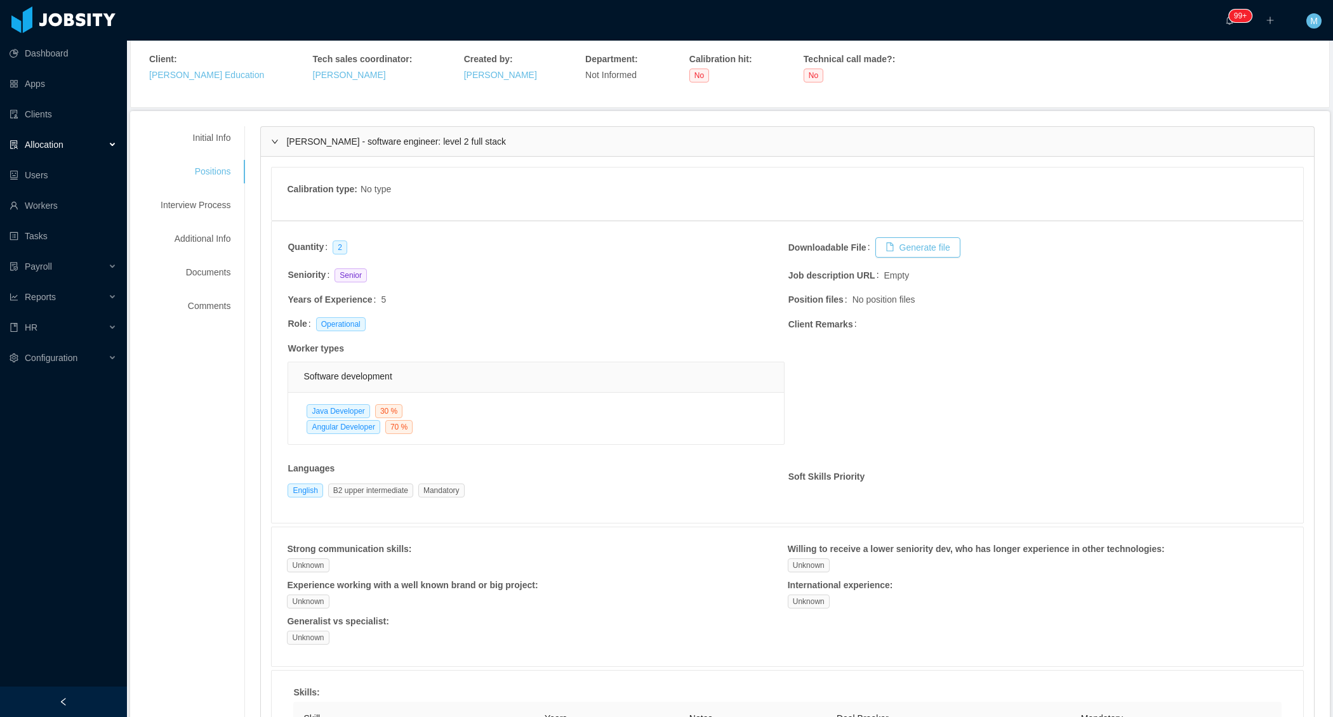
scroll to position [132, 0]
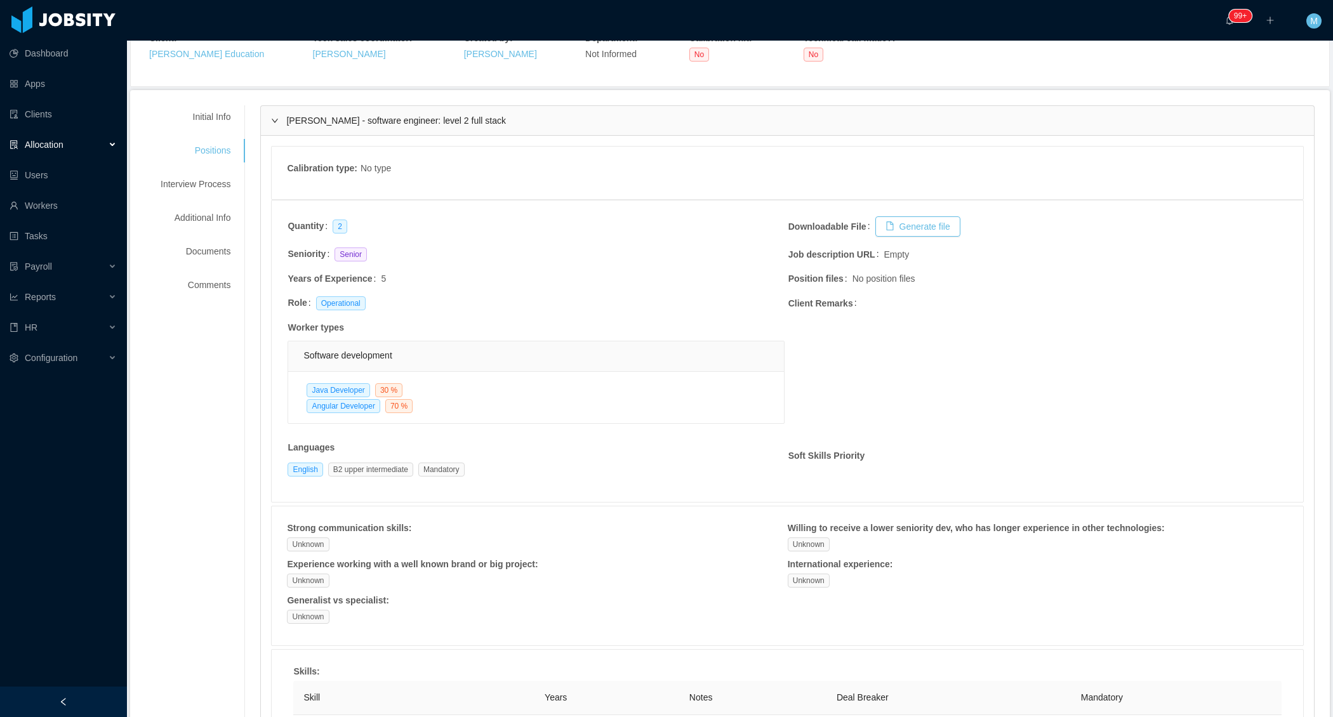
click at [279, 135] on div "Mcgraw-hill - software engineer: level 2 full stack" at bounding box center [787, 120] width 1053 height 29
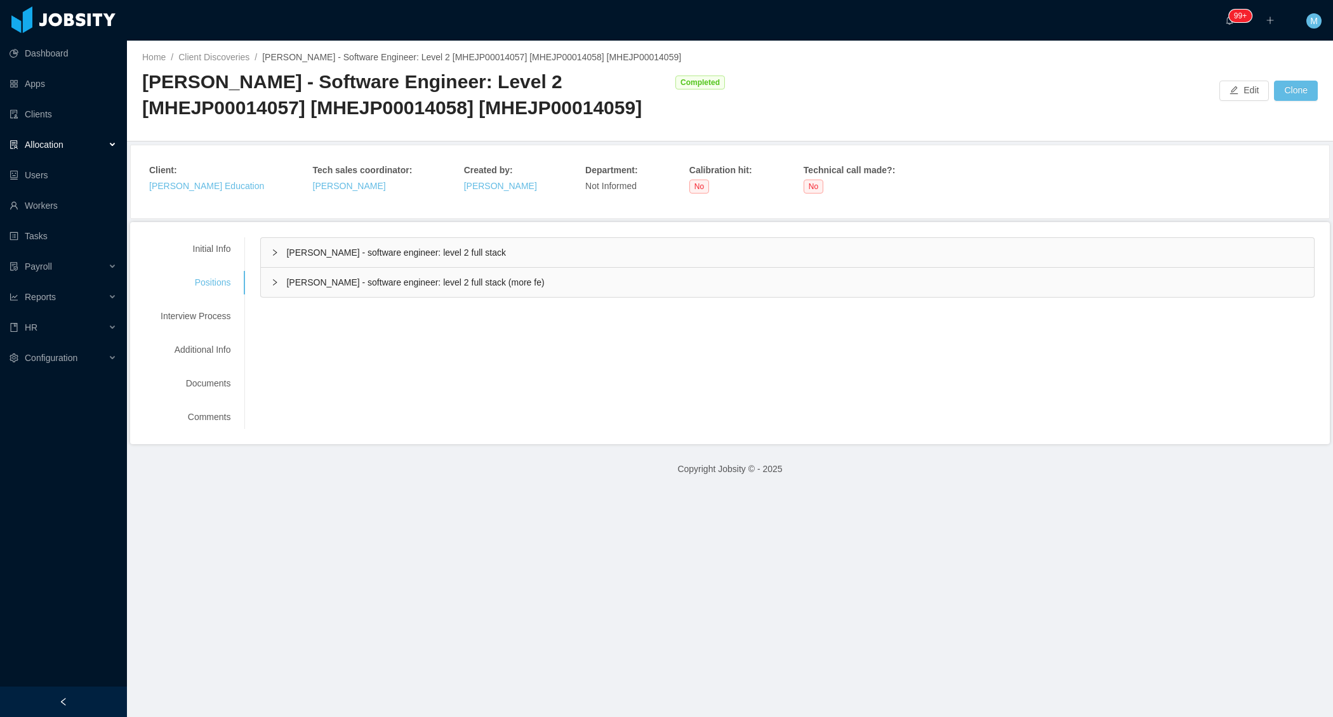
scroll to position [0, 0]
click at [273, 297] on div "Mcgraw-hill - software engineer: level 2 full stack (more fe)" at bounding box center [787, 282] width 1053 height 29
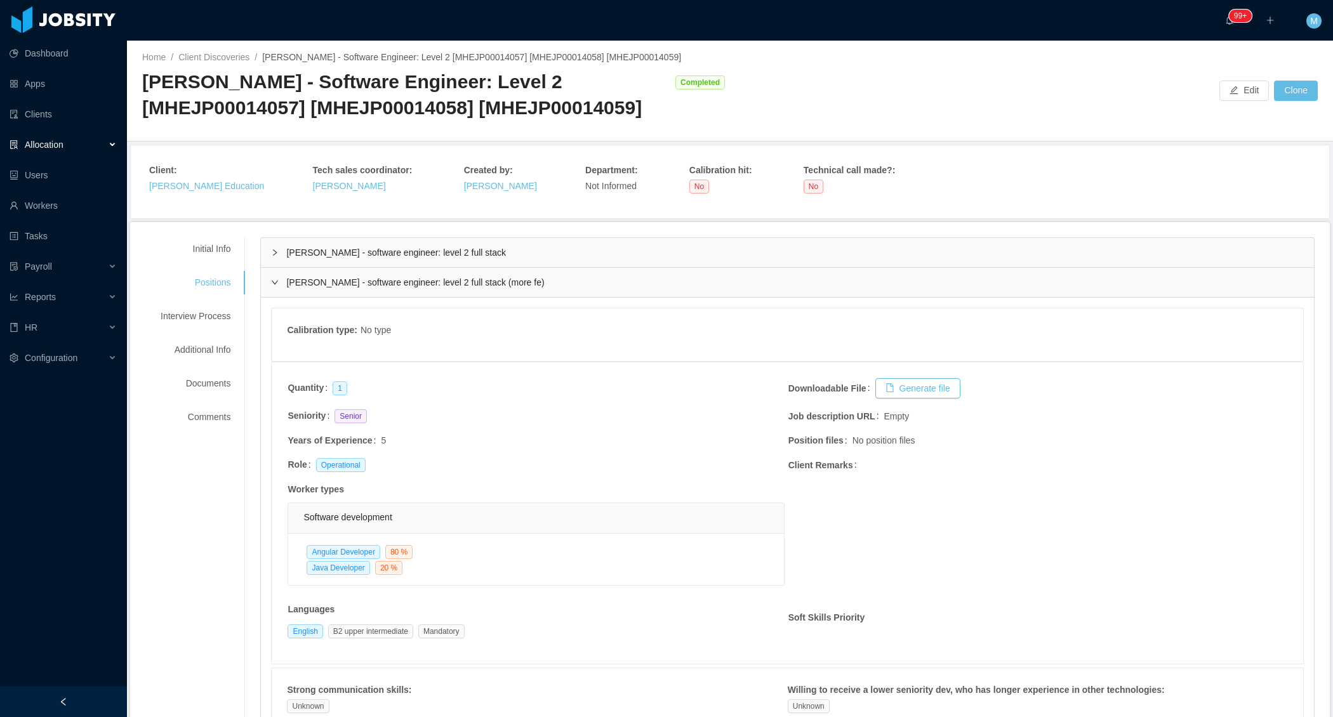
click at [273, 286] on icon "icon: right" at bounding box center [275, 283] width 8 height 8
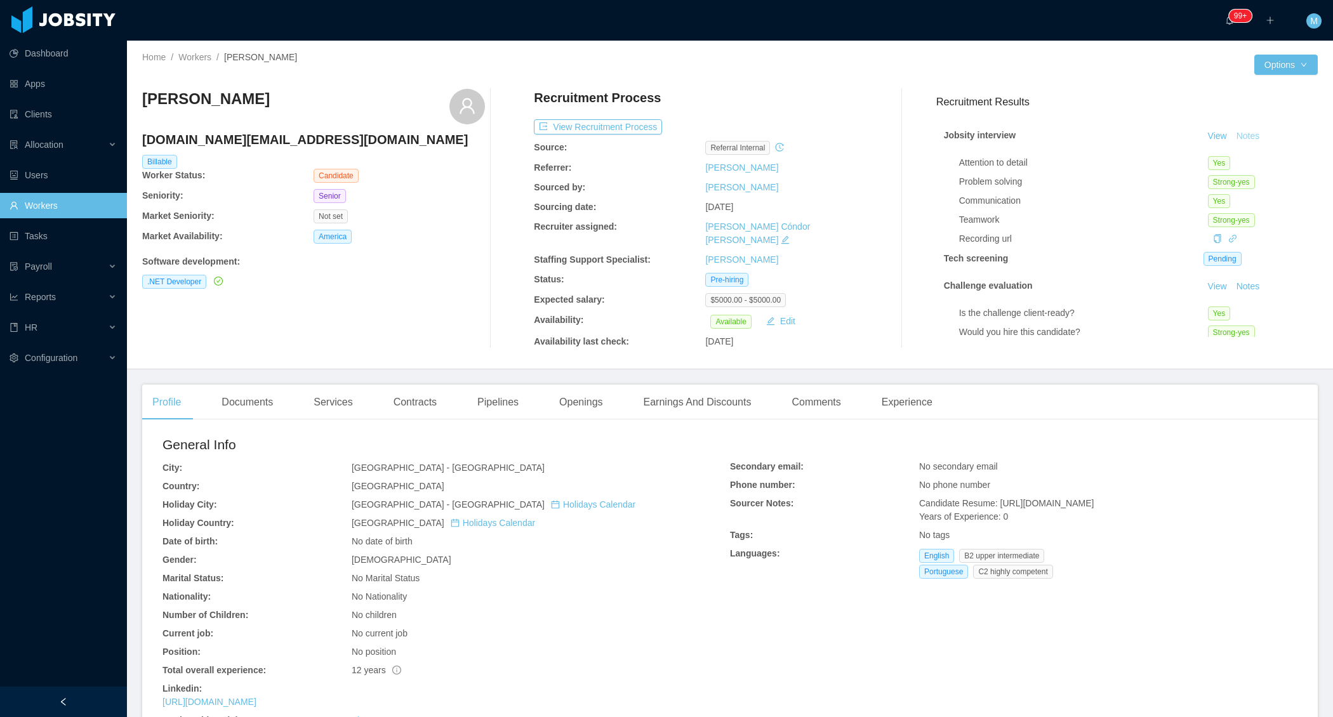
click at [1255, 136] on button "Notes" at bounding box center [1249, 136] width 34 height 15
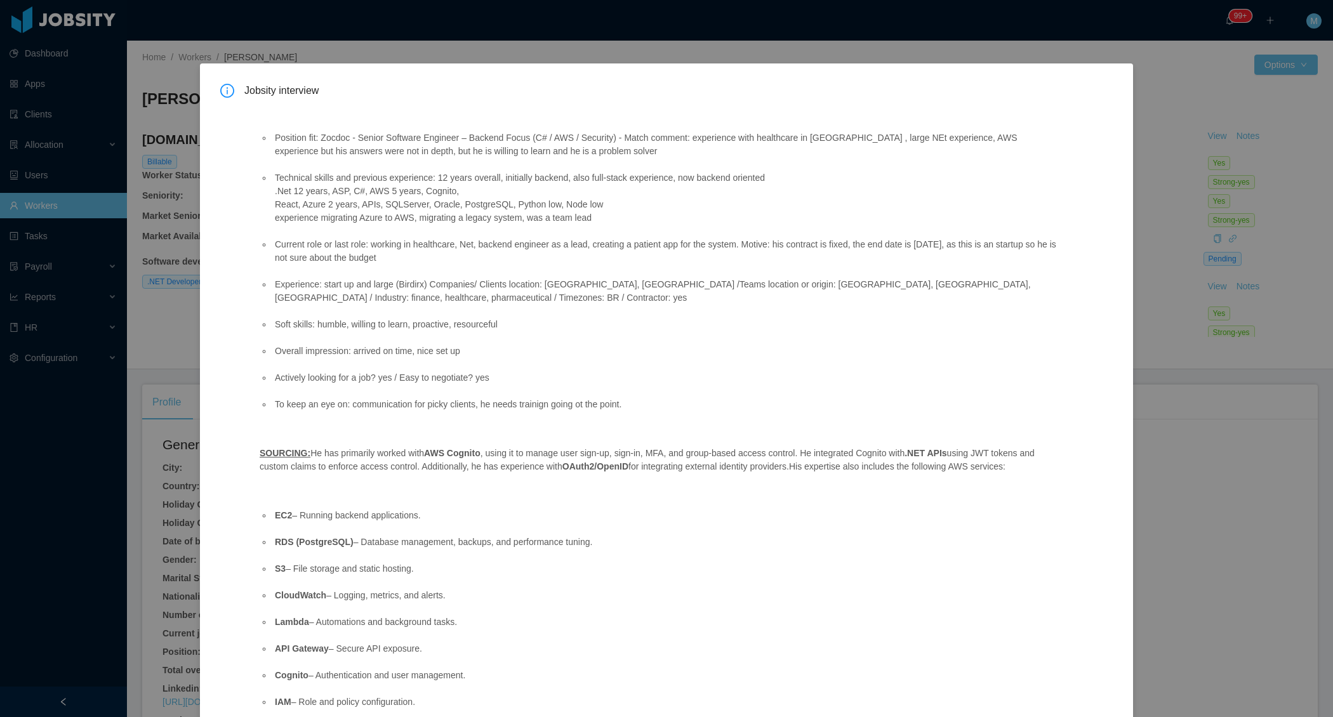
scroll to position [157, 0]
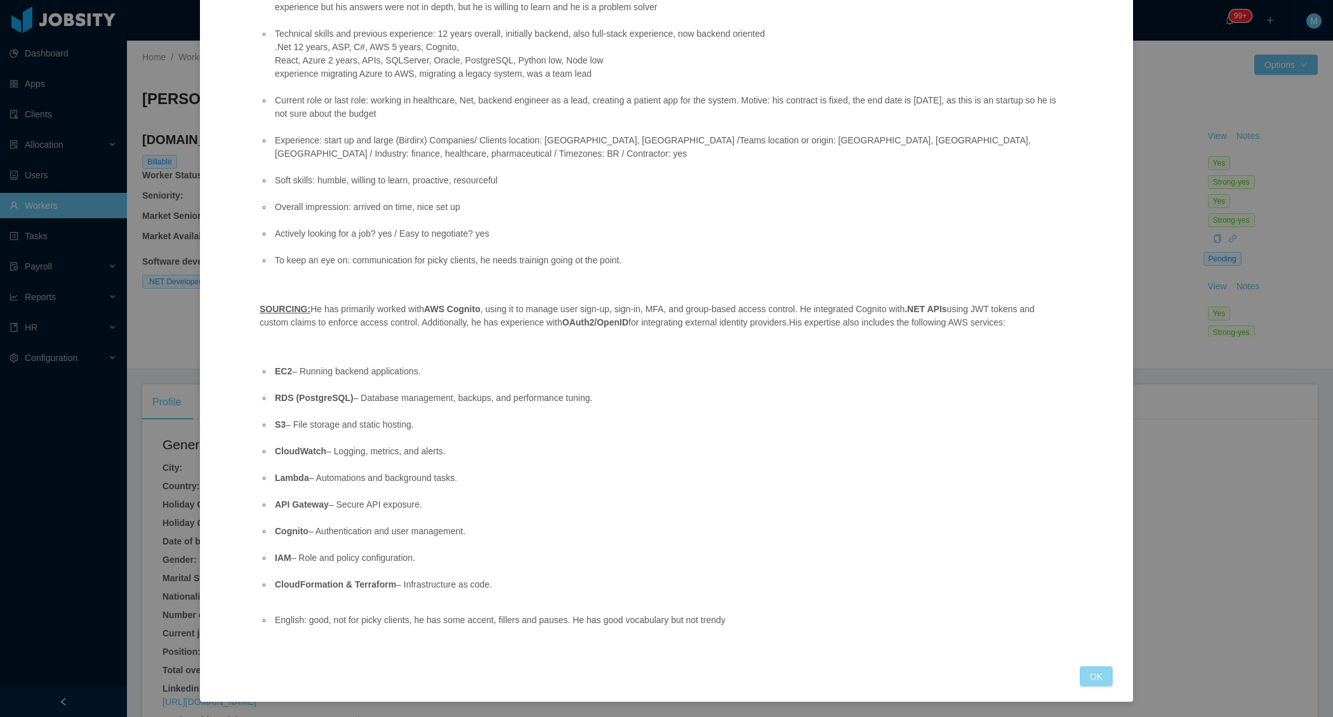
click at [1083, 672] on button "OK" at bounding box center [1096, 677] width 33 height 20
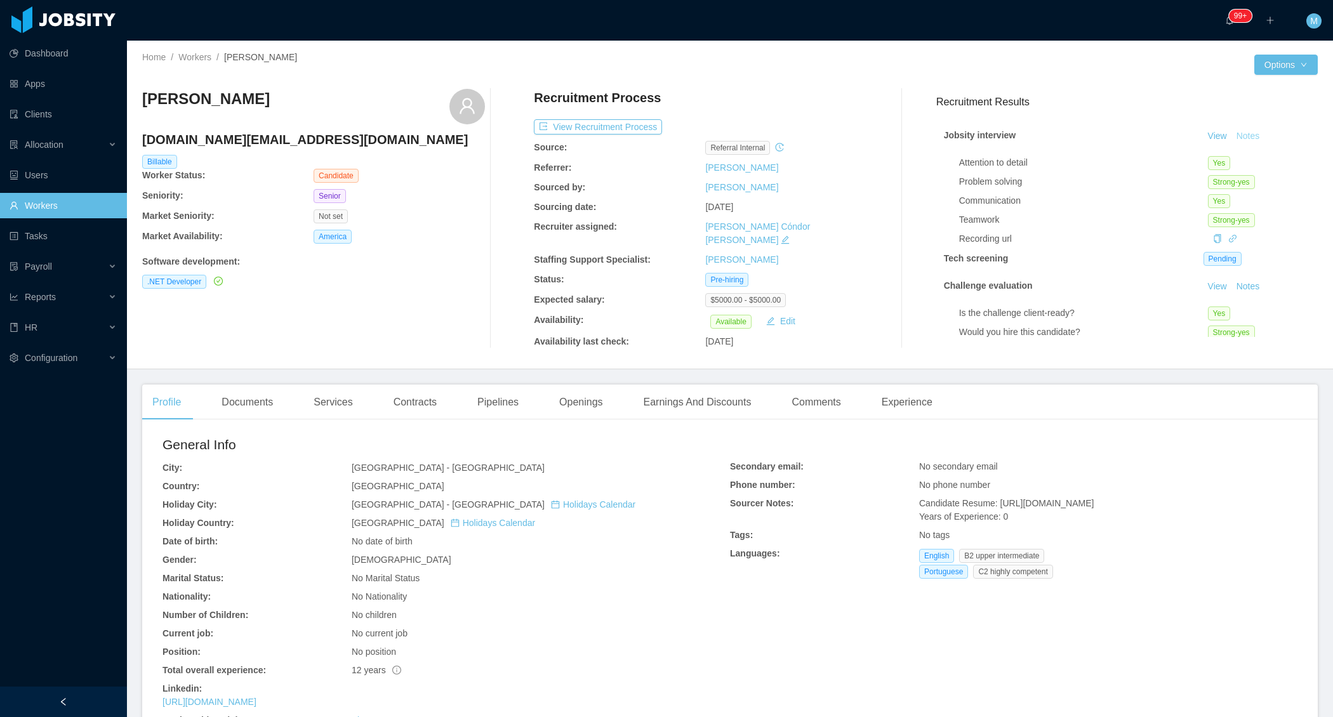
scroll to position [94, 0]
click at [595, 403] on div "Openings" at bounding box center [581, 403] width 64 height 36
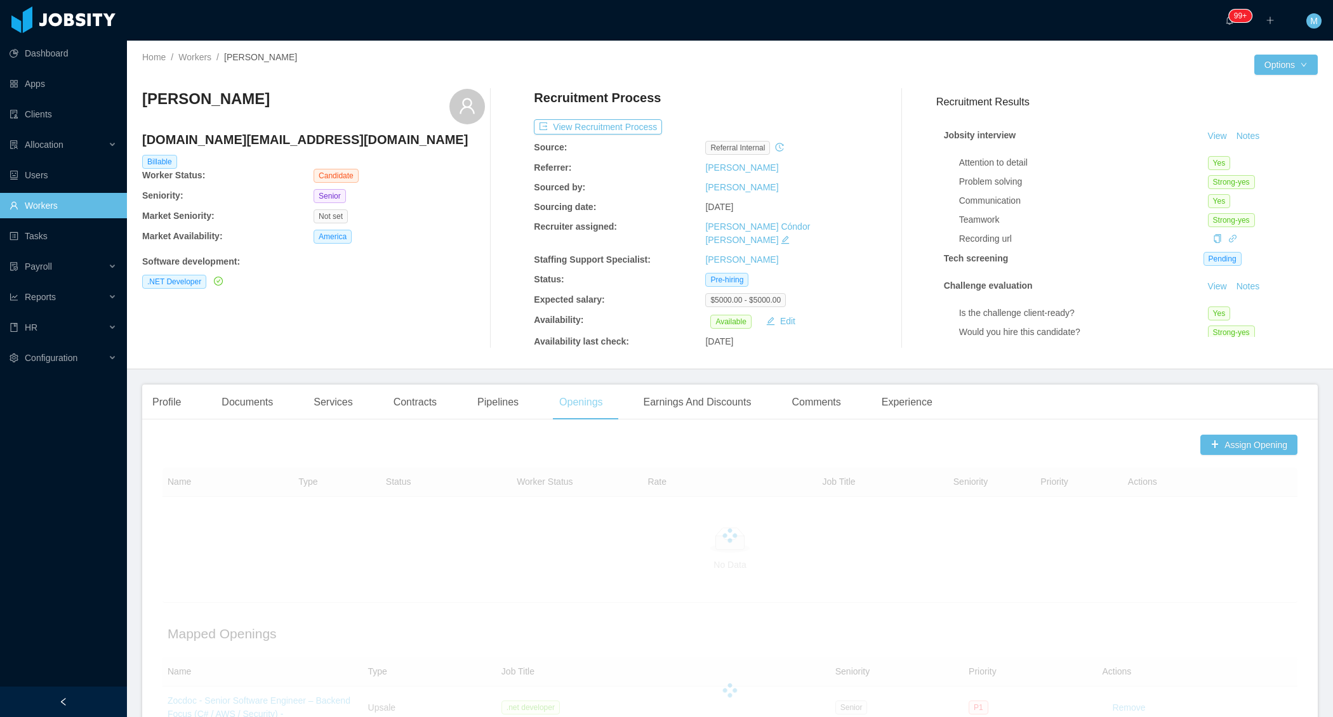
scroll to position [113, 0]
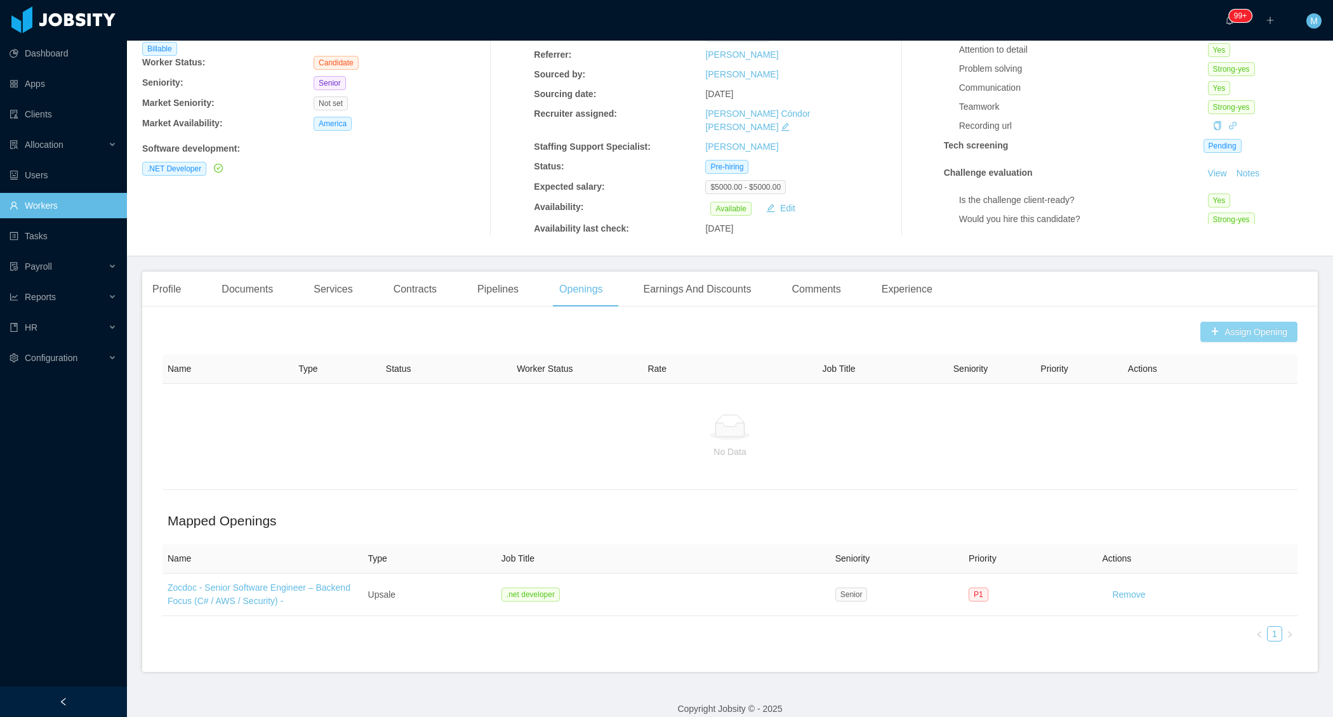
click at [1240, 324] on button "Assign Opening" at bounding box center [1249, 332] width 97 height 20
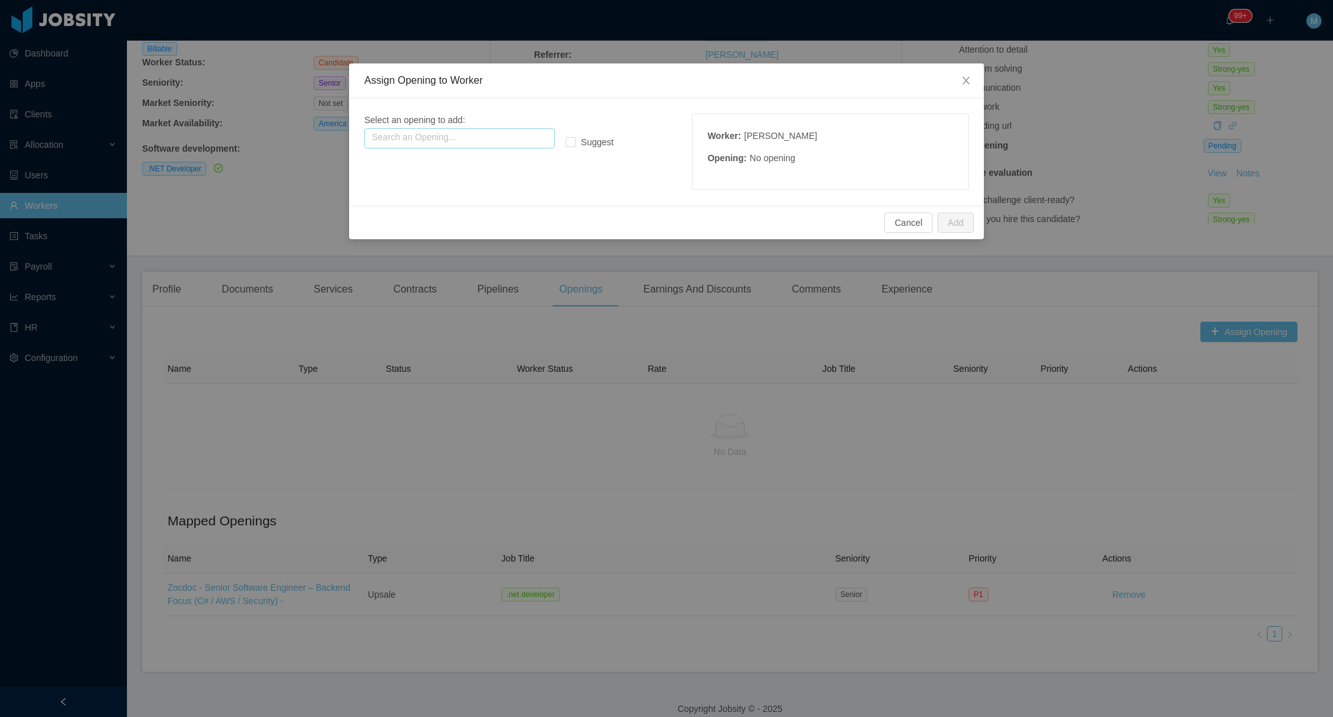
click at [510, 143] on input "text" at bounding box center [459, 138] width 190 height 20
type input "*"
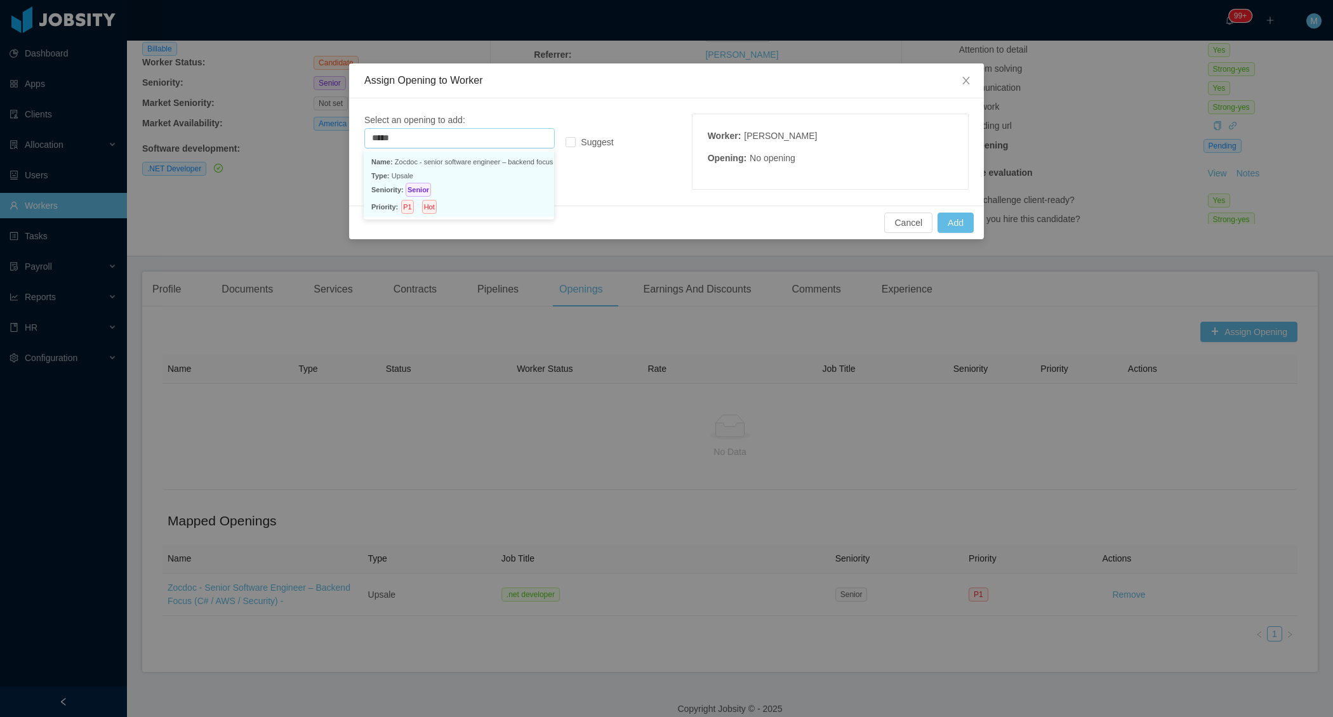
click at [479, 170] on p "Type: Upsale" at bounding box center [458, 176] width 175 height 14
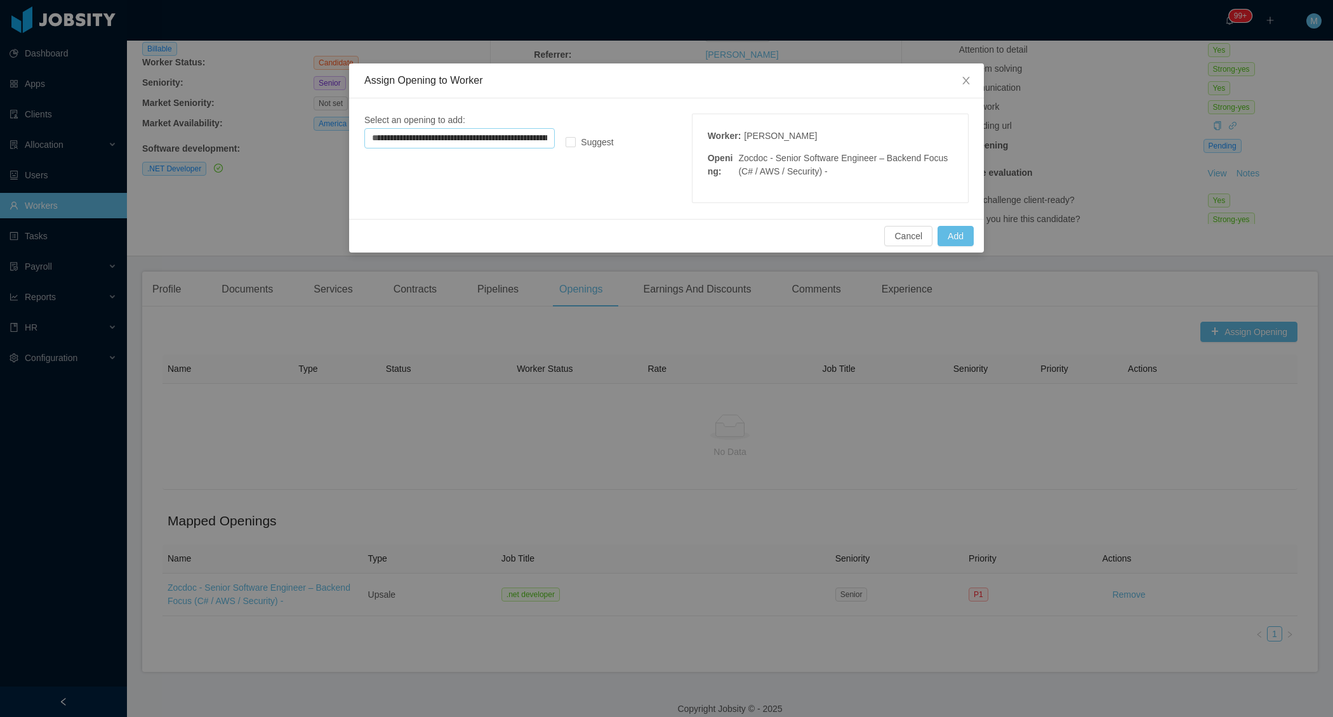
type input "**********"
click at [960, 246] on div "Cancel Add" at bounding box center [666, 236] width 635 height 34
click at [957, 240] on button "Add" at bounding box center [956, 236] width 36 height 20
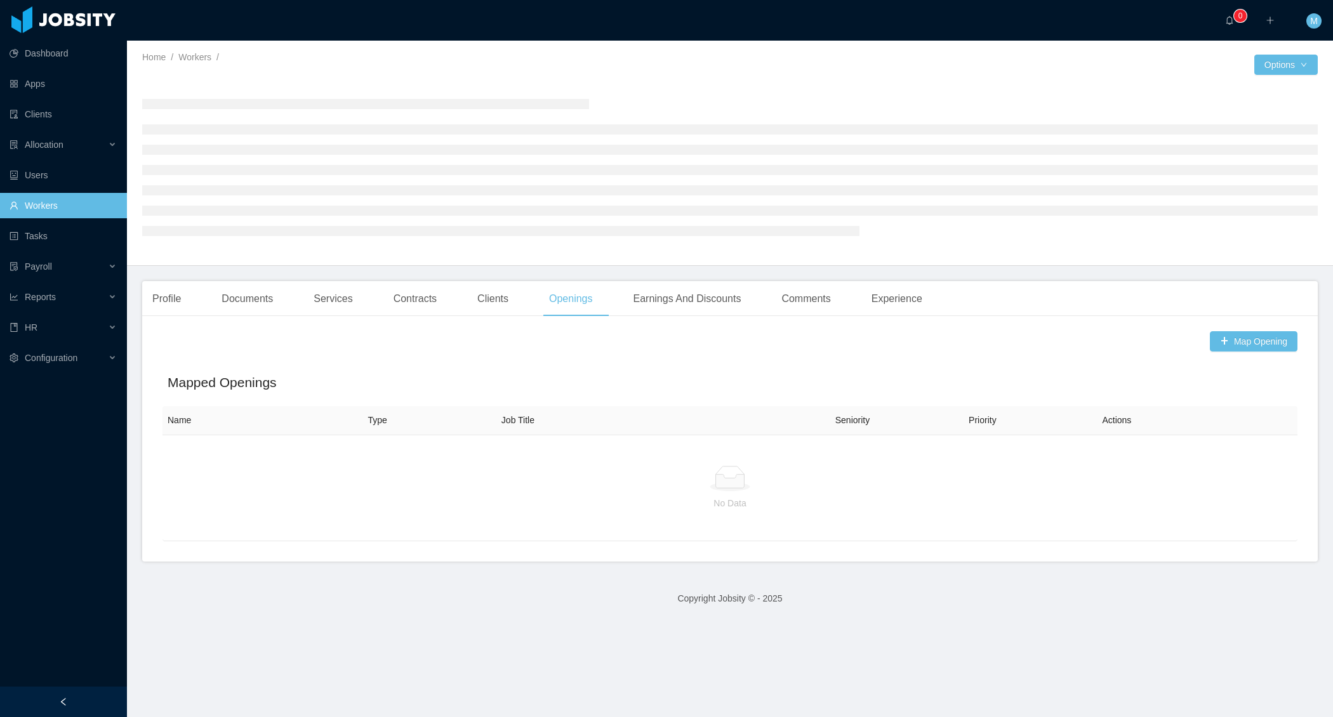
click at [53, 704] on div at bounding box center [63, 702] width 127 height 30
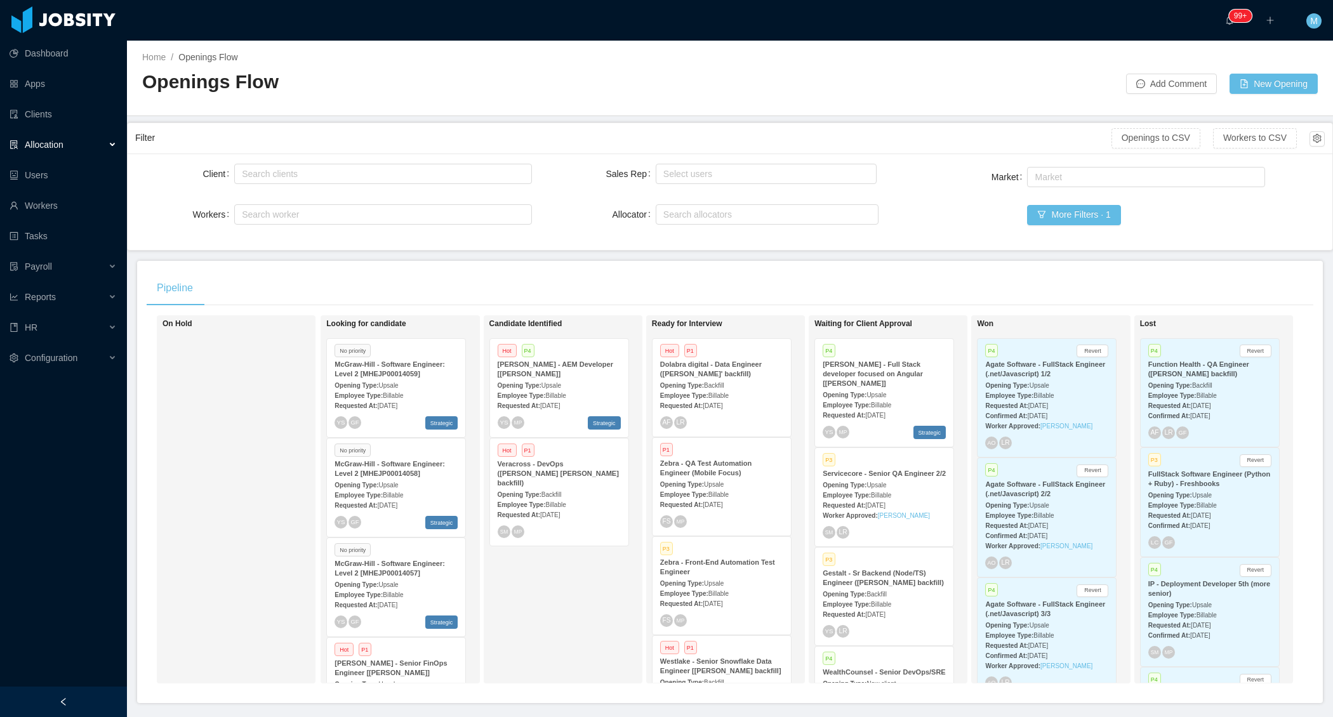
click at [246, 410] on div "On Hold" at bounding box center [252, 499] width 178 height 357
click at [578, 563] on div "Candidate Identified Hot P4 [PERSON_NAME] - AEM Developer [[PERSON_NAME]] Openi…" at bounding box center [579, 499] width 178 height 357
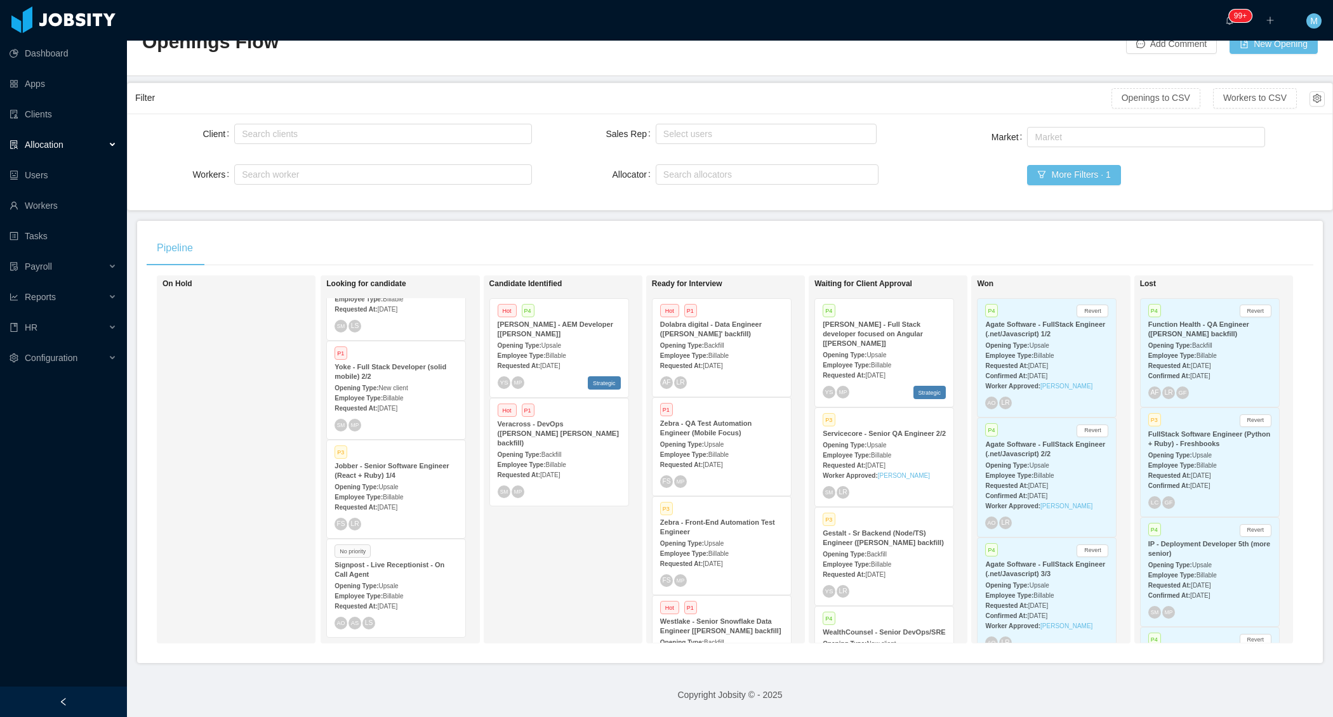
scroll to position [50, 0]
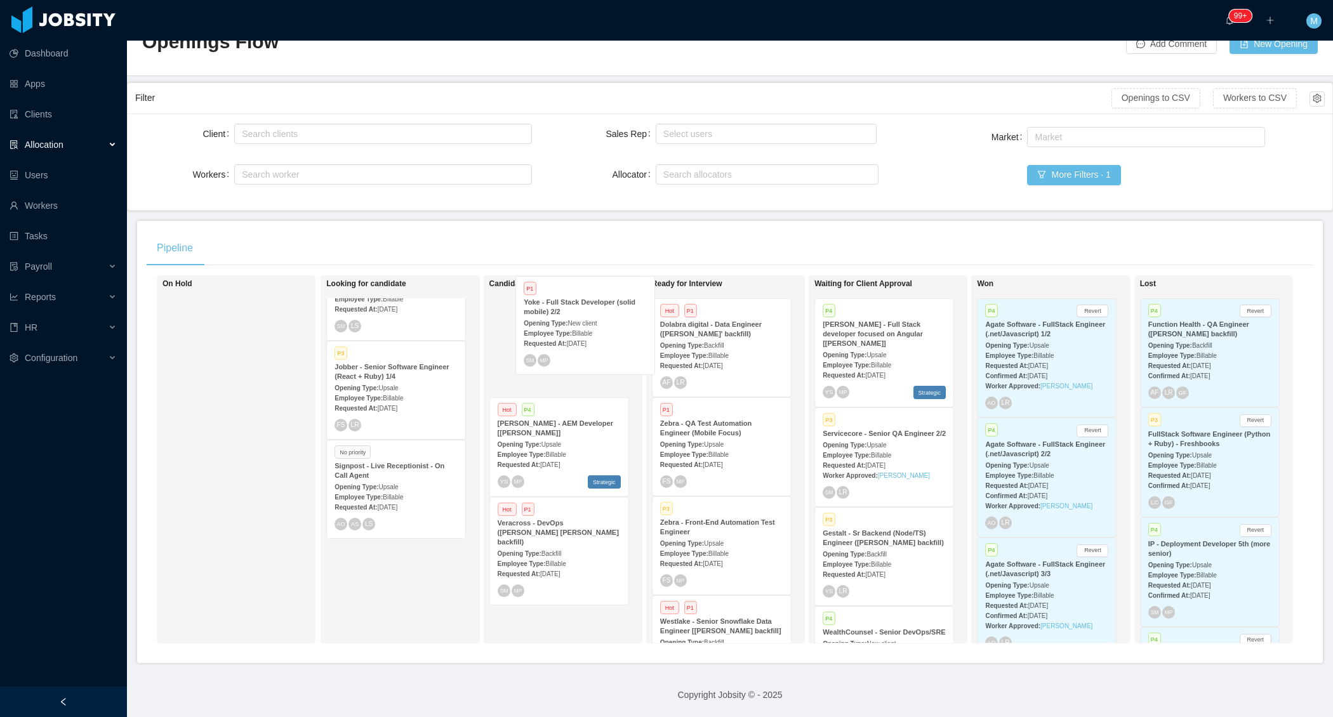
drag, startPoint x: 383, startPoint y: 391, endPoint x: 574, endPoint y: 338, distance: 198.2
click at [574, 338] on div "On Hold Looking for candidate No priority [PERSON_NAME] - Software Engineer: Le…" at bounding box center [730, 465] width 1167 height 378
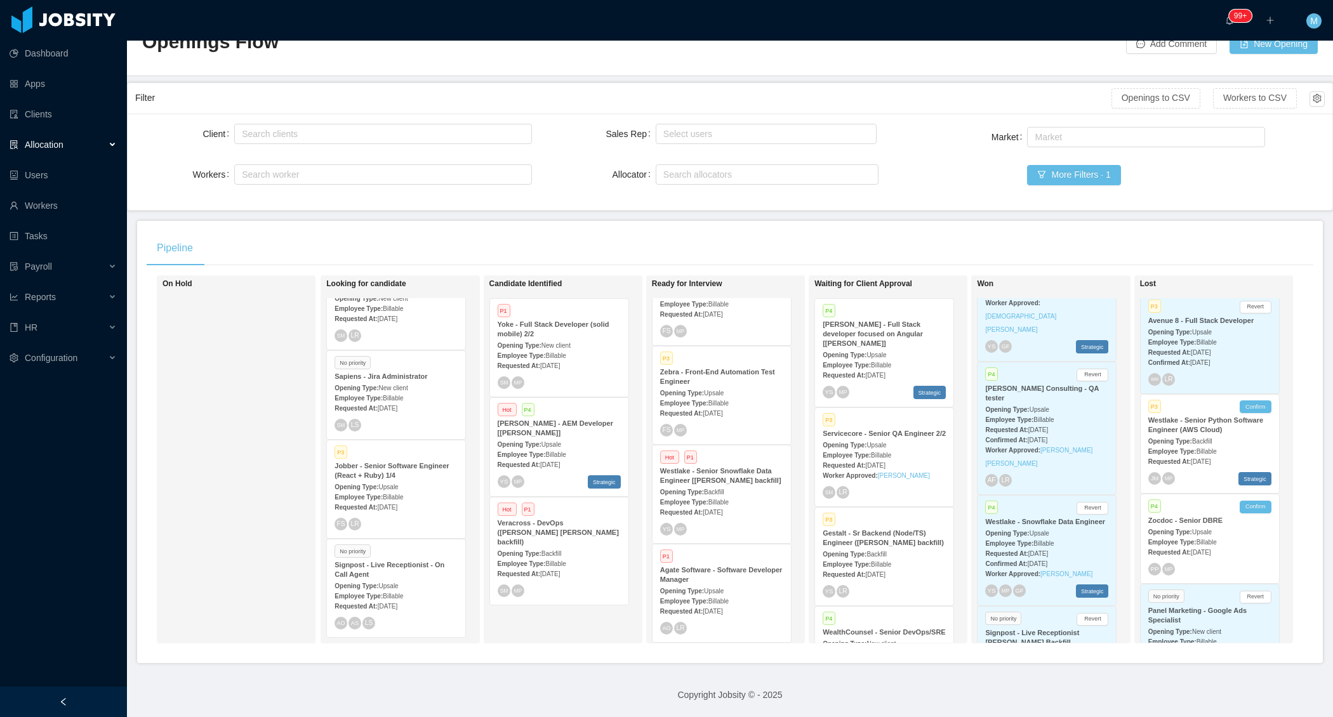
scroll to position [453, 0]
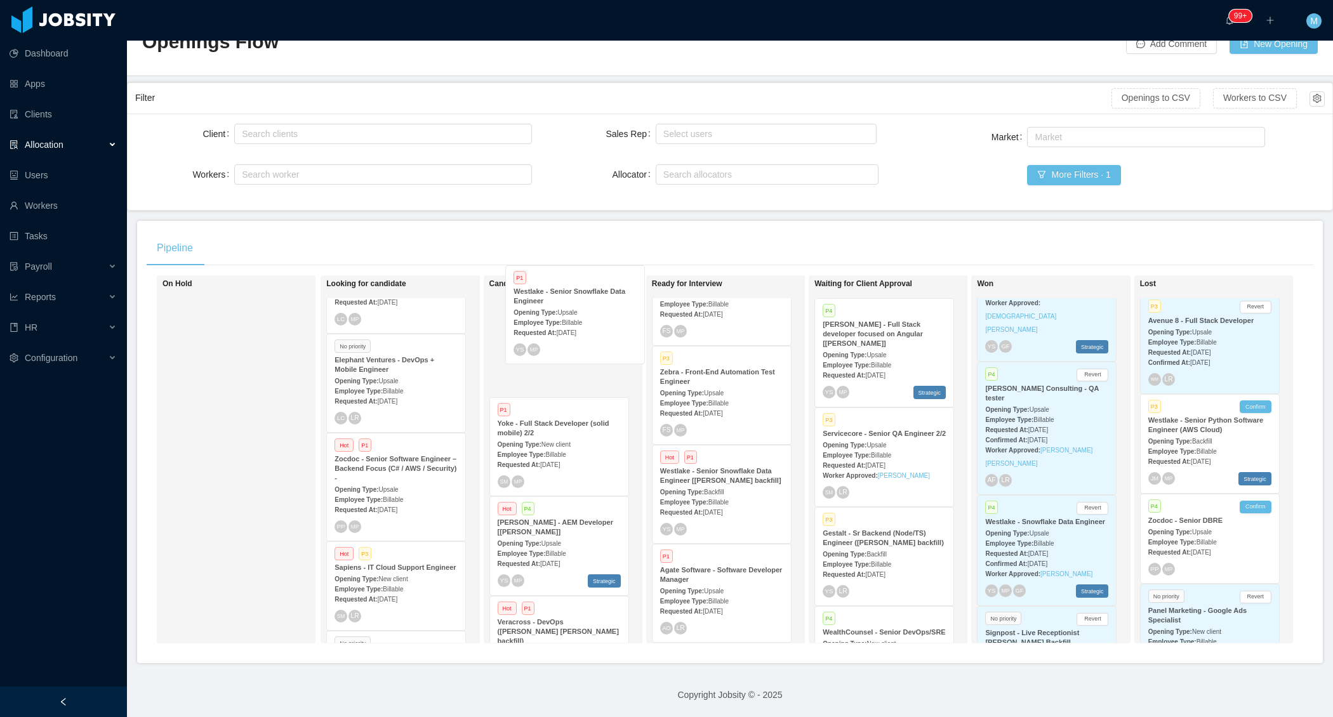
drag, startPoint x: 373, startPoint y: 481, endPoint x: 554, endPoint y: 326, distance: 238.6
click at [554, 325] on div "On Hold Looking for candidate No priority [PERSON_NAME] - Software Engineer: Le…" at bounding box center [730, 465] width 1167 height 378
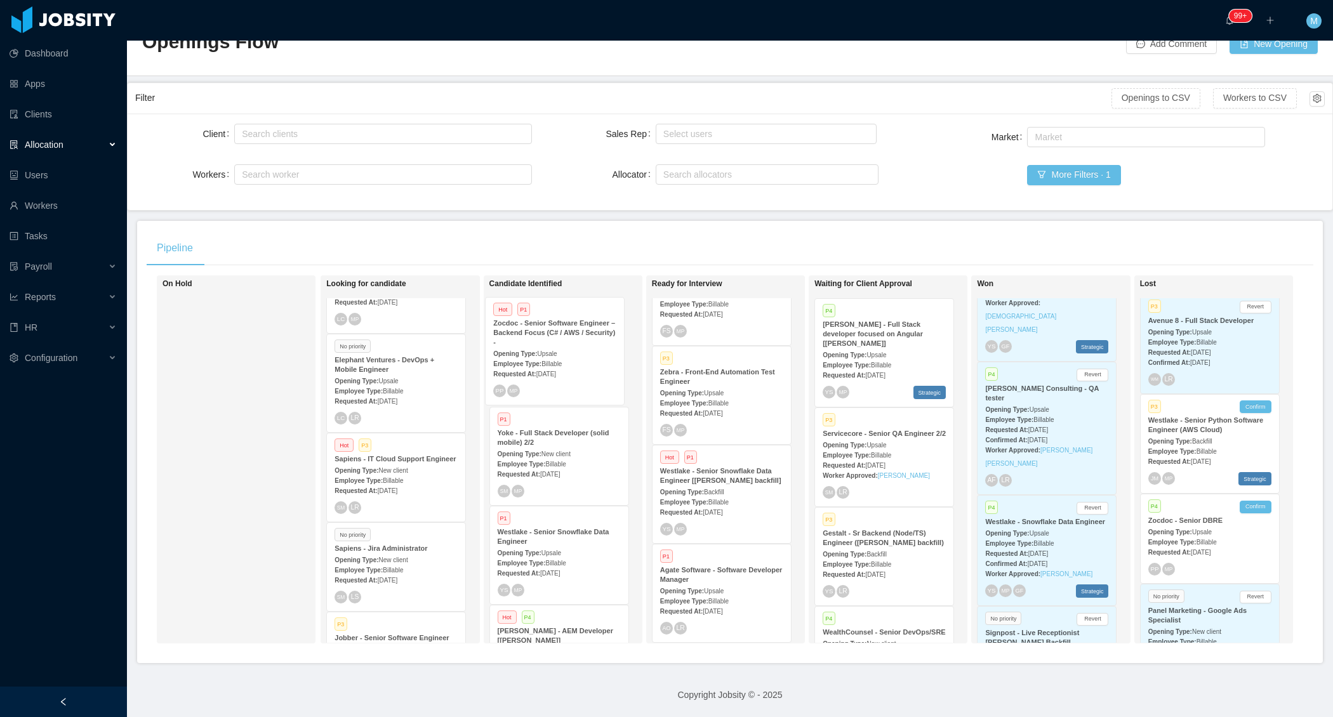
drag, startPoint x: 373, startPoint y: 468, endPoint x: 539, endPoint y: 340, distance: 209.7
click at [539, 340] on div "On Hold Looking for candidate No priority [PERSON_NAME] - Software Engineer: Le…" at bounding box center [730, 465] width 1167 height 378
click at [598, 230] on div "Pipeline" at bounding box center [730, 248] width 1167 height 36
click at [729, 501] on span "Billable" at bounding box center [719, 502] width 20 height 7
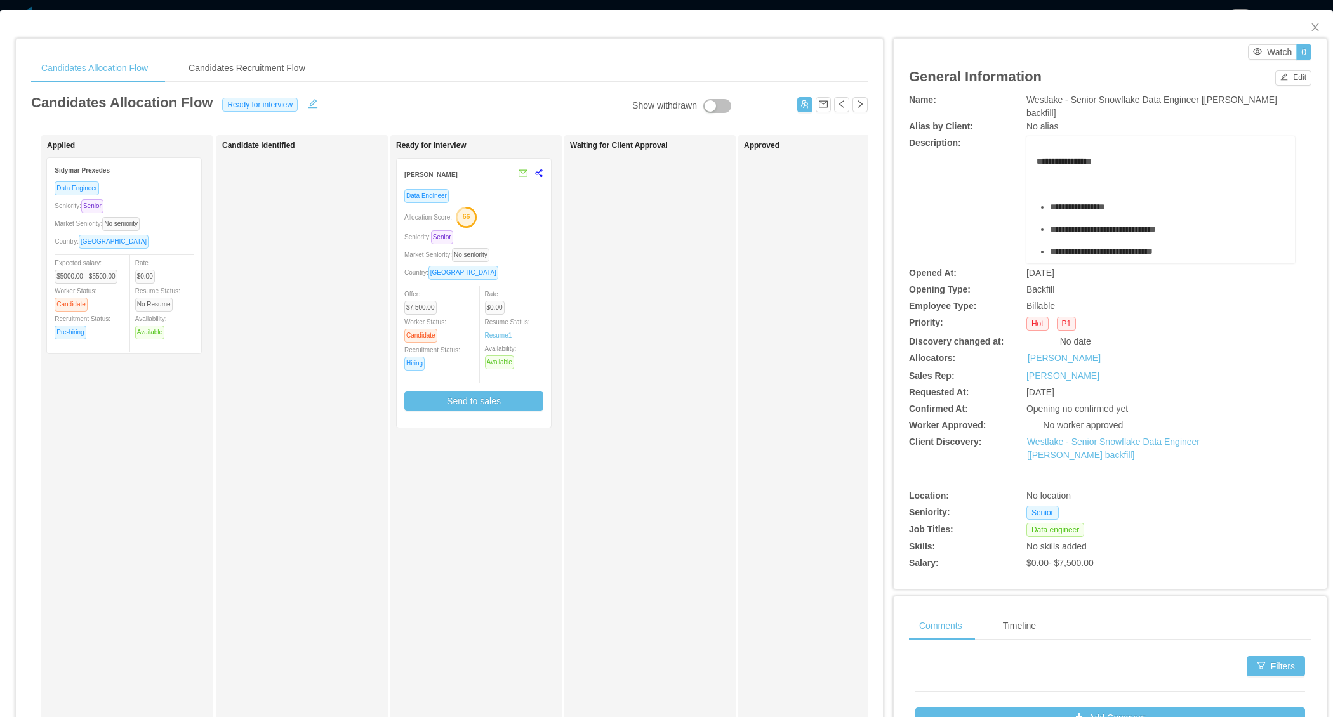
drag, startPoint x: 140, startPoint y: 272, endPoint x: 952, endPoint y: 175, distance: 817.7
click at [323, 277] on div "Applied Sidymar Prexedes Data Engineer Seniority: Senior Market Seniority: No s…" at bounding box center [449, 457] width 837 height 645
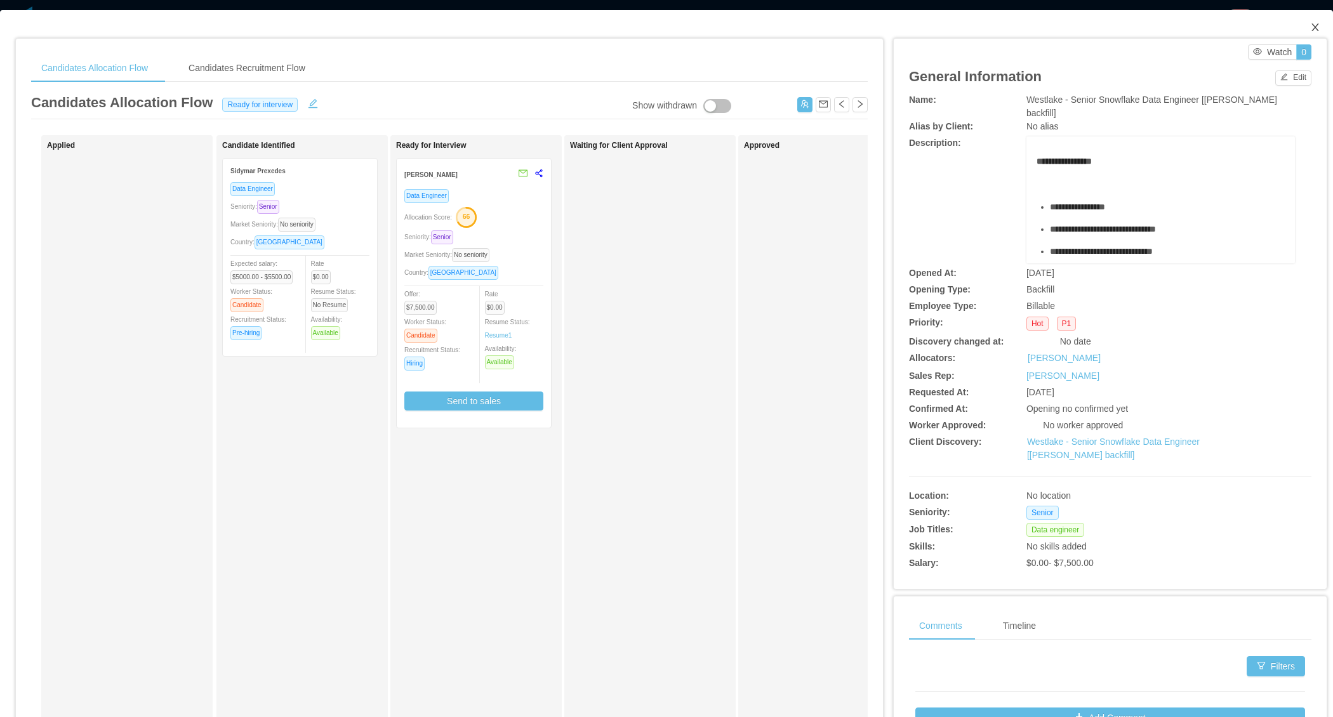
click at [1310, 23] on icon "icon: close" at bounding box center [1315, 27] width 10 height 10
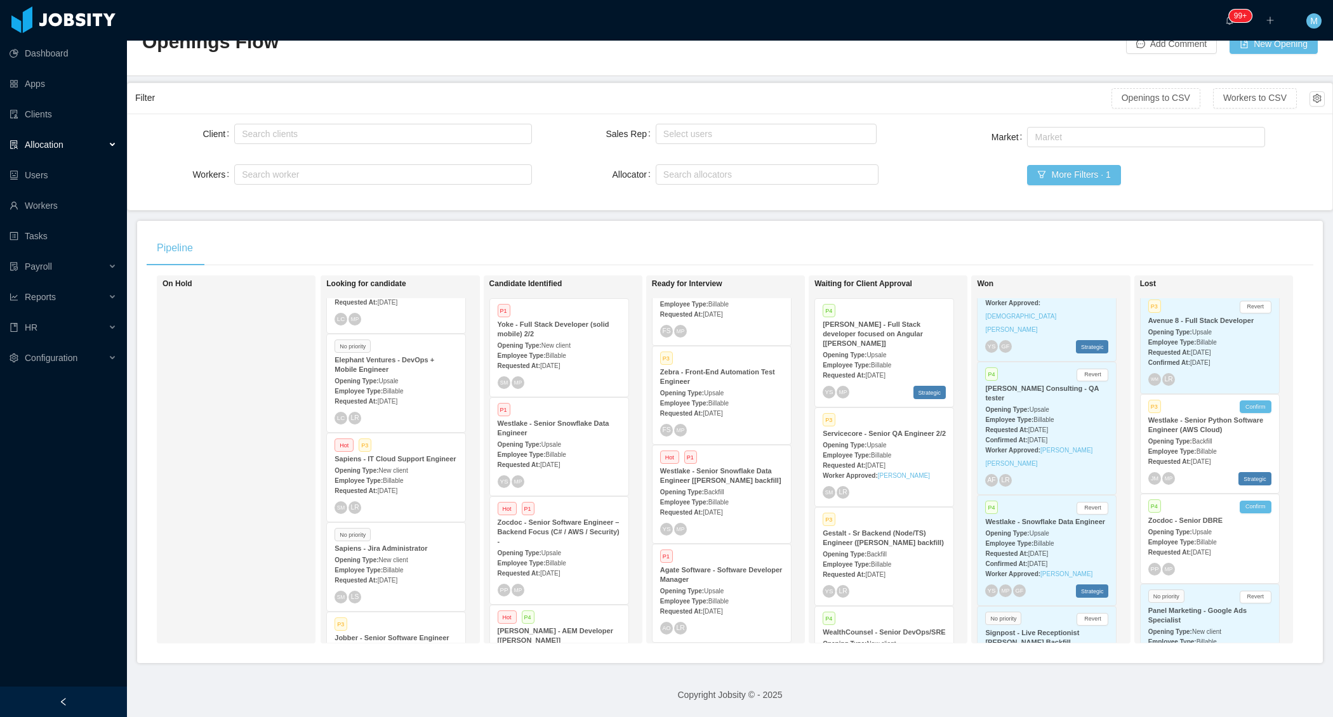
click at [574, 437] on div "Opening Type: Upsale" at bounding box center [559, 443] width 123 height 13
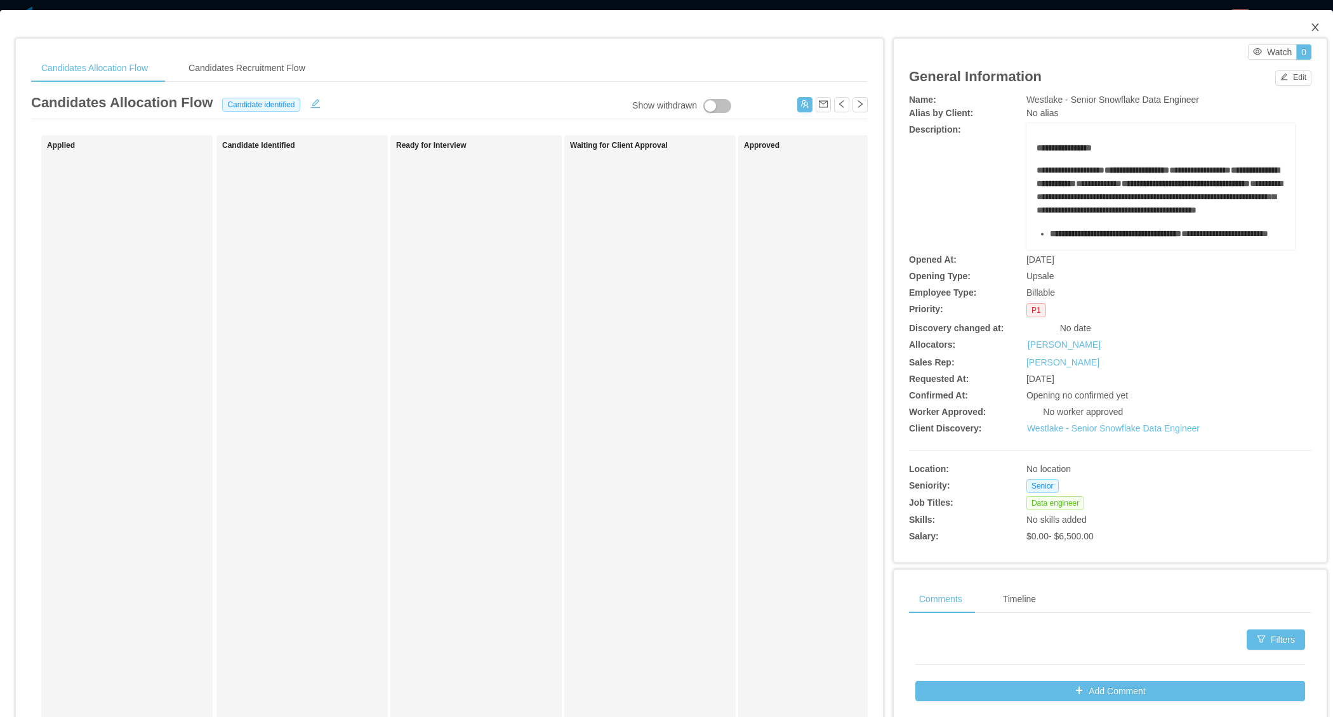
click at [1310, 28] on icon "icon: close" at bounding box center [1315, 27] width 10 height 10
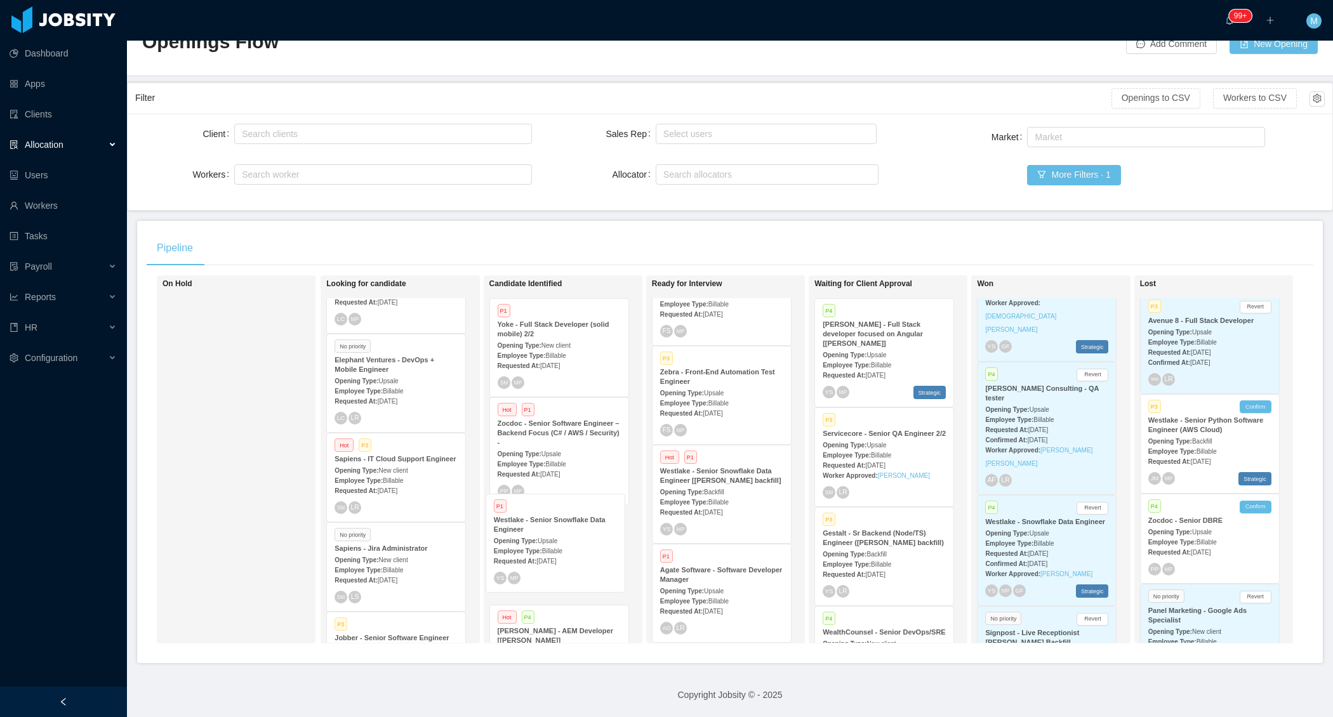
drag, startPoint x: 528, startPoint y: 547, endPoint x: 517, endPoint y: 81, distance: 466.8
click at [376, 336] on div "On Hold Looking for candidate No priority [PERSON_NAME] - Software Engineer: Le…" at bounding box center [730, 465] width 1167 height 378
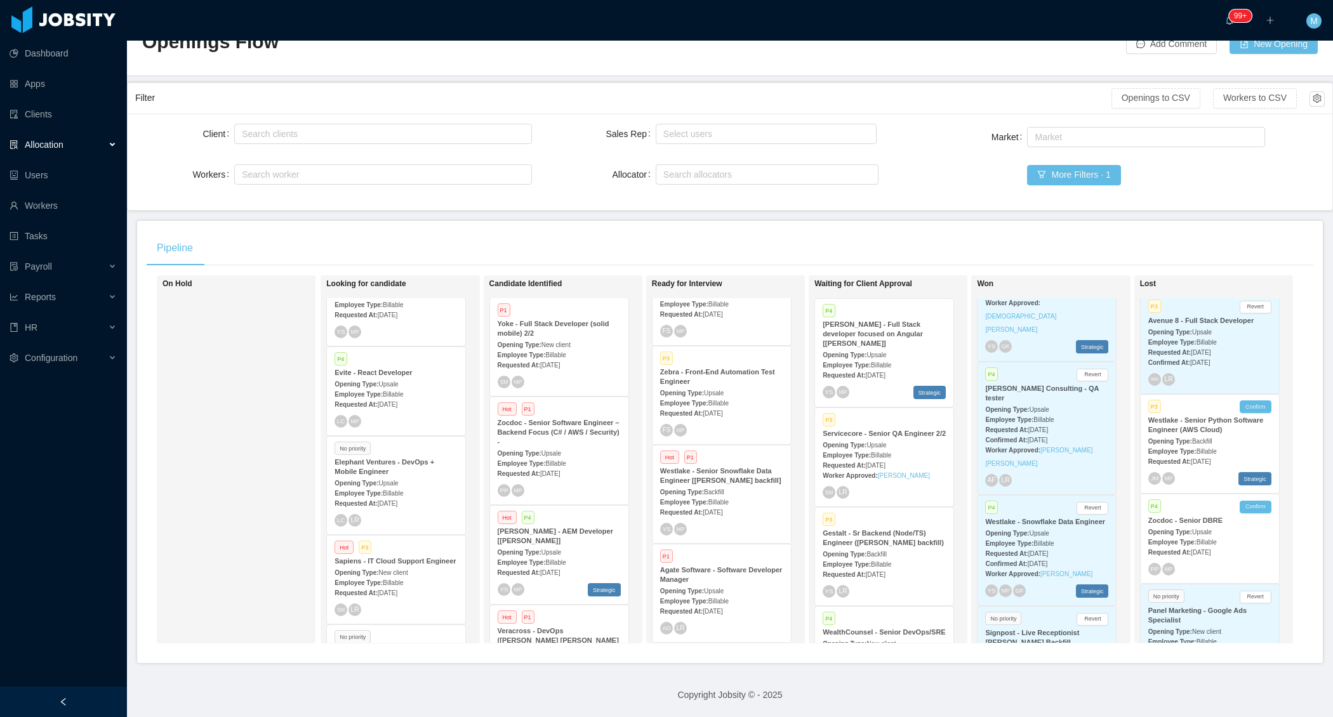
scroll to position [802, 0]
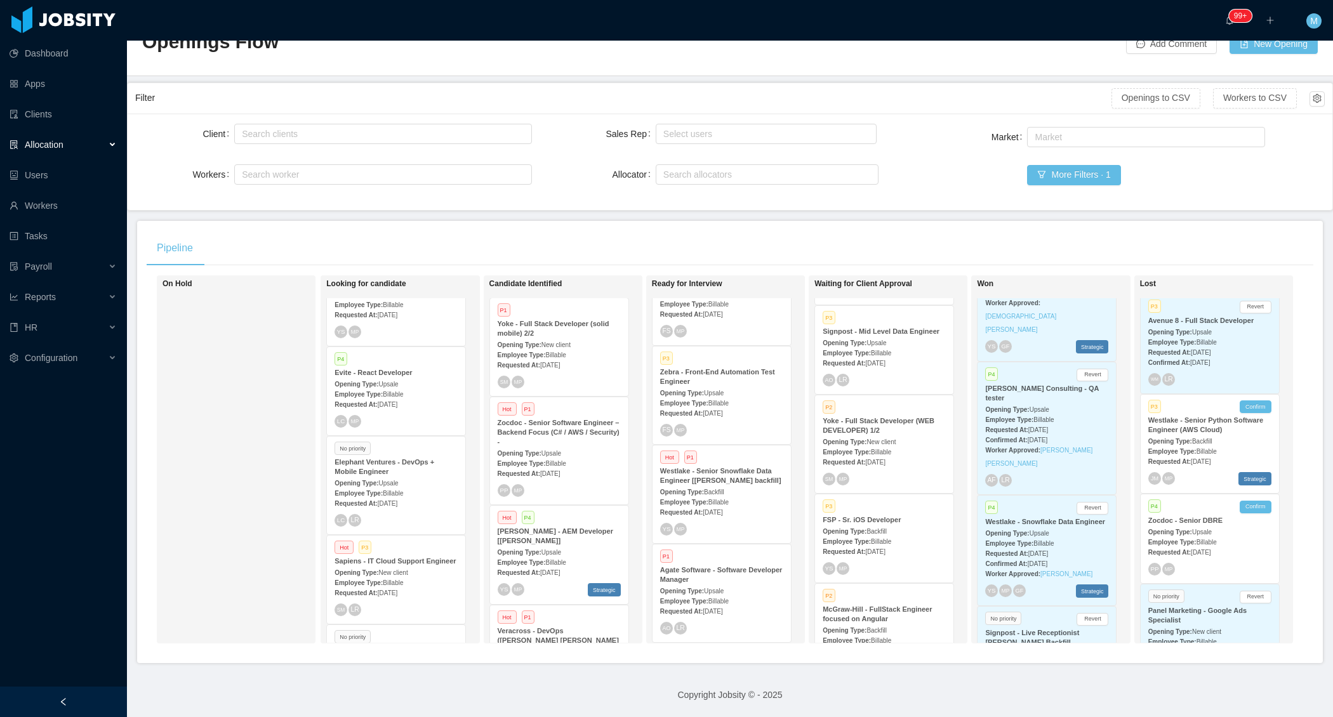
click at [882, 436] on div "Yoke - Full Stack Developer (WEB DEVELOPER) 1/2" at bounding box center [884, 425] width 123 height 19
